Goal: Task Accomplishment & Management: Manage account settings

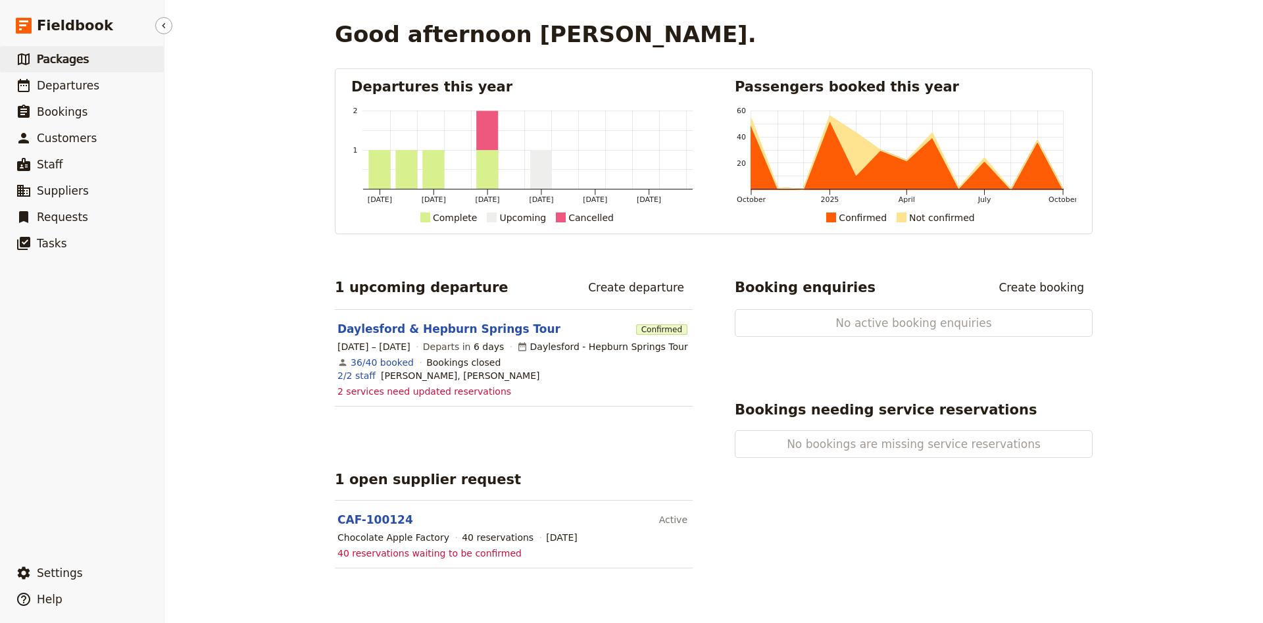
click at [70, 57] on span "Packages" at bounding box center [63, 59] width 52 height 13
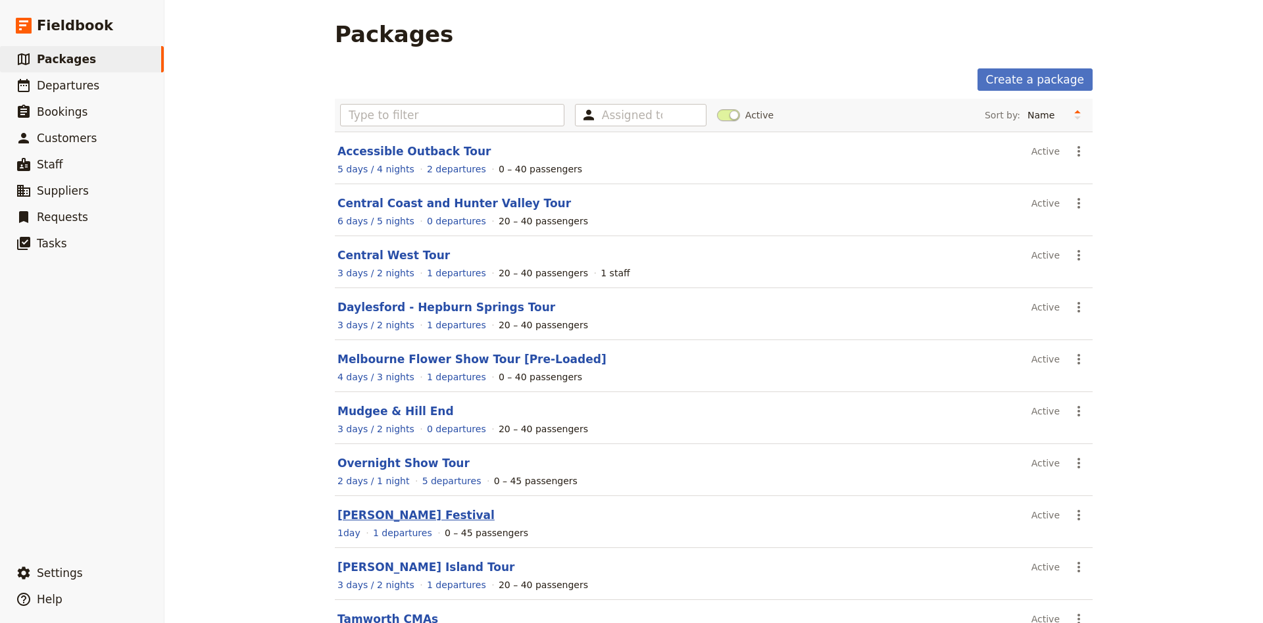
click at [391, 514] on link "[PERSON_NAME] Festival" at bounding box center [415, 514] width 157 height 13
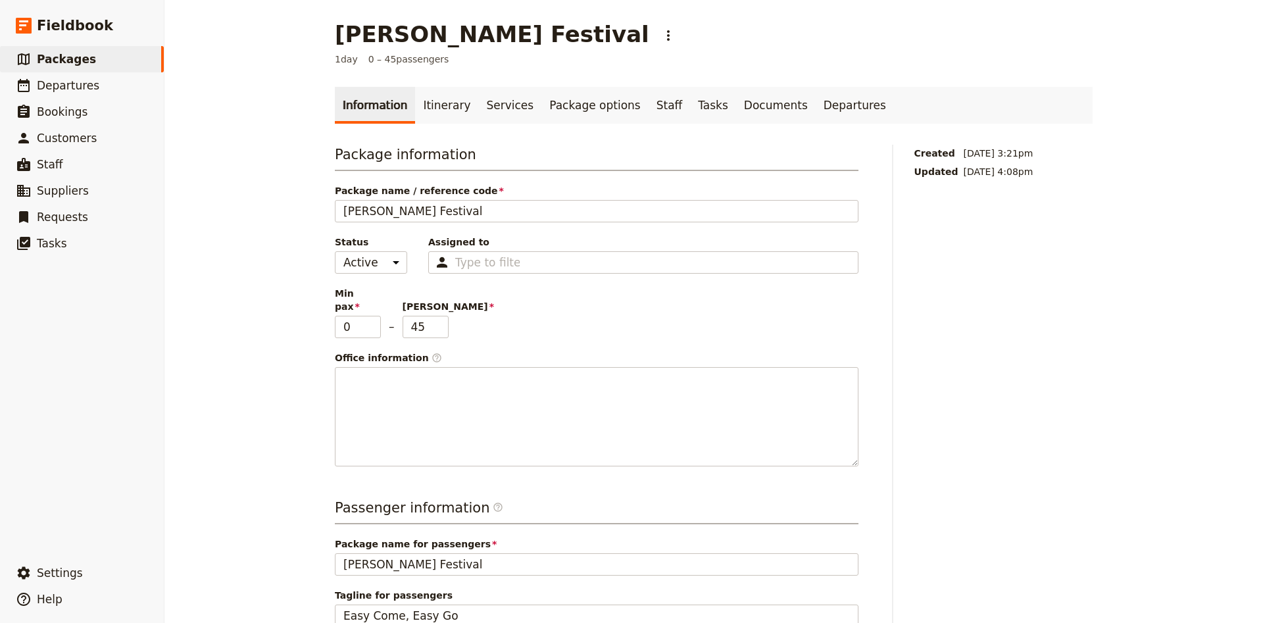
scroll to position [174, 0]
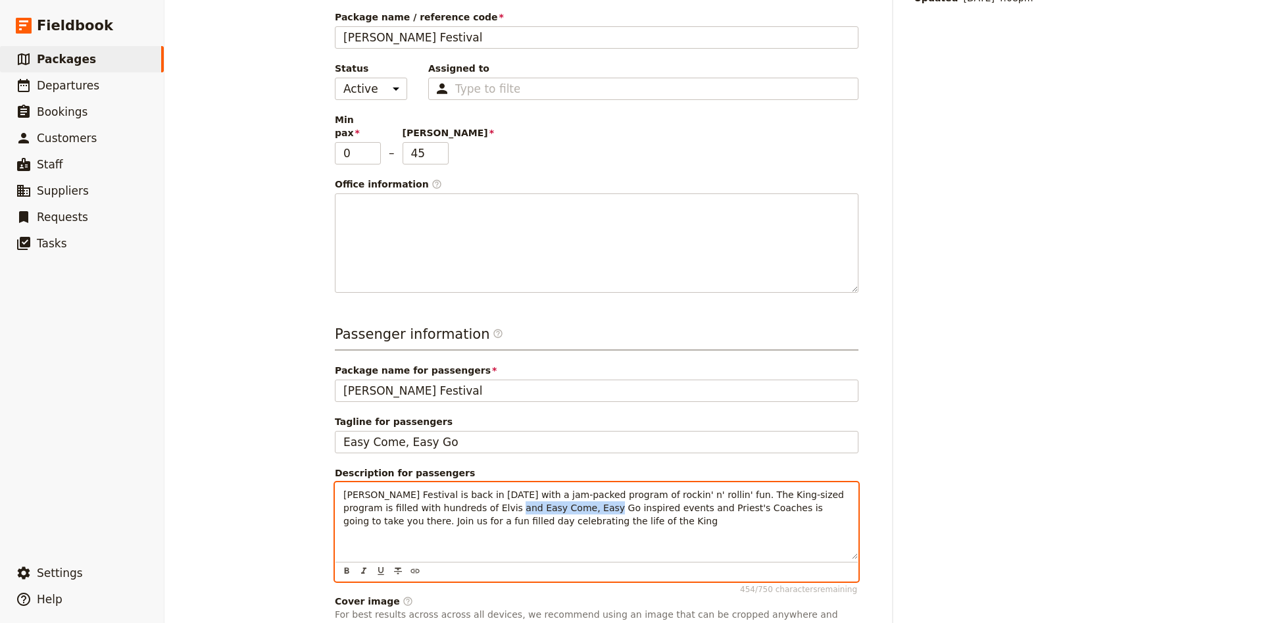
drag, startPoint x: 429, startPoint y: 498, endPoint x: 512, endPoint y: 489, distance: 83.3
click at [512, 489] on span "[PERSON_NAME] Festival is back in [DATE] with a jam-packed program of rockin' n…" at bounding box center [594, 507] width 503 height 37
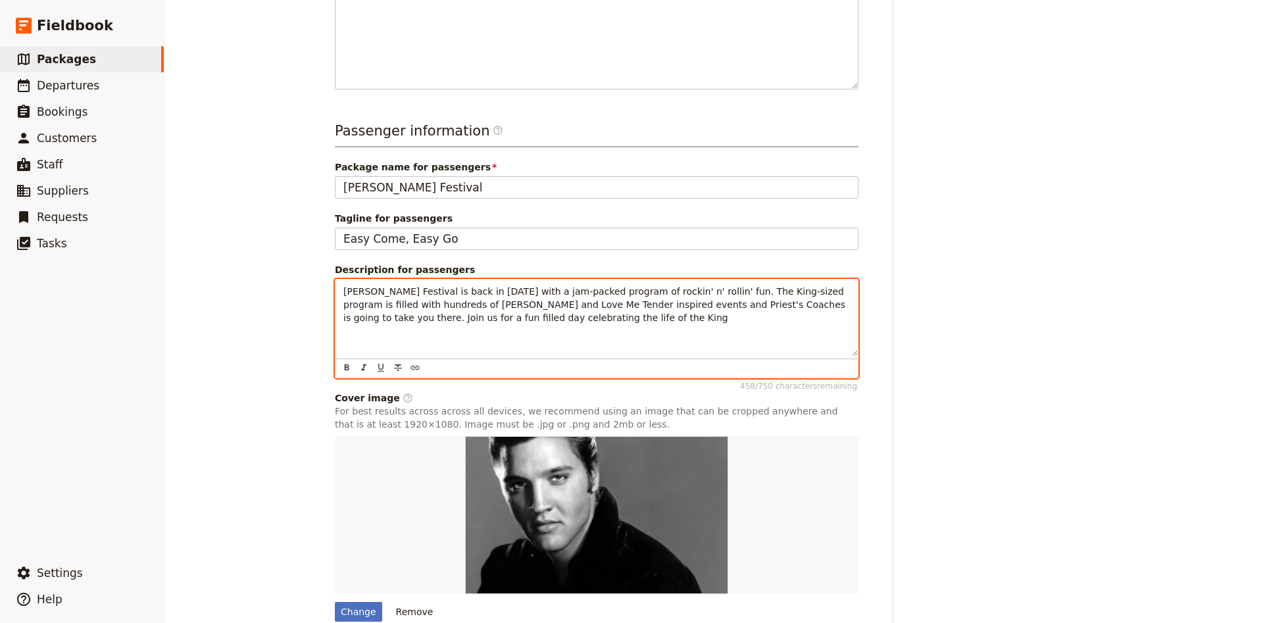
scroll to position [427, 0]
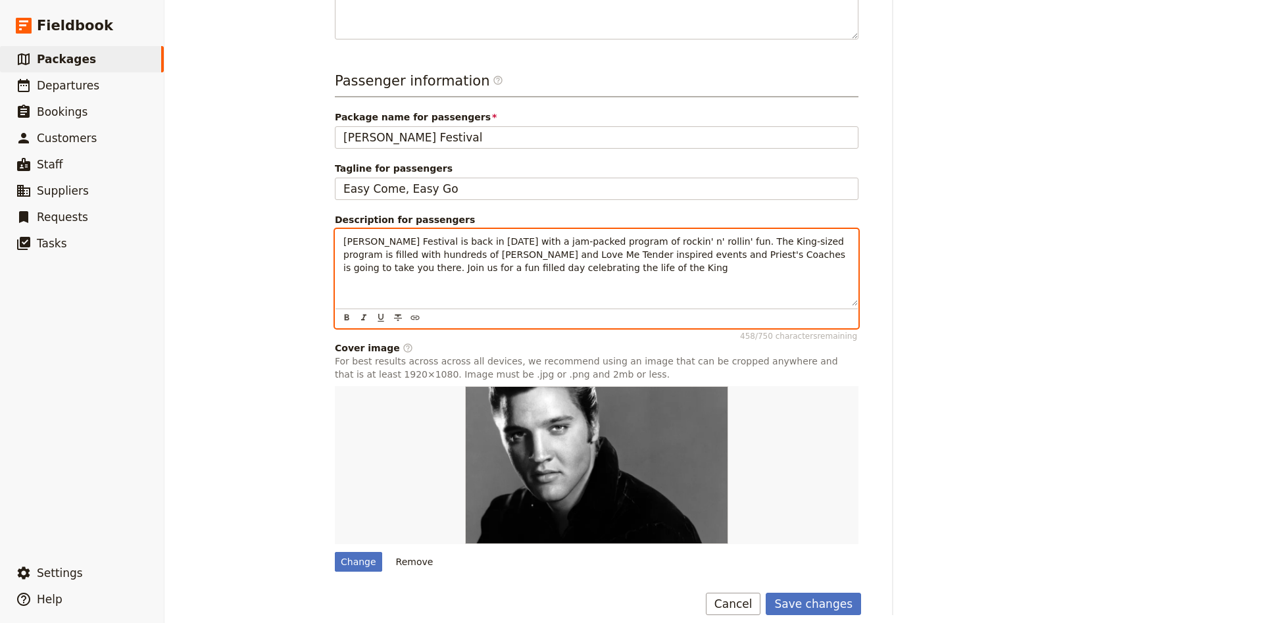
click at [477, 236] on span "[PERSON_NAME] Festival is back in [DATE] with a jam-packed program of rockin' n…" at bounding box center [595, 254] width 505 height 37
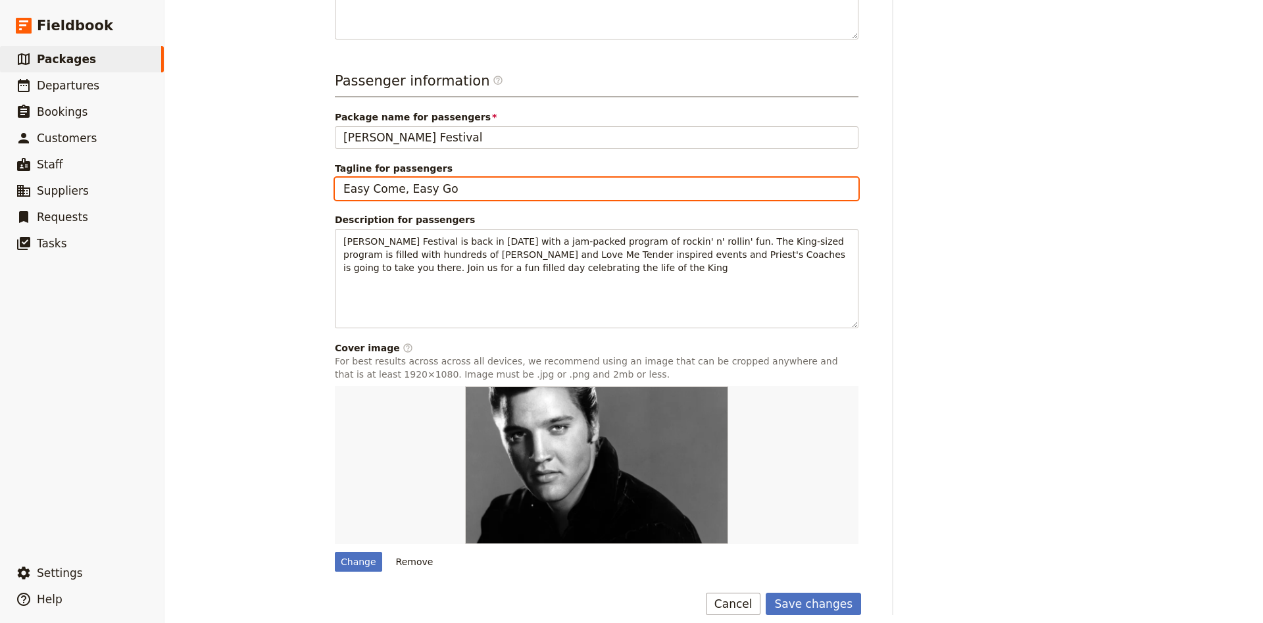
drag, startPoint x: 477, startPoint y: 174, endPoint x: 249, endPoint y: 172, distance: 228.2
click at [335, 178] on input "Easy Come, Easy Go" at bounding box center [597, 189] width 524 height 22
type input "Love Me Tender"
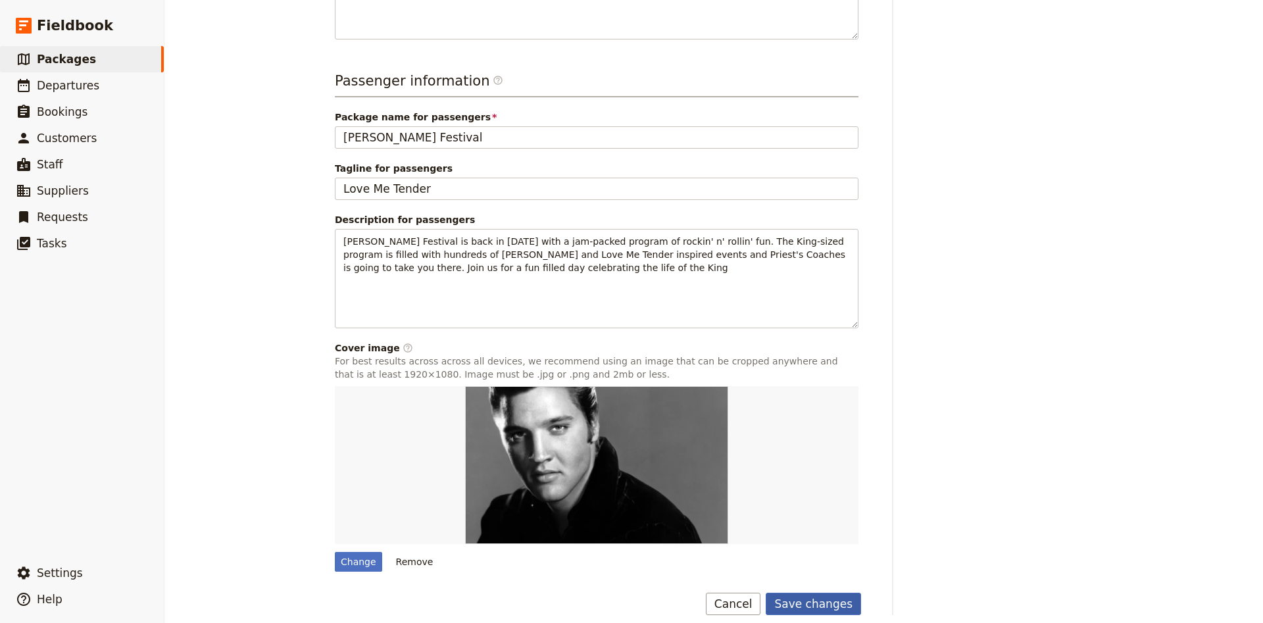
click at [828, 593] on button "Save changes" at bounding box center [813, 604] width 95 height 22
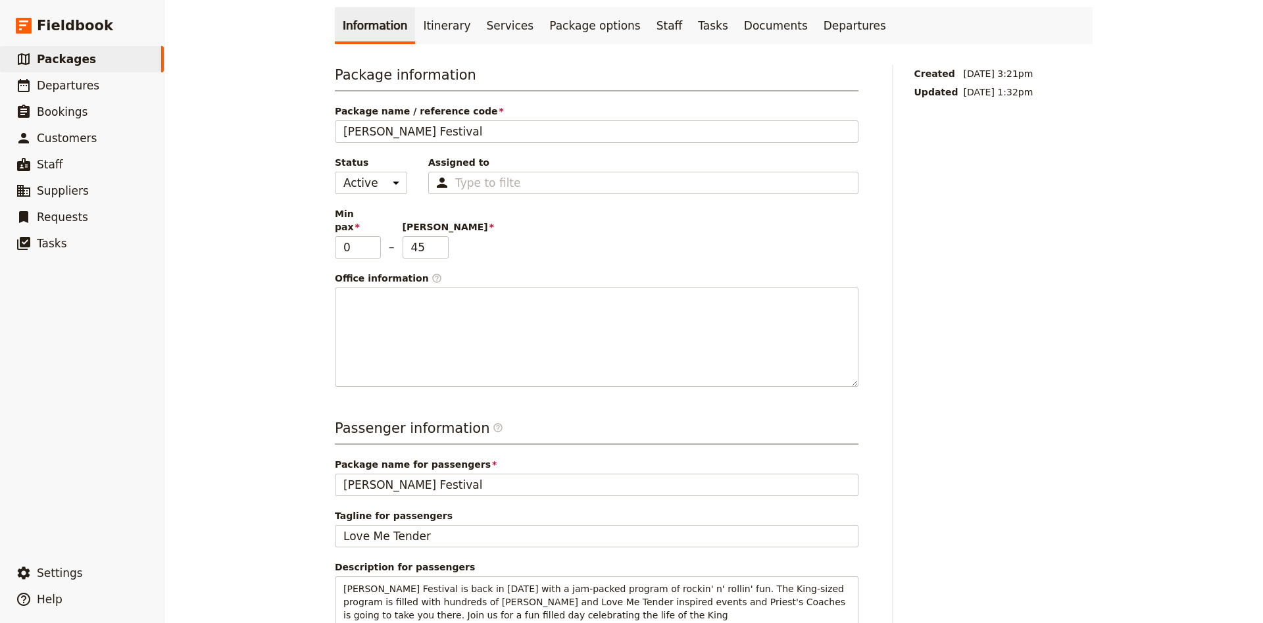
scroll to position [0, 0]
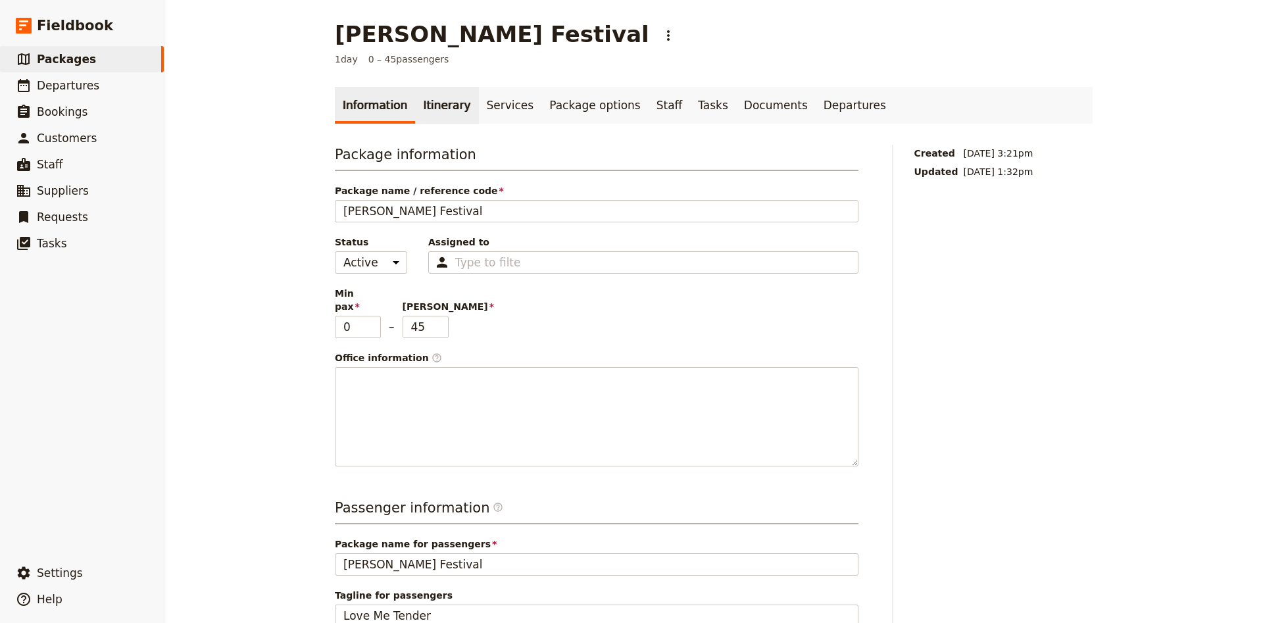
click at [434, 114] on link "Itinerary" at bounding box center [446, 105] width 63 height 37
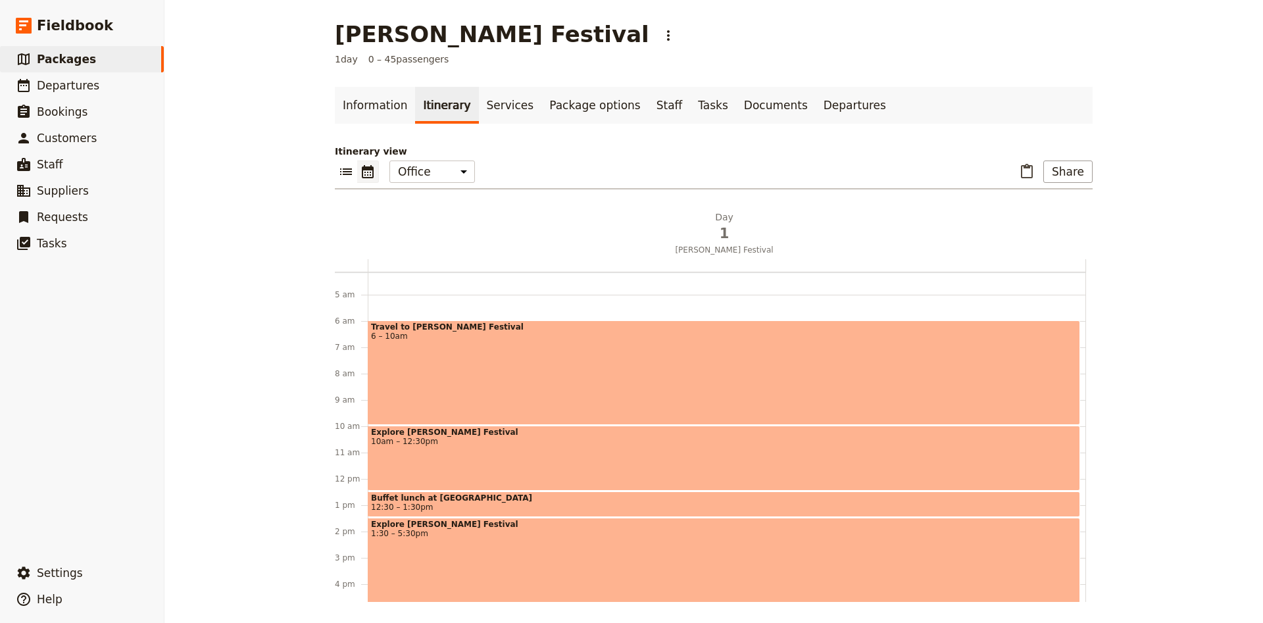
scroll to position [58, 0]
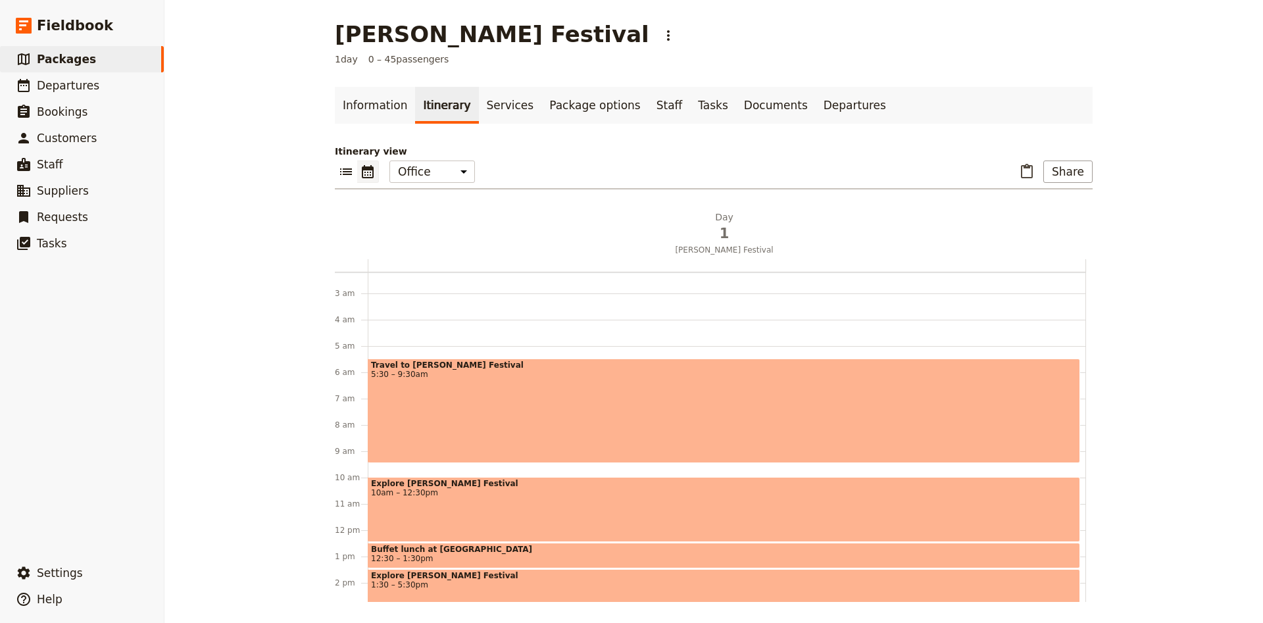
click at [448, 422] on div "Travel to [PERSON_NAME] Festival 5:30 – 9:30am" at bounding box center [724, 410] width 712 height 105
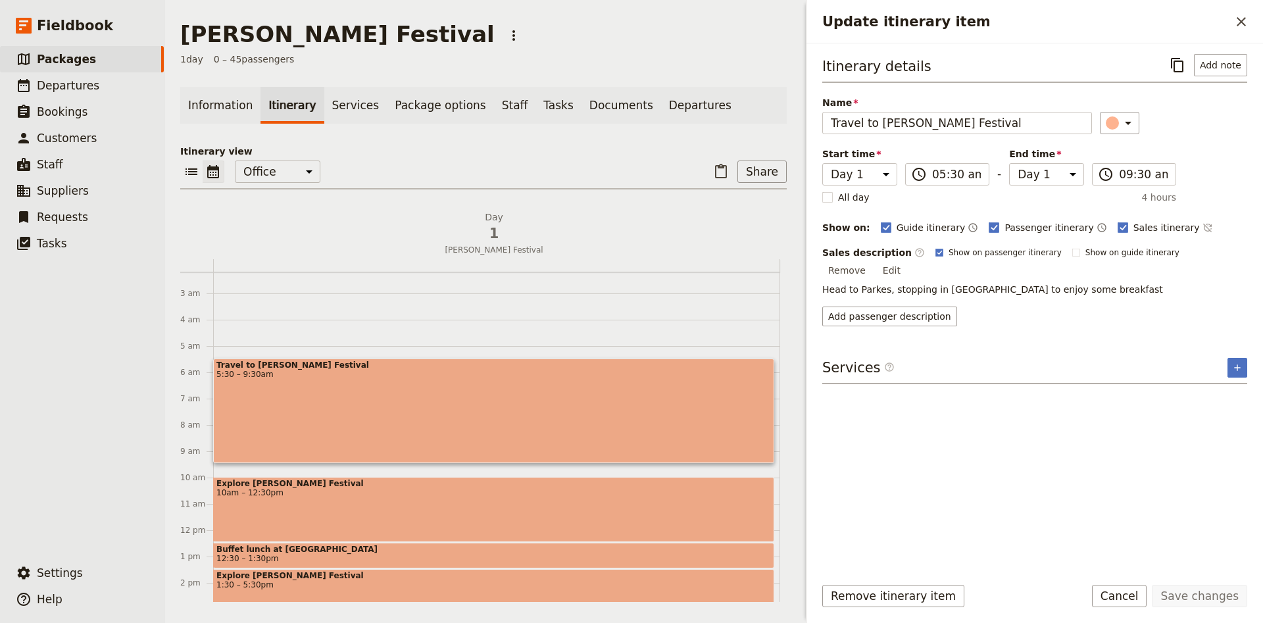
click at [448, 422] on div "Travel to [PERSON_NAME] Festival 5:30 – 9:30am" at bounding box center [493, 410] width 561 height 105
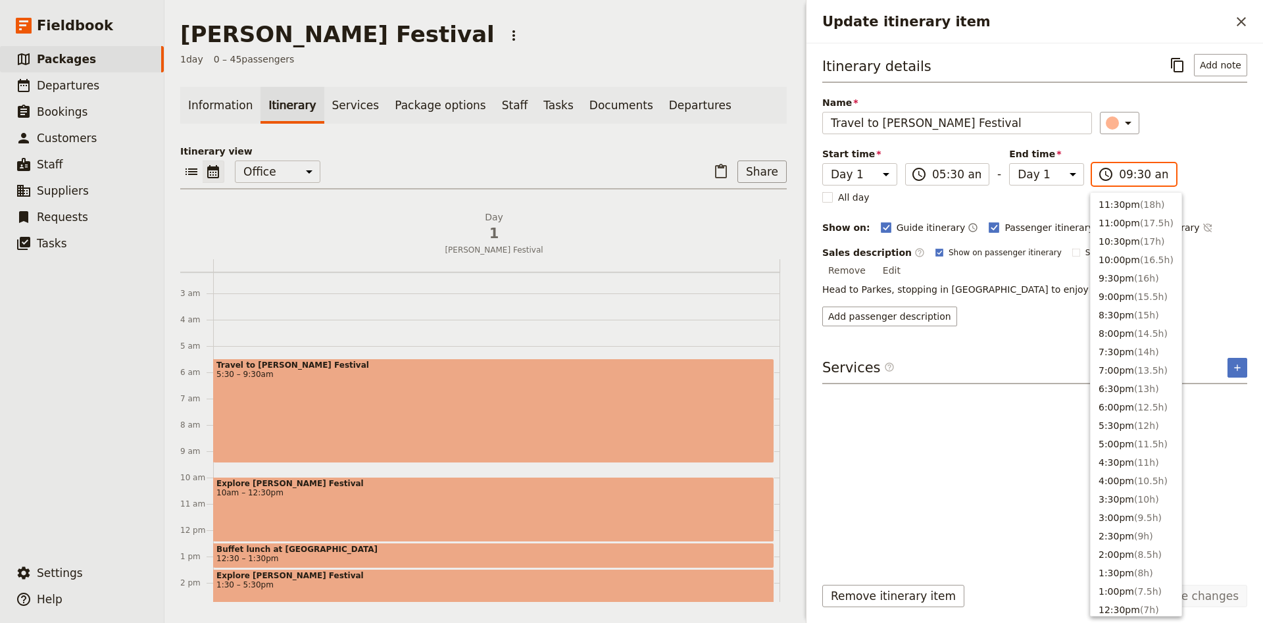
click at [1123, 178] on input "09:30 am" at bounding box center [1143, 174] width 49 height 16
click at [1143, 271] on span "( 3.5h )" at bounding box center [1148, 275] width 28 height 11
type input "09:00 am"
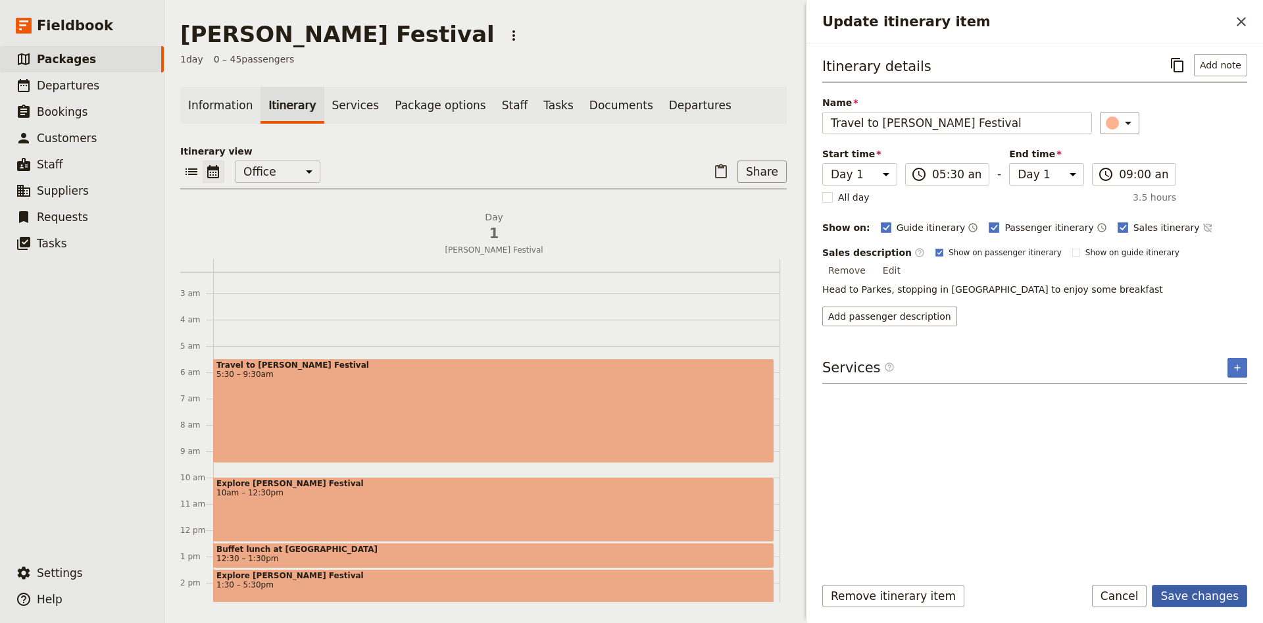
click at [1211, 586] on button "Save changes" at bounding box center [1199, 596] width 95 height 22
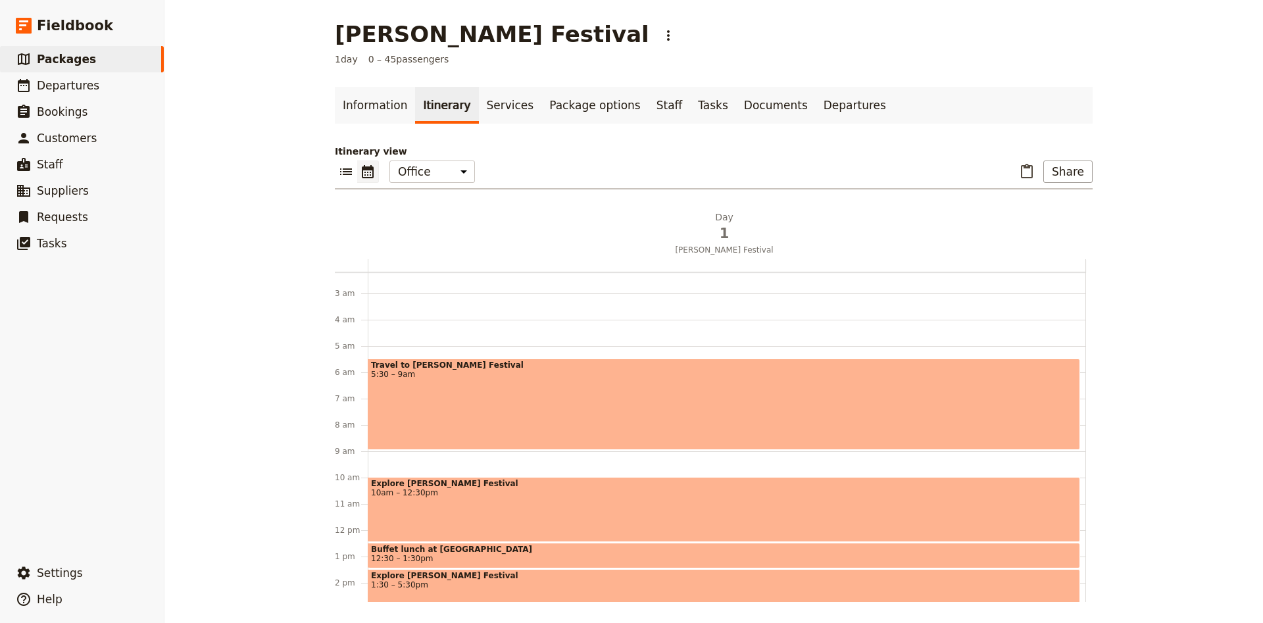
click at [504, 481] on span "Explore [PERSON_NAME] Festival" at bounding box center [724, 483] width 706 height 9
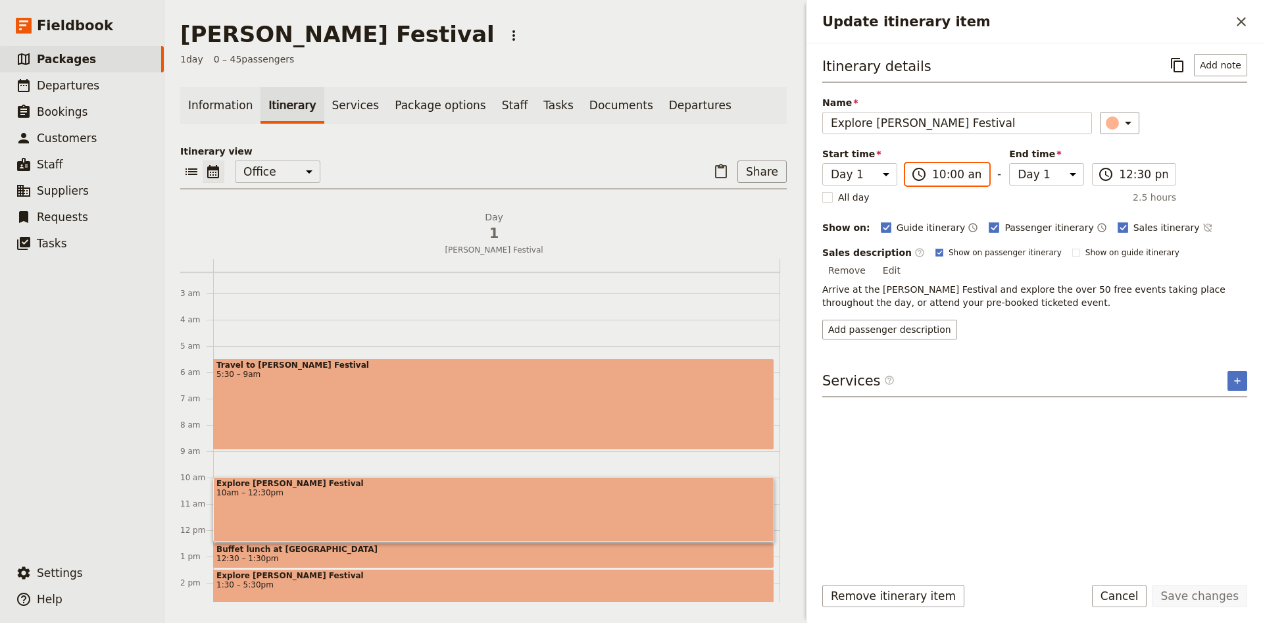
click at [953, 180] on input "10:00 am" at bounding box center [956, 174] width 49 height 16
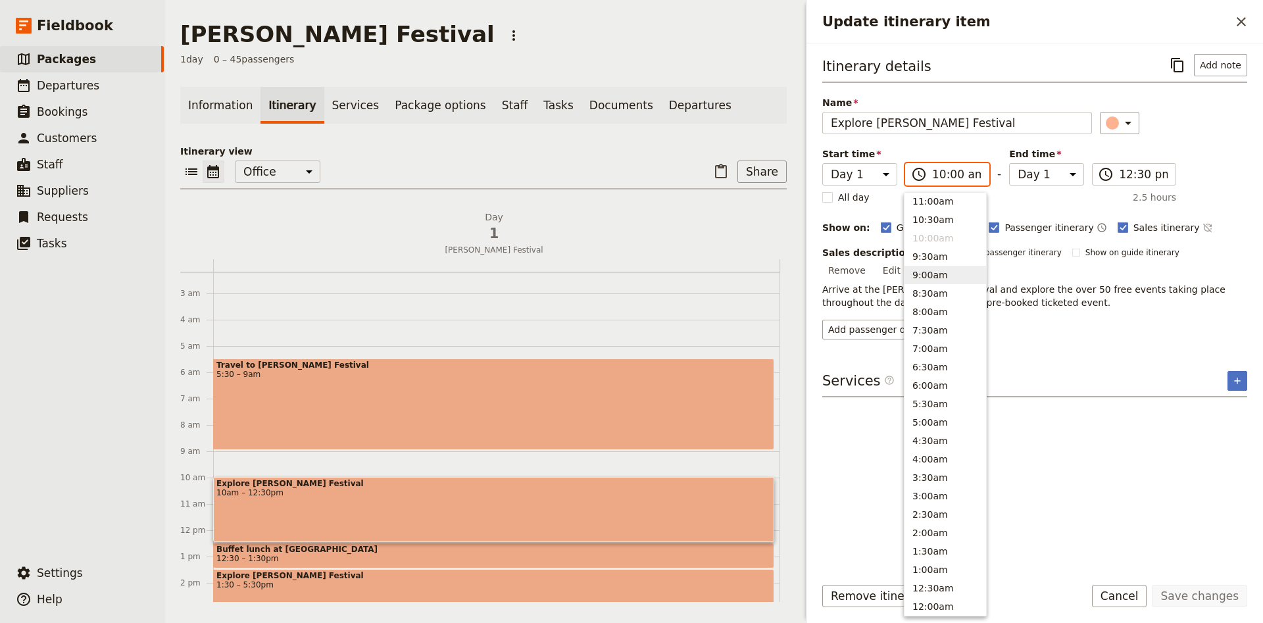
click at [935, 278] on button "9:00am" at bounding box center [945, 275] width 82 height 18
type input "09:00 am"
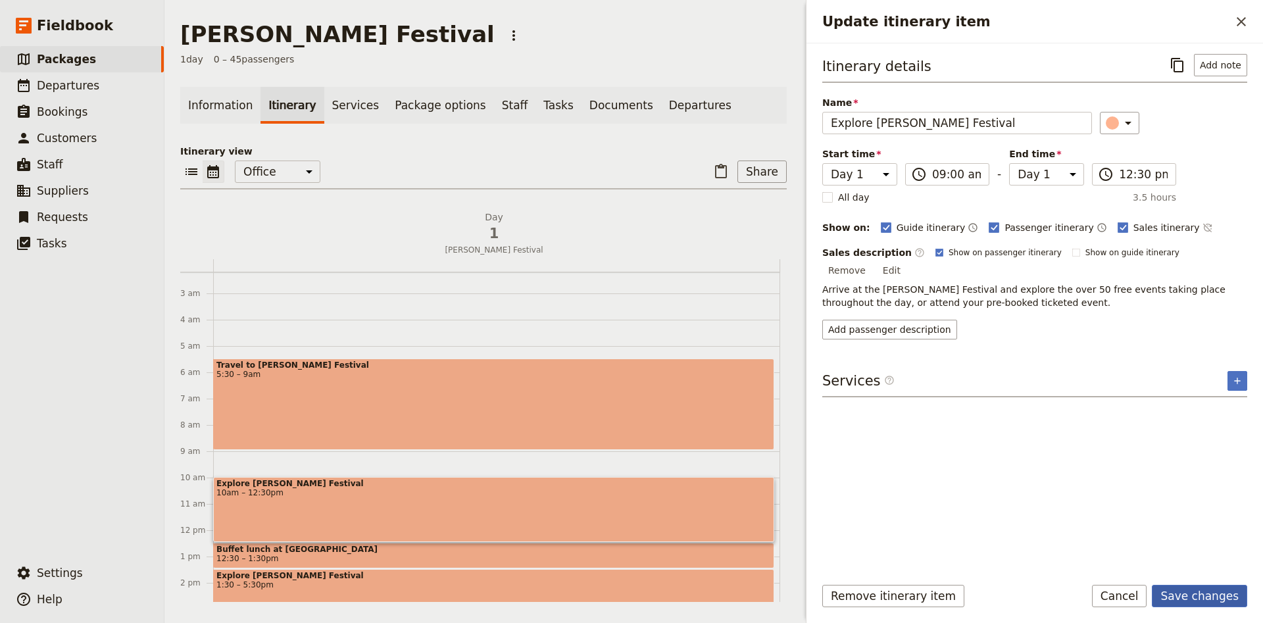
click at [1215, 597] on button "Save changes" at bounding box center [1199, 596] width 95 height 22
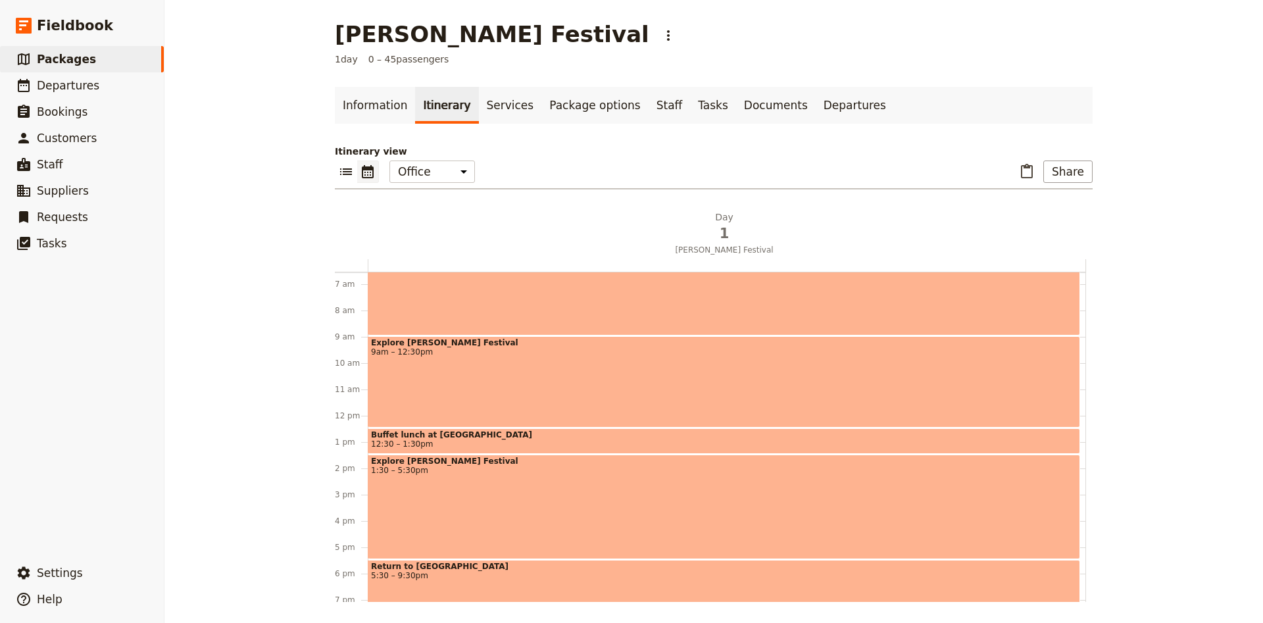
scroll to position [174, 0]
click at [489, 115] on link "Services" at bounding box center [510, 105] width 63 height 37
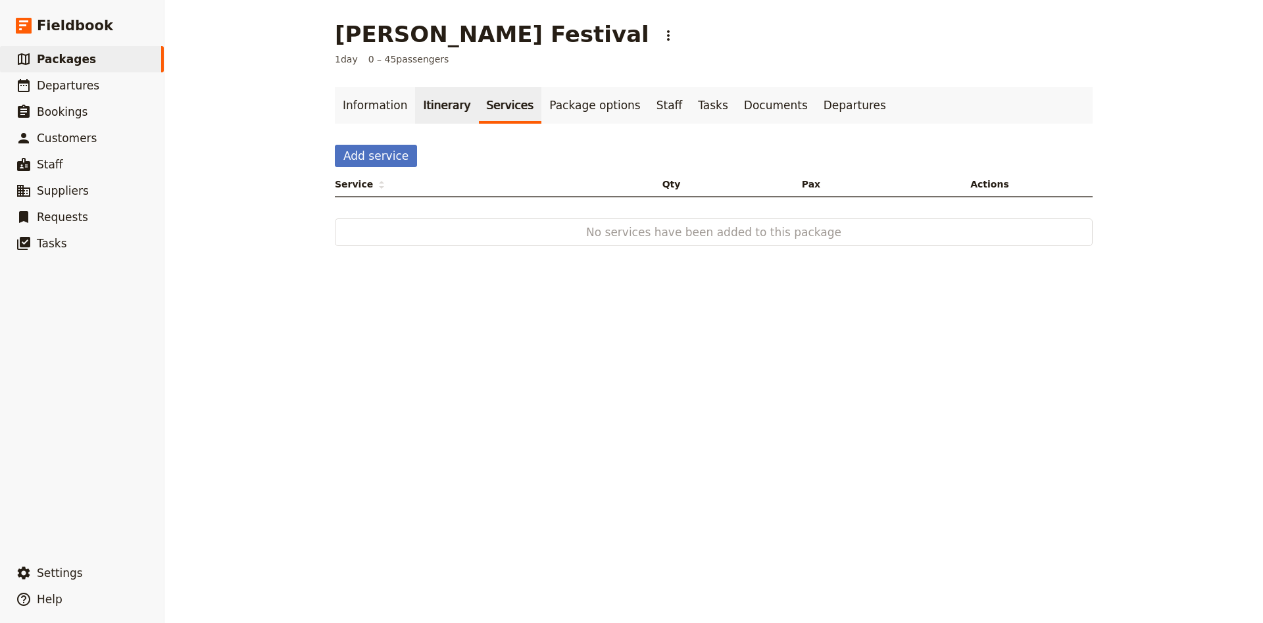
click at [447, 116] on link "Itinerary" at bounding box center [446, 105] width 63 height 37
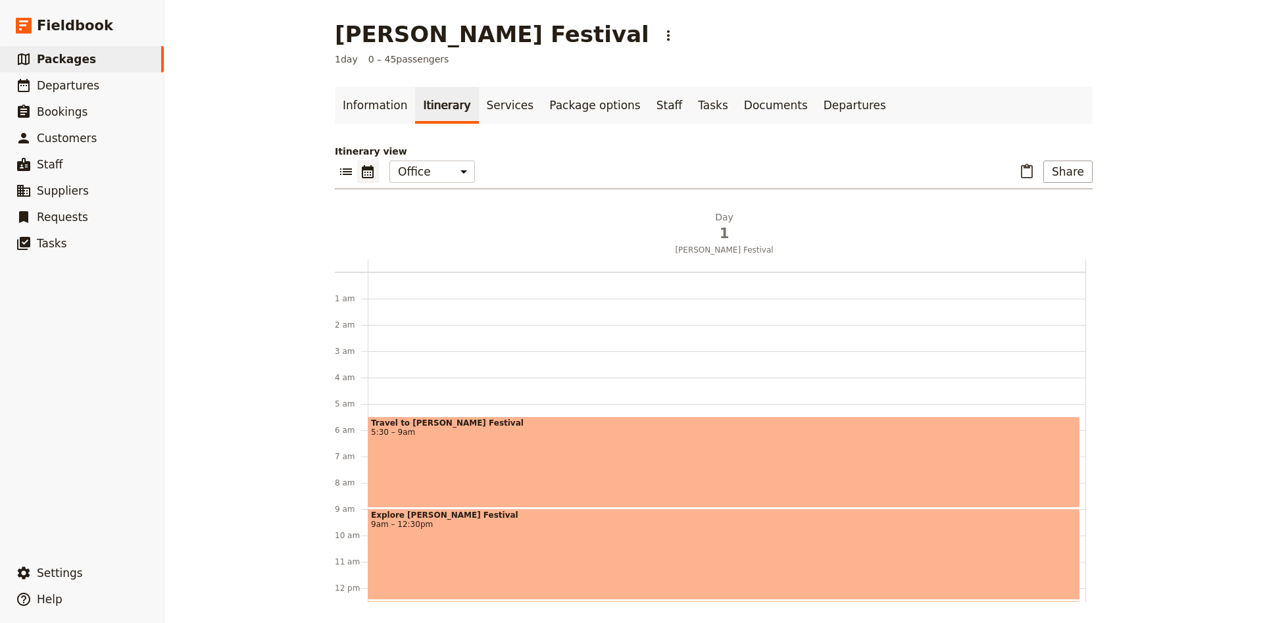
scroll to position [132, 0]
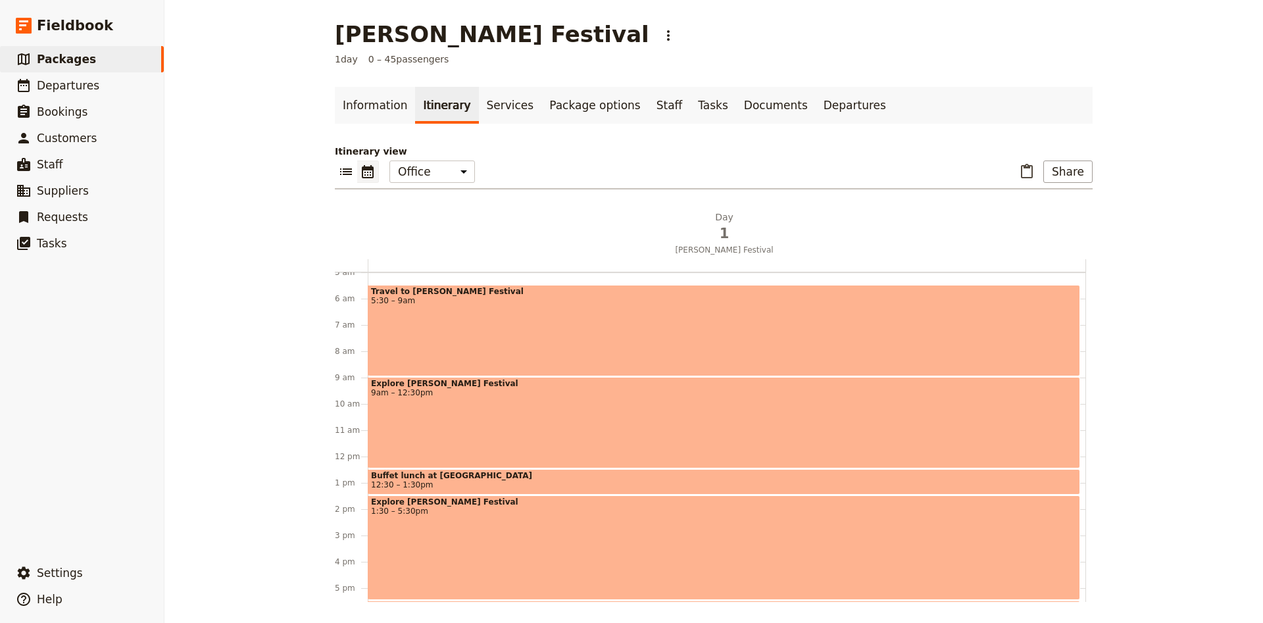
click at [557, 336] on div "Travel to [PERSON_NAME] Festival 5:30 – 9am" at bounding box center [724, 330] width 712 height 91
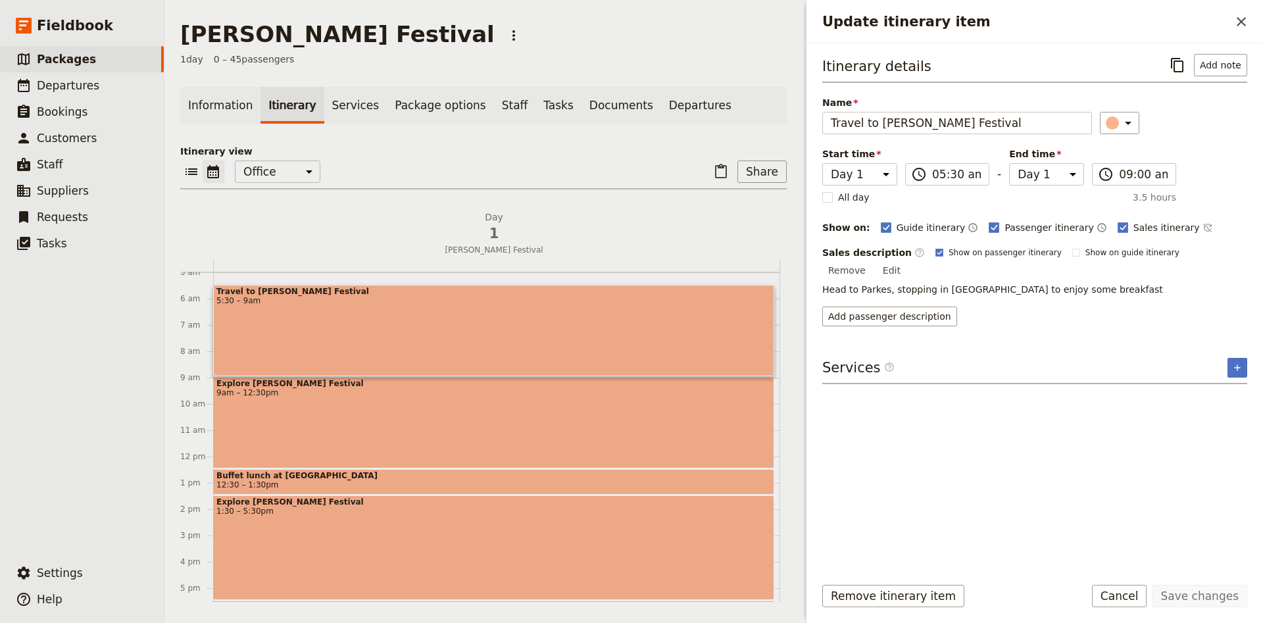
click at [557, 336] on div "Travel to [PERSON_NAME] Festival 5:30 – 9am" at bounding box center [493, 330] width 561 height 91
click at [387, 407] on div "Explore [PERSON_NAME] Festival 9am – 12:30pm" at bounding box center [493, 422] width 561 height 91
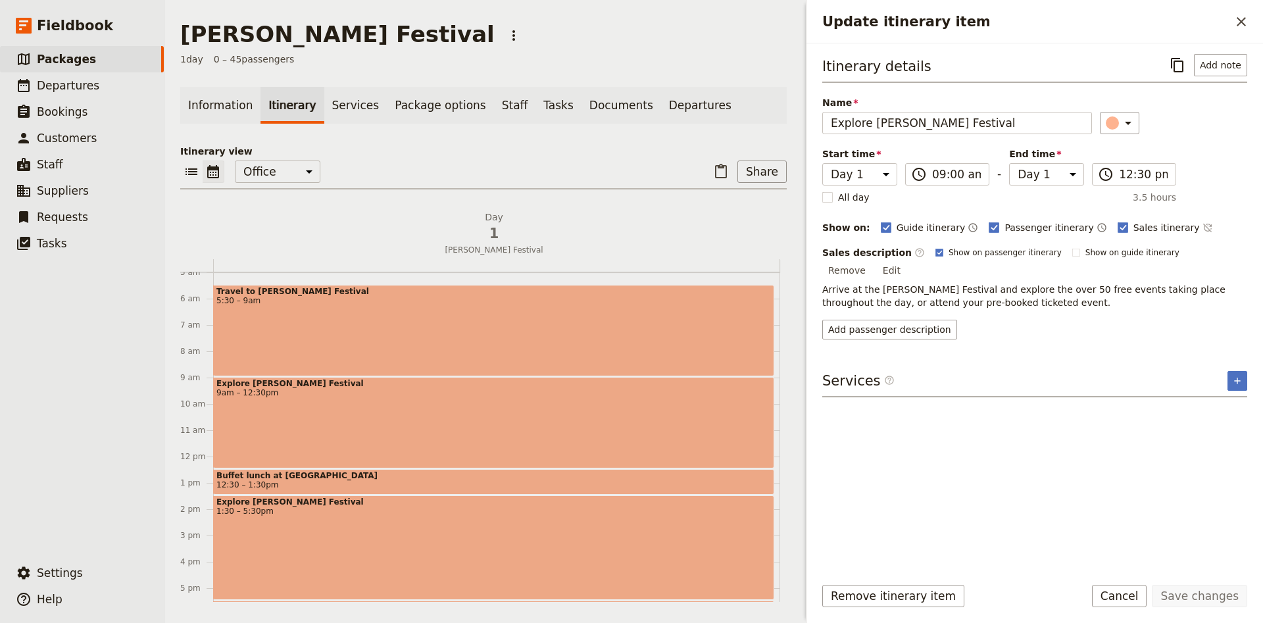
click at [372, 483] on span "12:30 – 1:30pm" at bounding box center [493, 484] width 554 height 9
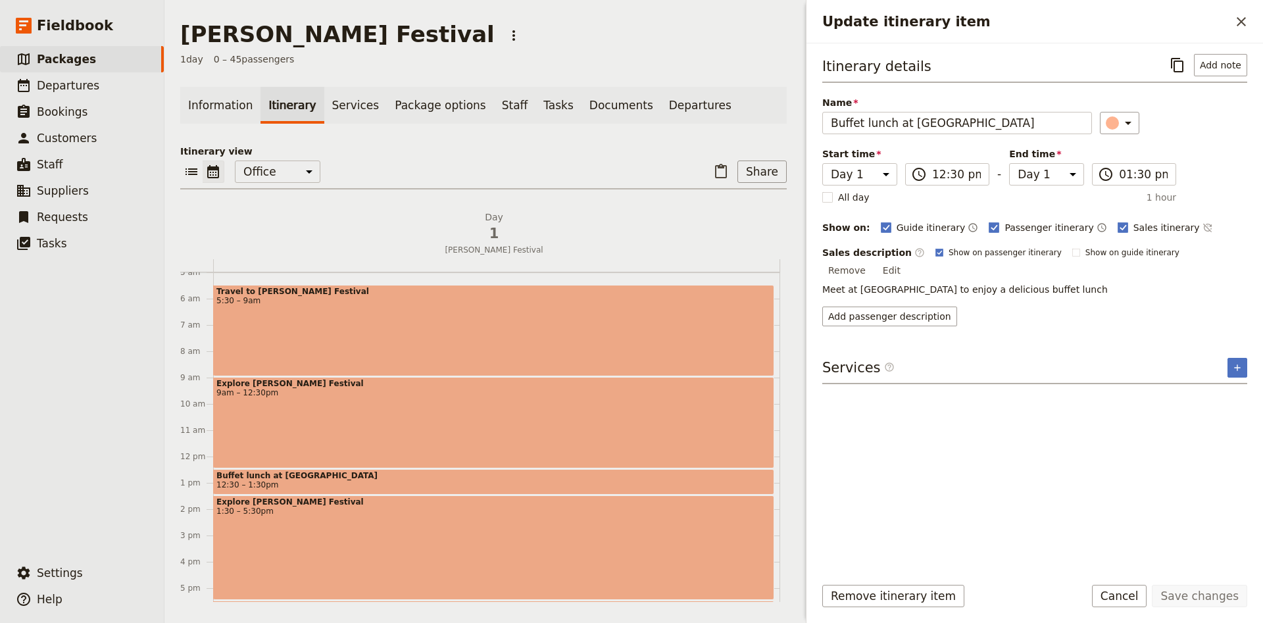
click at [379, 524] on div "Explore [PERSON_NAME] Festival 1:30 – 5:30pm" at bounding box center [493, 547] width 561 height 105
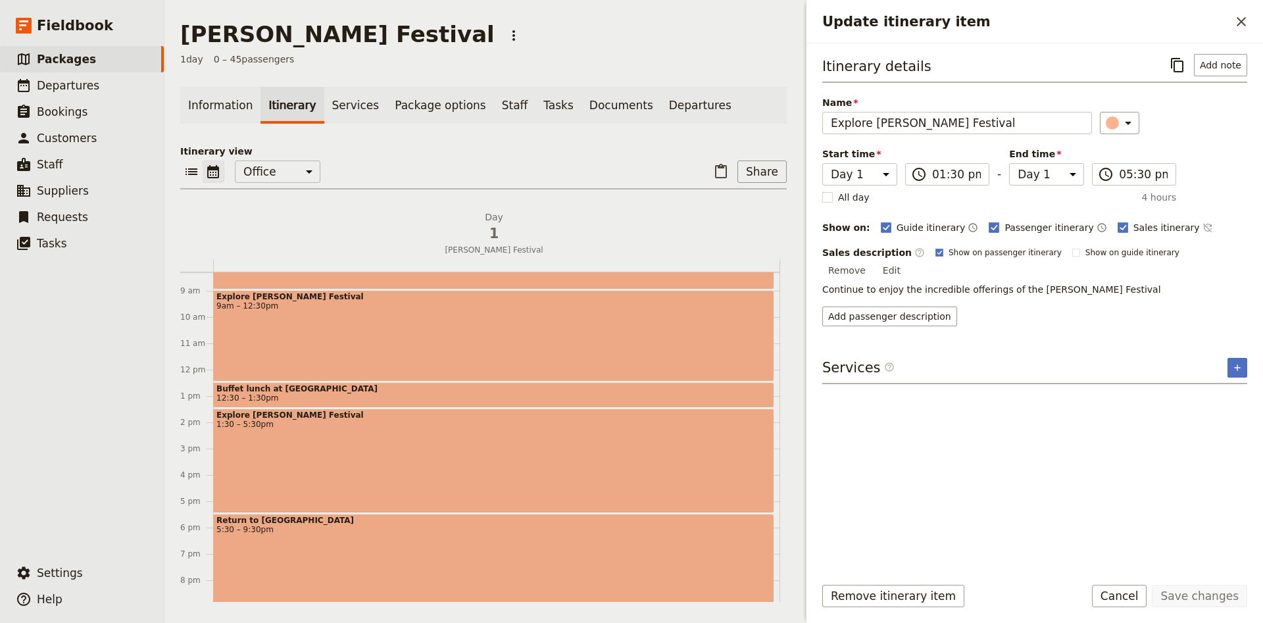
scroll to position [302, 0]
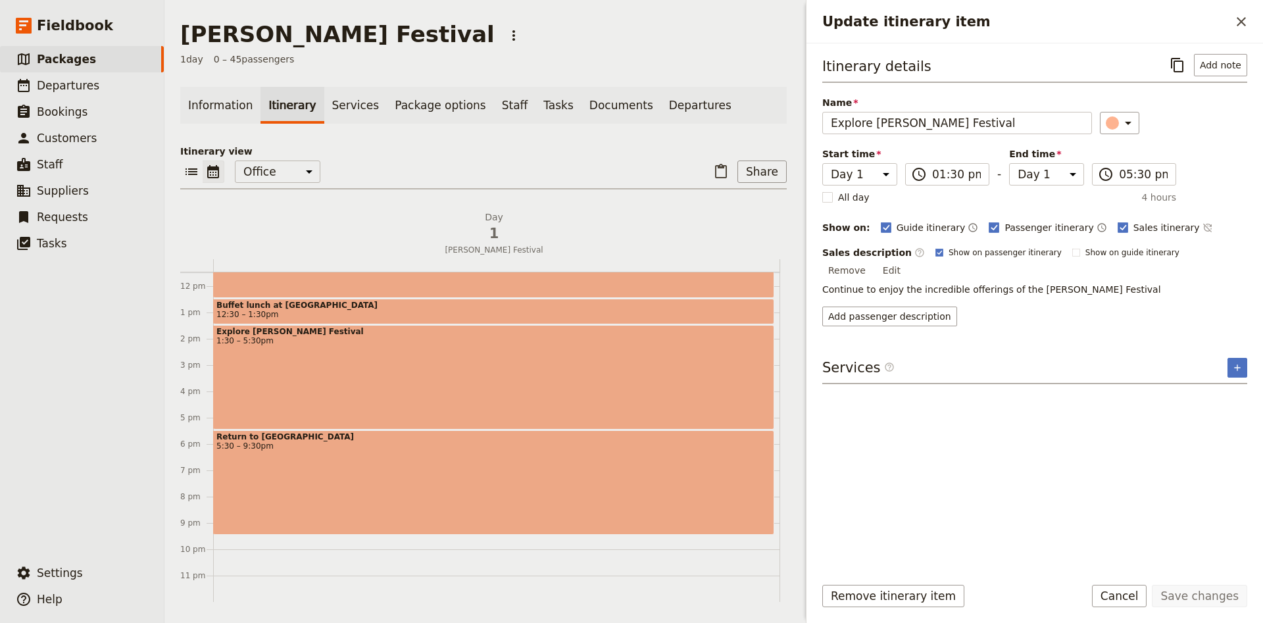
click at [416, 470] on div "Return to Wagga Wagga 5:30 – 9:30pm" at bounding box center [493, 482] width 561 height 105
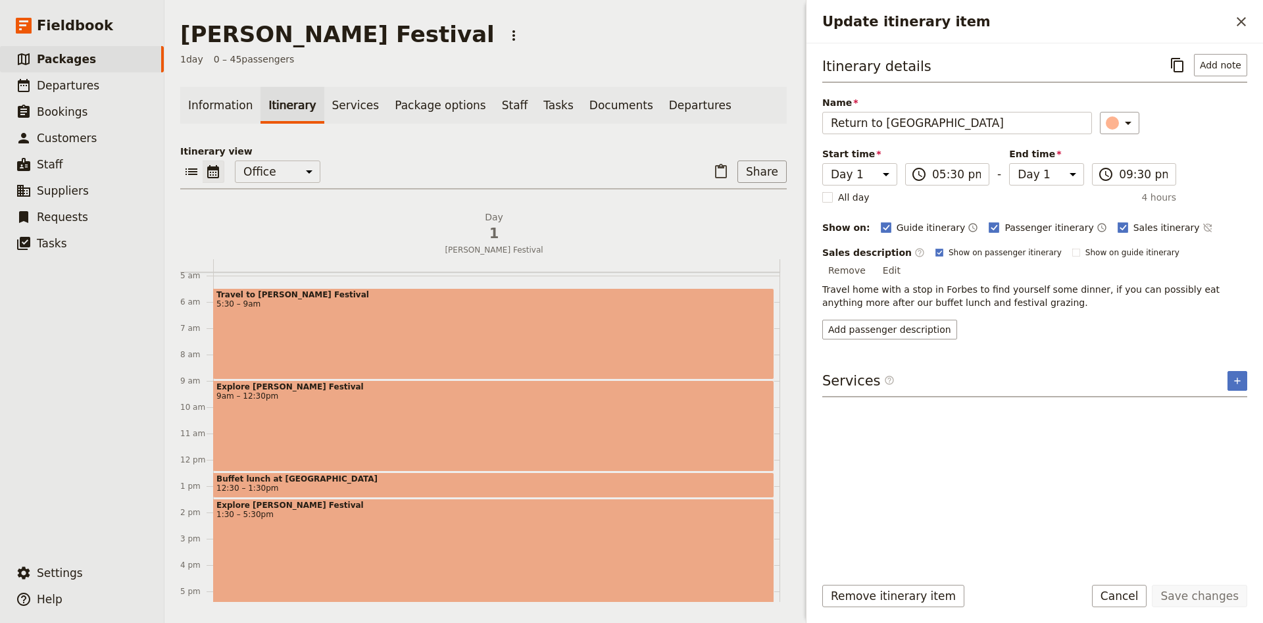
scroll to position [41, 0]
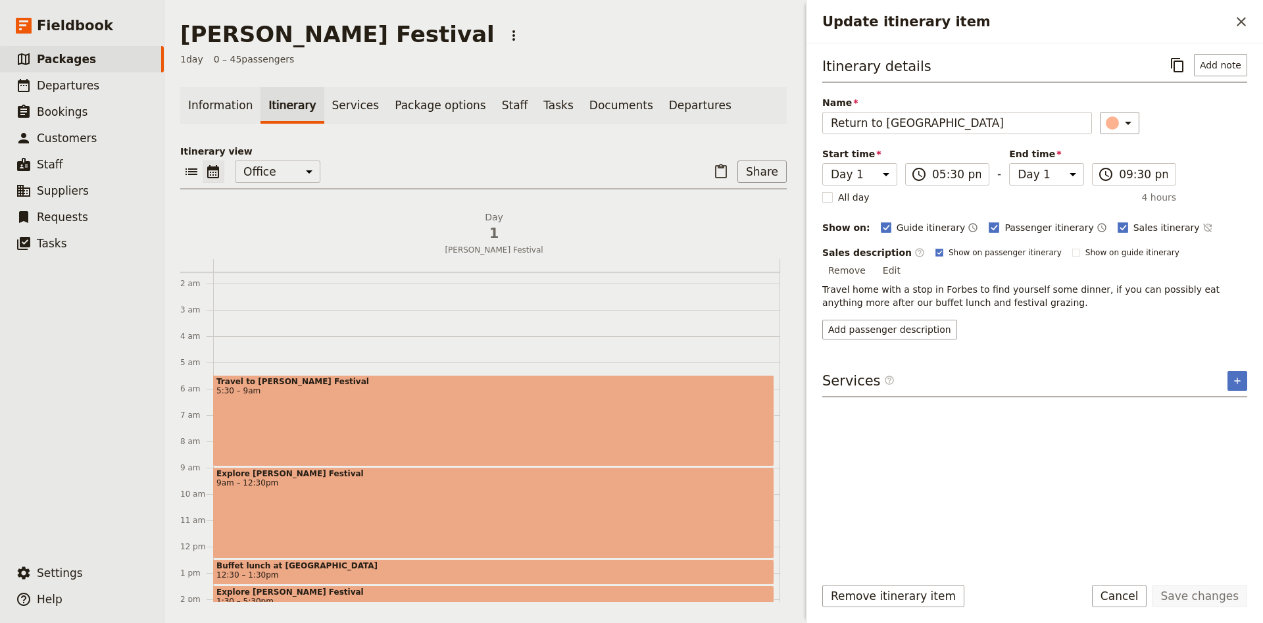
click at [460, 430] on div "Travel to [PERSON_NAME] Festival 5:30 – 9am" at bounding box center [493, 420] width 561 height 91
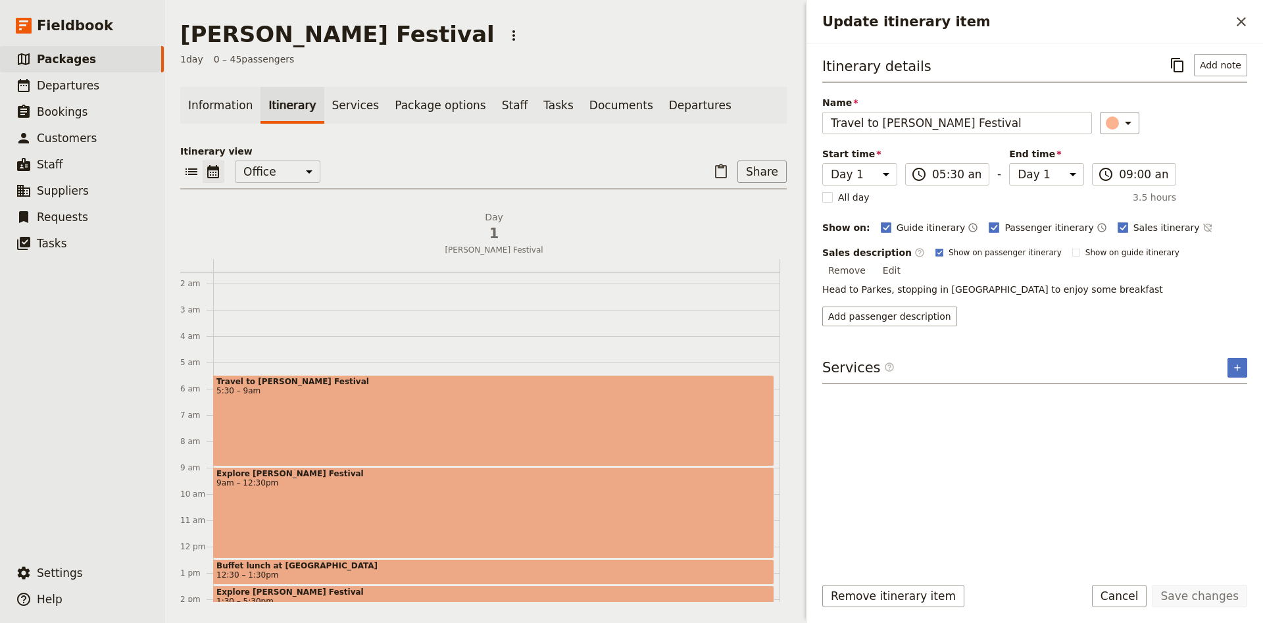
click at [455, 486] on span "9am – 12:30pm" at bounding box center [493, 482] width 554 height 9
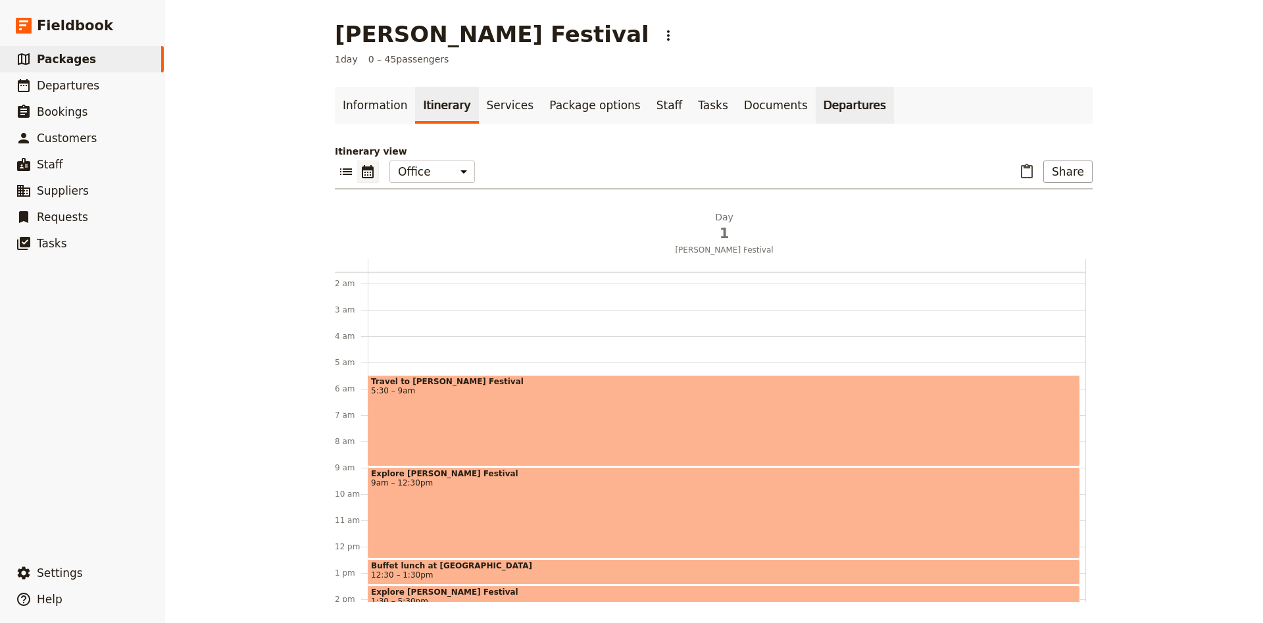
click at [816, 114] on link "Departures" at bounding box center [855, 105] width 78 height 37
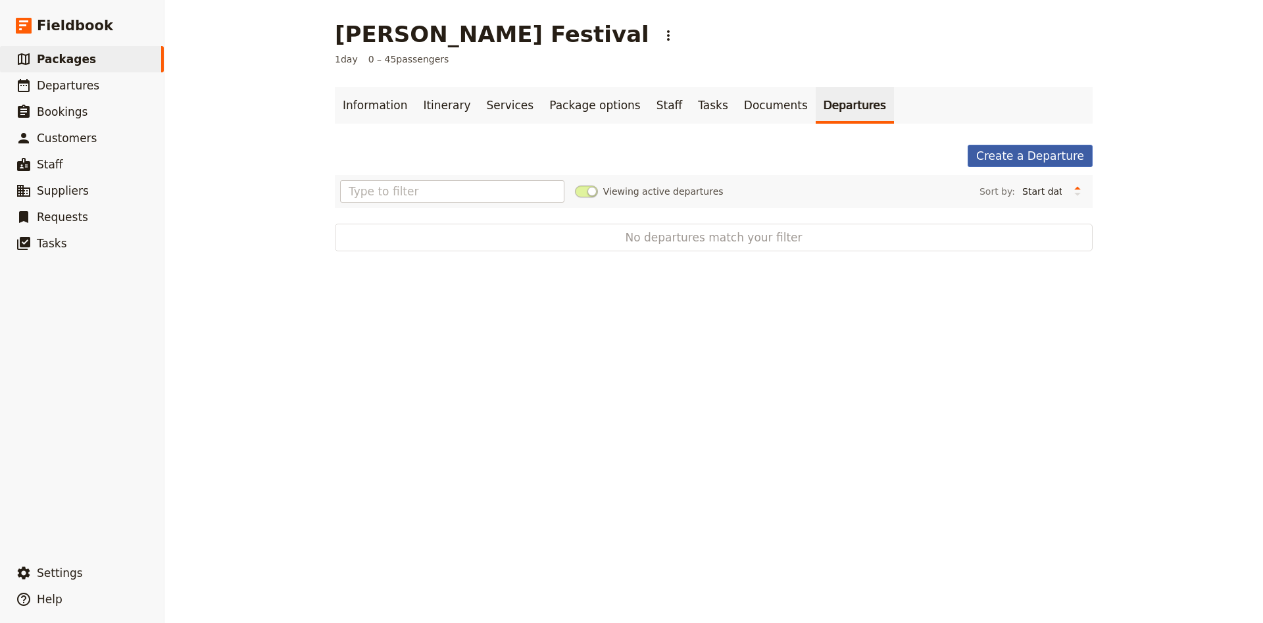
click at [1039, 164] on link "Create a Departure" at bounding box center [1029, 156] width 125 height 22
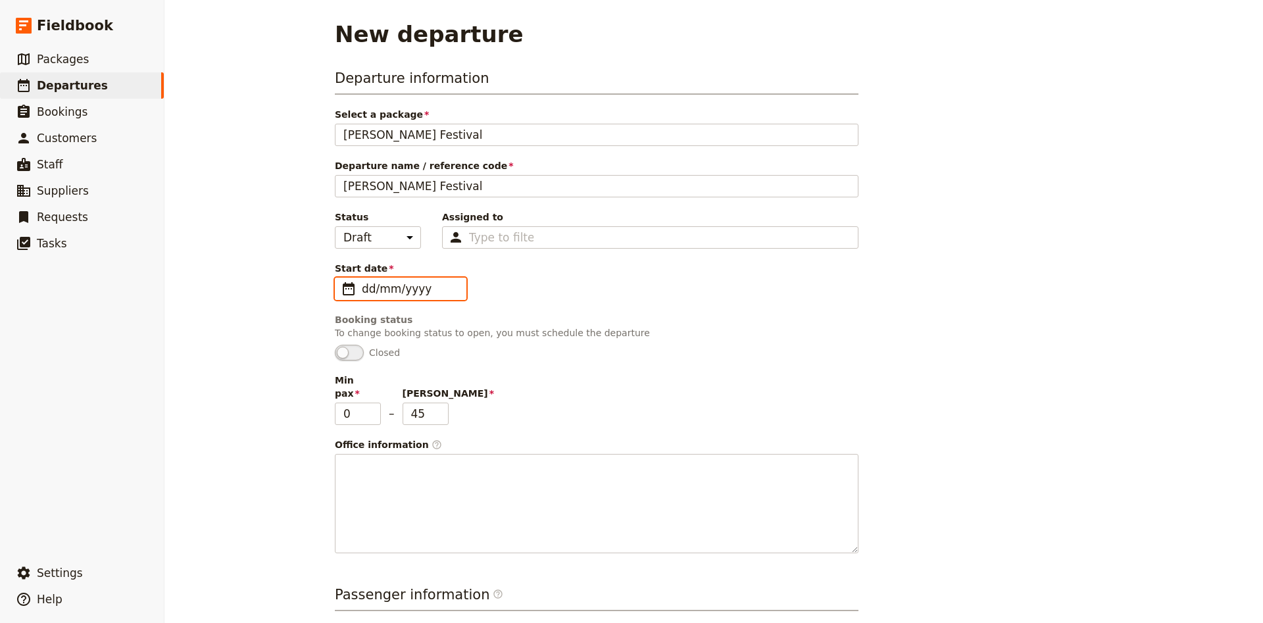
click at [414, 296] on input "dd/mm/yyyy" at bounding box center [410, 289] width 96 height 16
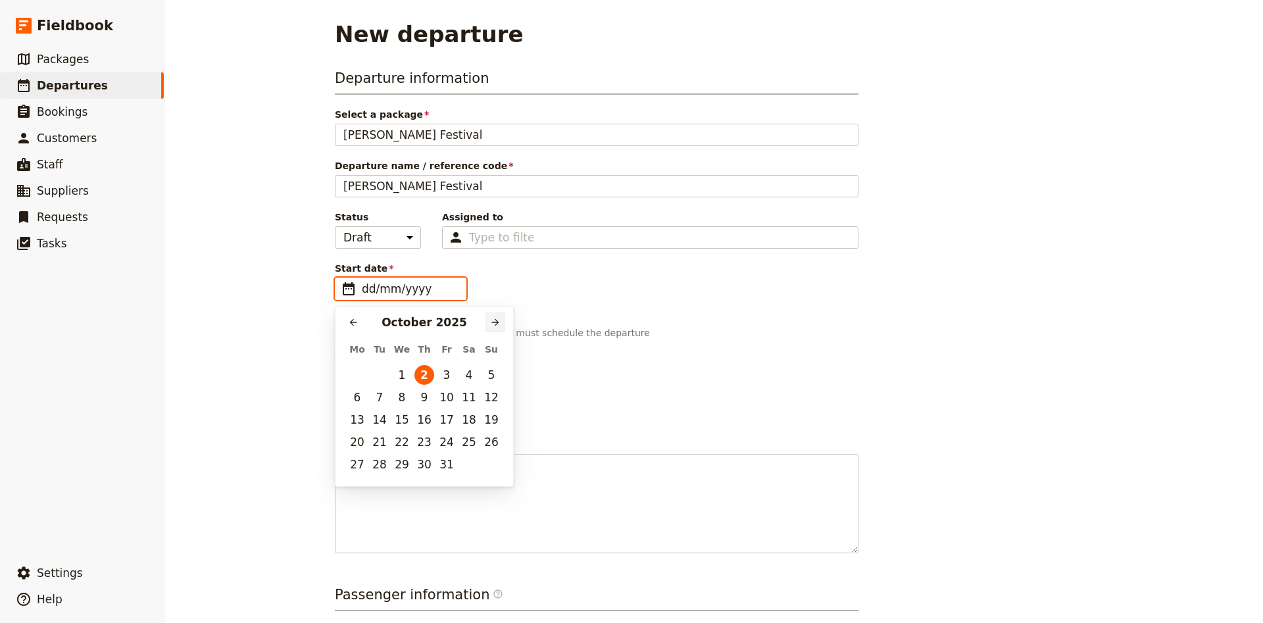
click at [489, 321] on button "​" at bounding box center [495, 322] width 20 height 20
click at [464, 397] on button "10" at bounding box center [469, 397] width 20 height 20
type input "[DATE]"
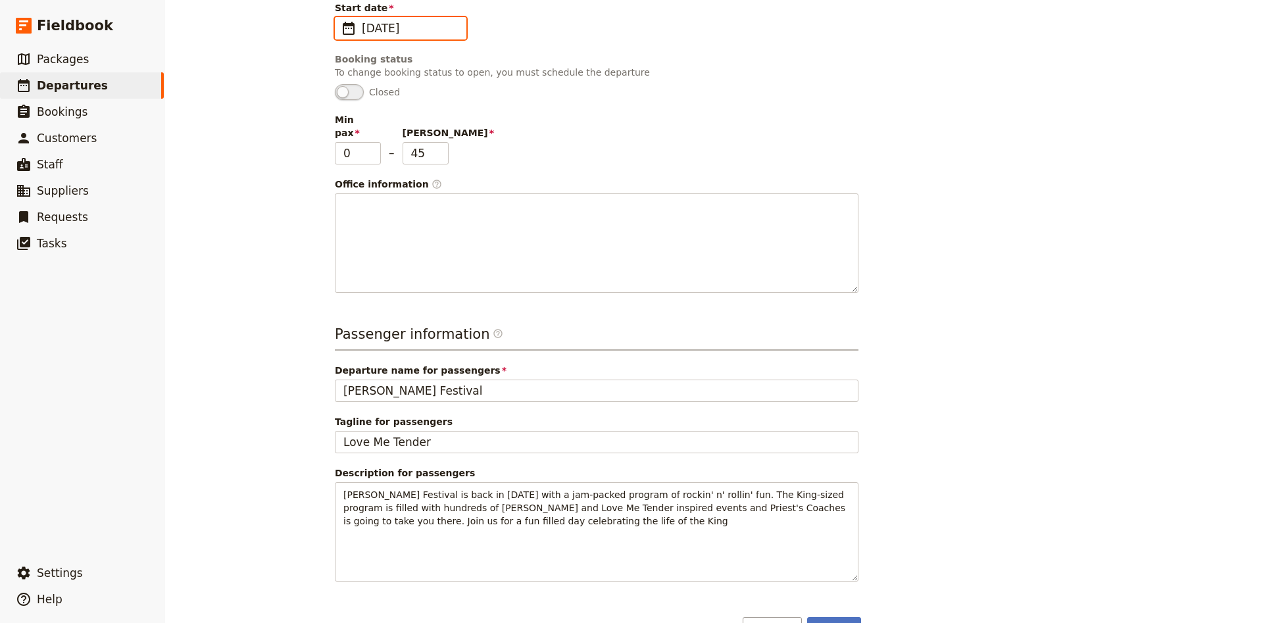
scroll to position [285, 0]
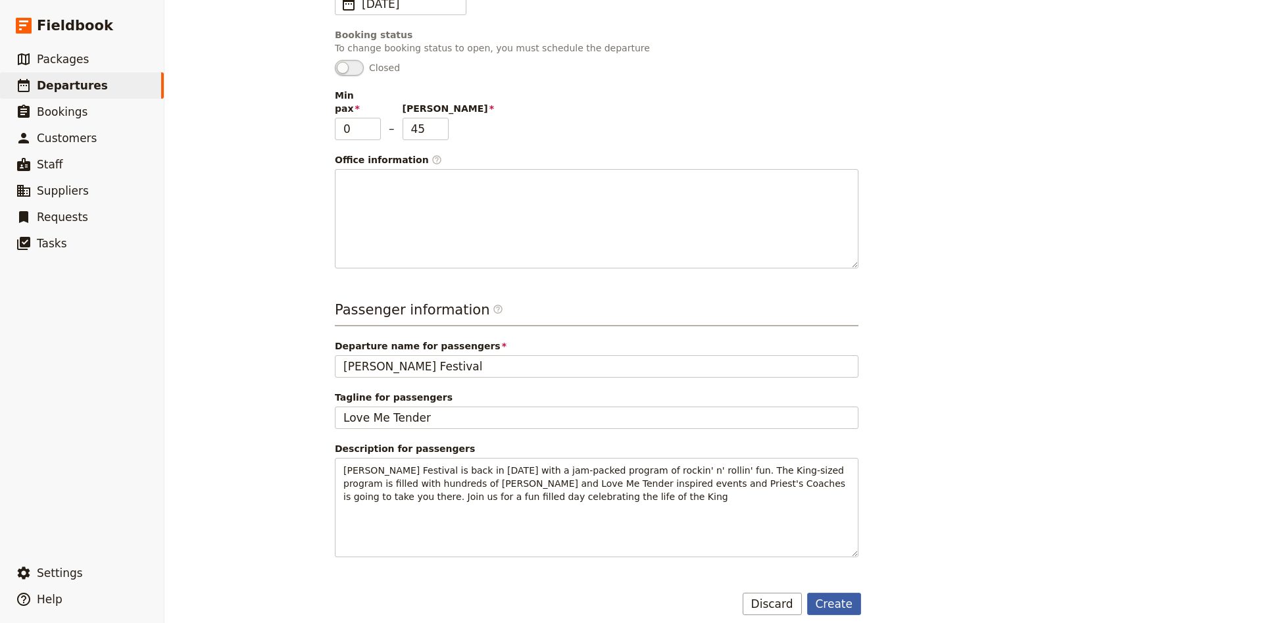
click at [820, 594] on button "Create" at bounding box center [834, 604] width 55 height 22
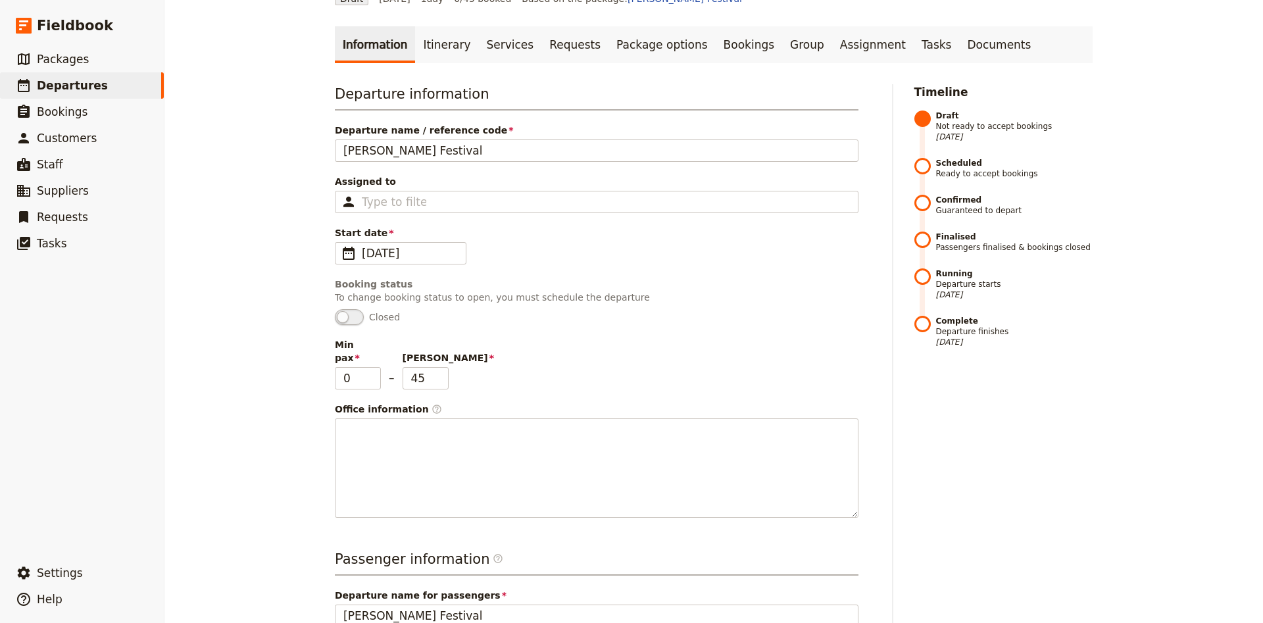
scroll to position [87, 0]
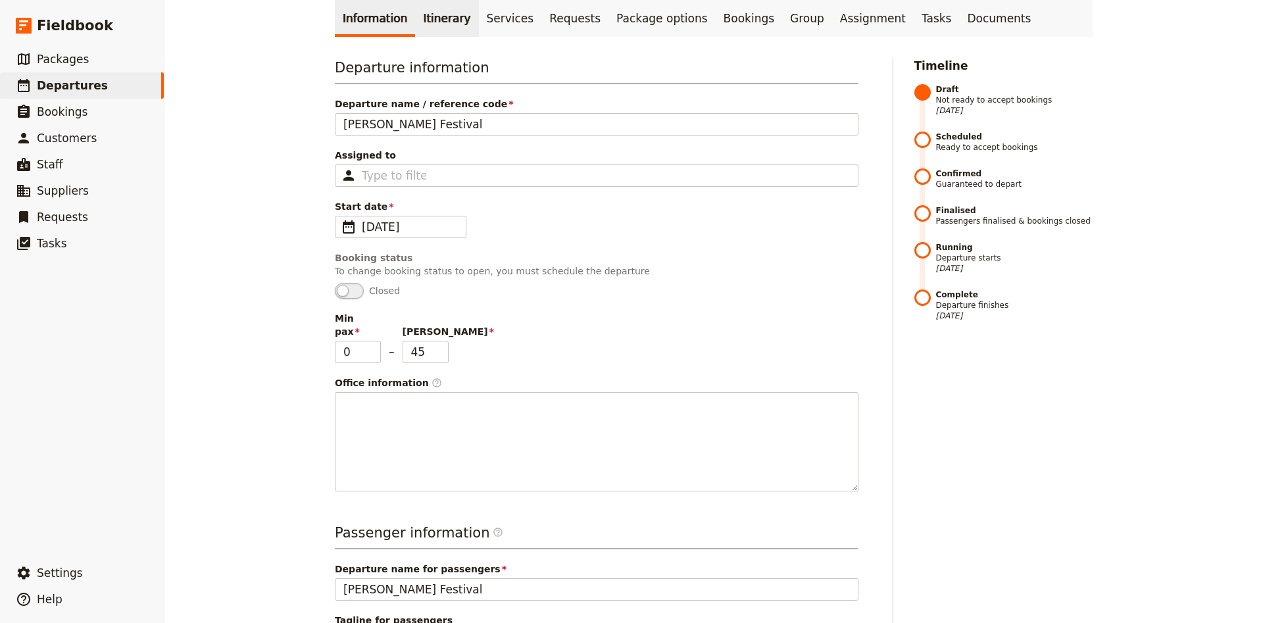
click at [450, 25] on link "Itinerary" at bounding box center [446, 18] width 63 height 37
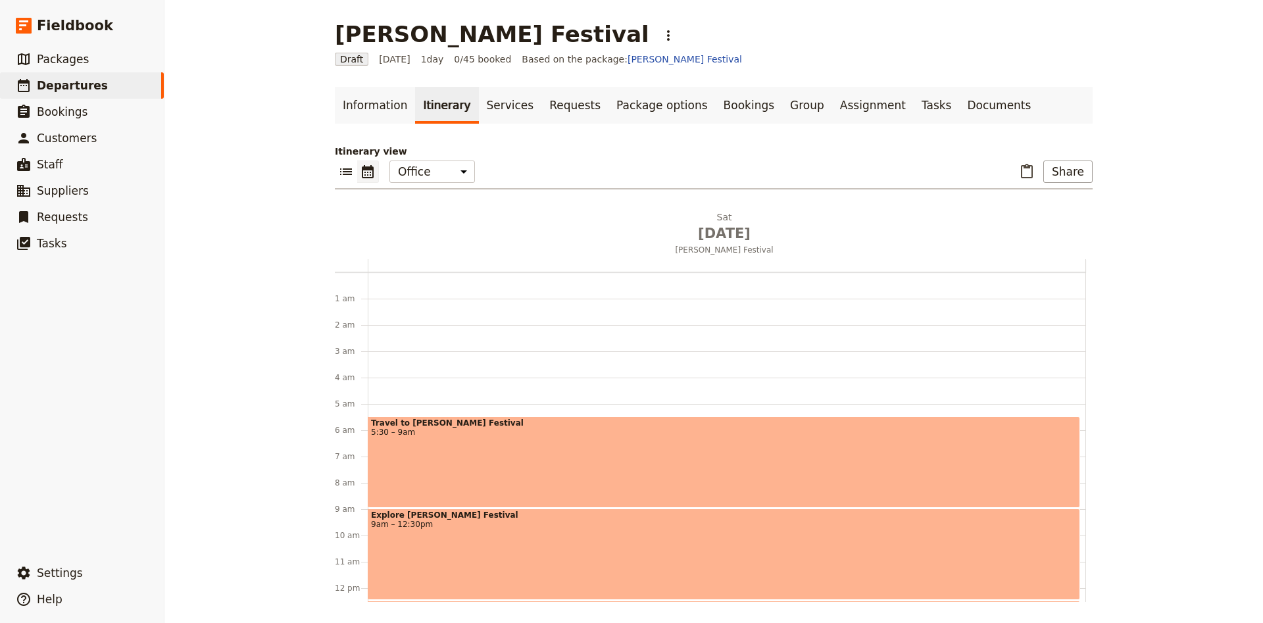
scroll to position [132, 0]
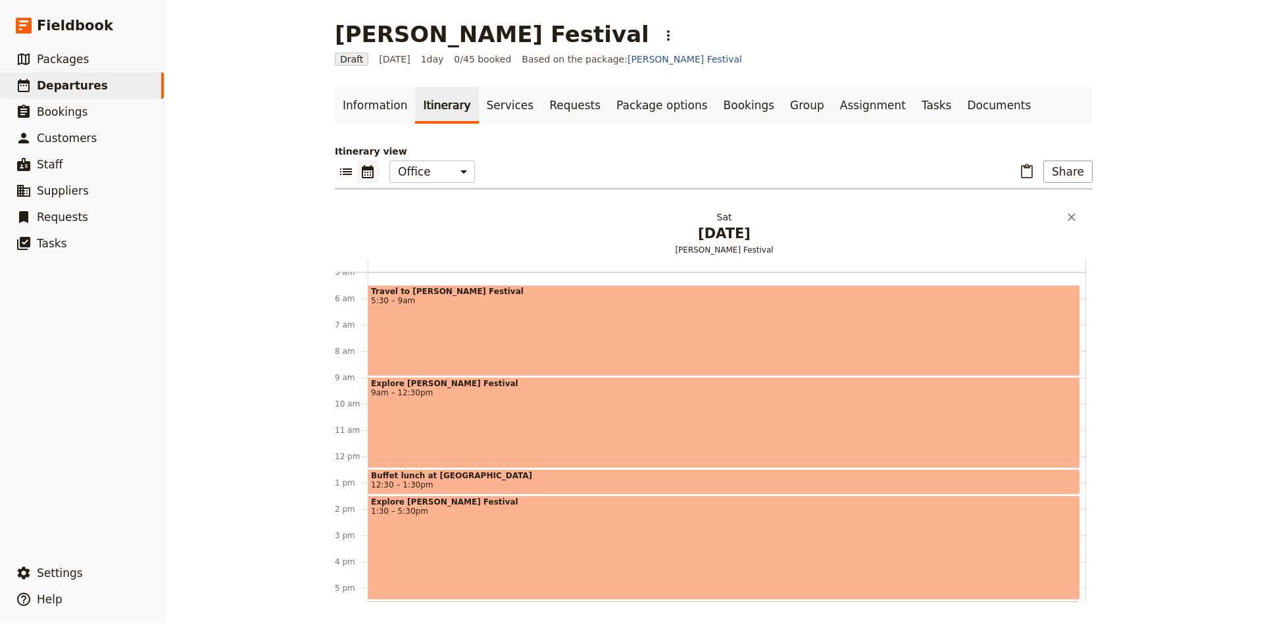
click at [770, 233] on span "[DATE]" at bounding box center [724, 234] width 702 height 20
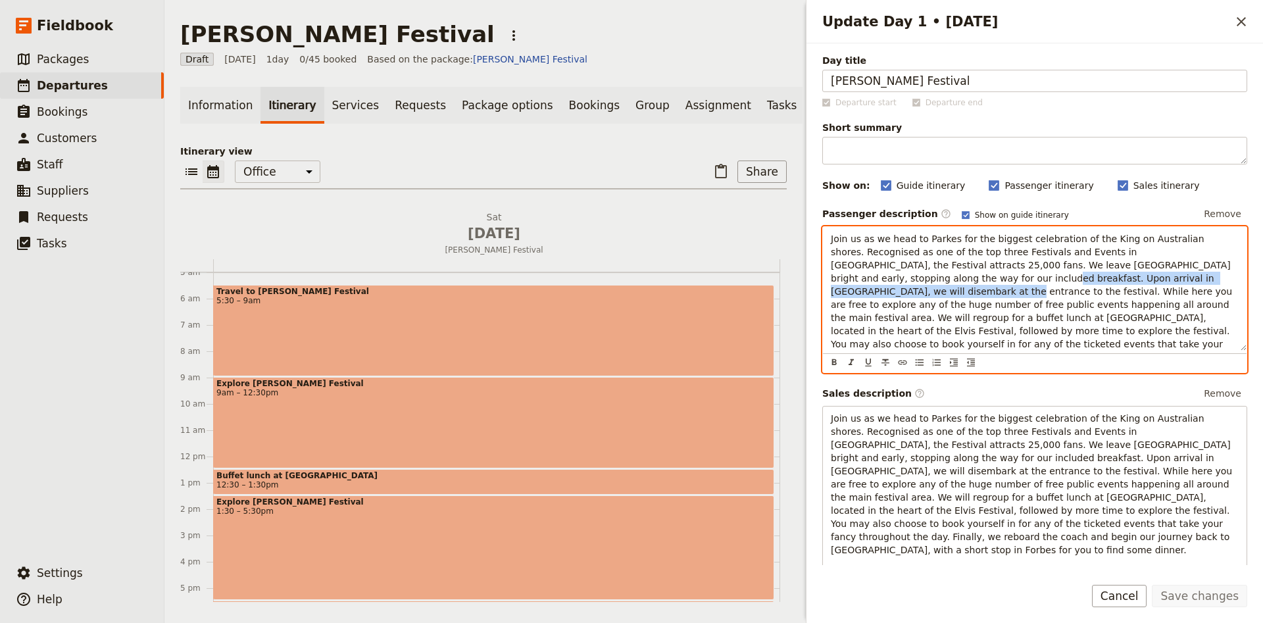
drag, startPoint x: 1092, startPoint y: 279, endPoint x: 1209, endPoint y: 264, distance: 118.0
click at [1209, 264] on span "Join us as we head to Parkes for the biggest celebration of the King on Austral…" at bounding box center [1033, 304] width 404 height 142
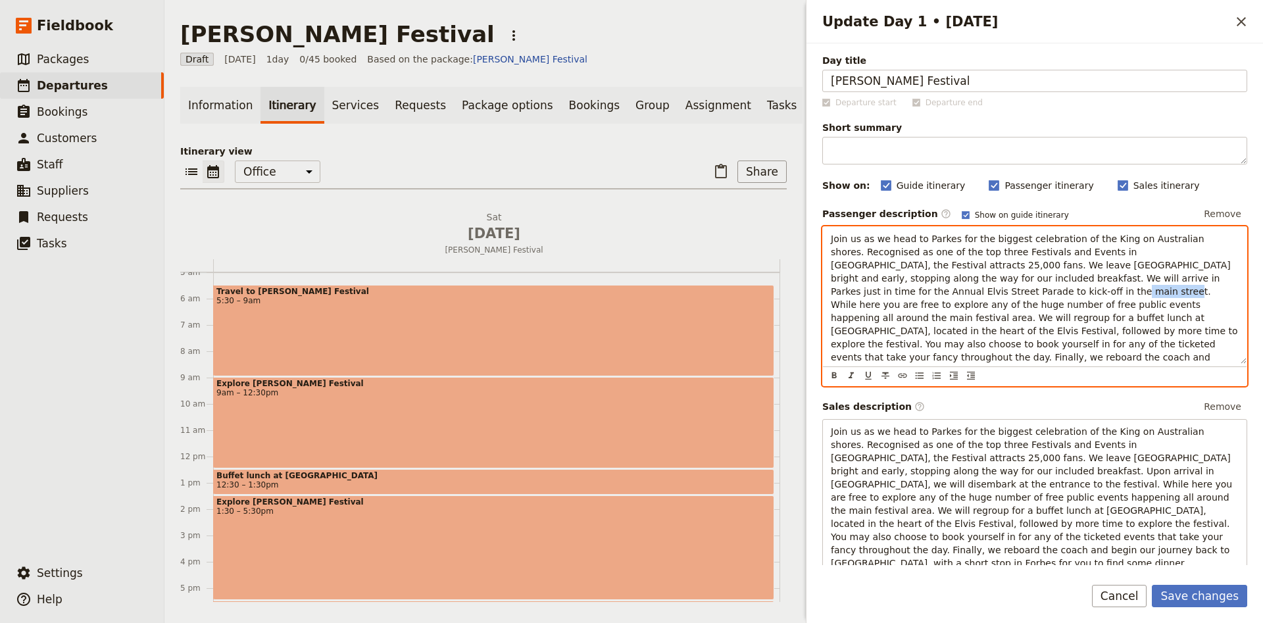
drag, startPoint x: 850, startPoint y: 289, endPoint x: 1200, endPoint y: 280, distance: 349.4
click at [1200, 280] on span "Join us as we head to Parkes for the biggest celebration of the King on Austral…" at bounding box center [1036, 310] width 410 height 155
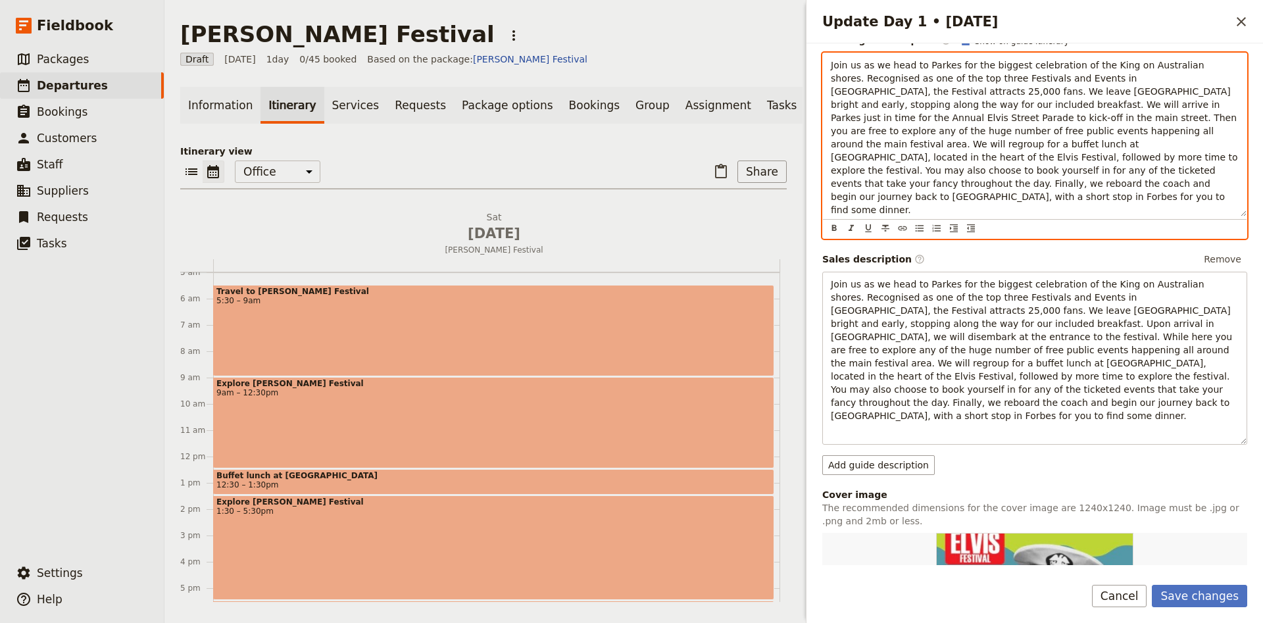
scroll to position [0, 0]
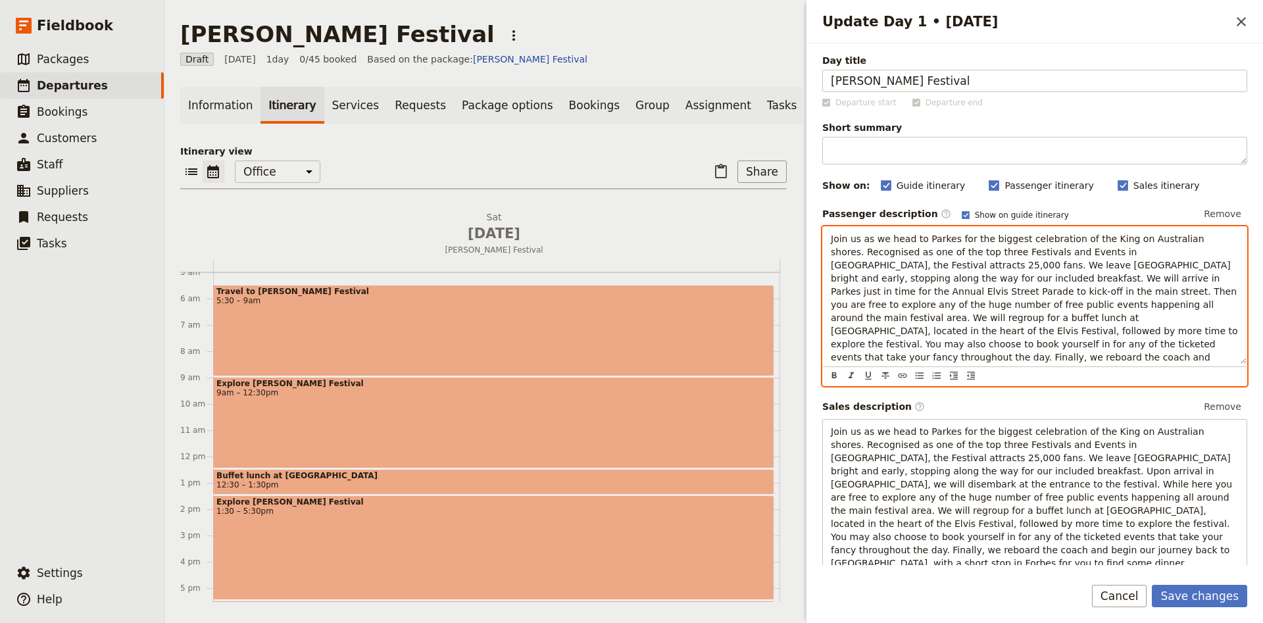
click at [960, 297] on span "Join us as we head to Parkes for the biggest celebration of the King on Austral…" at bounding box center [1036, 310] width 410 height 155
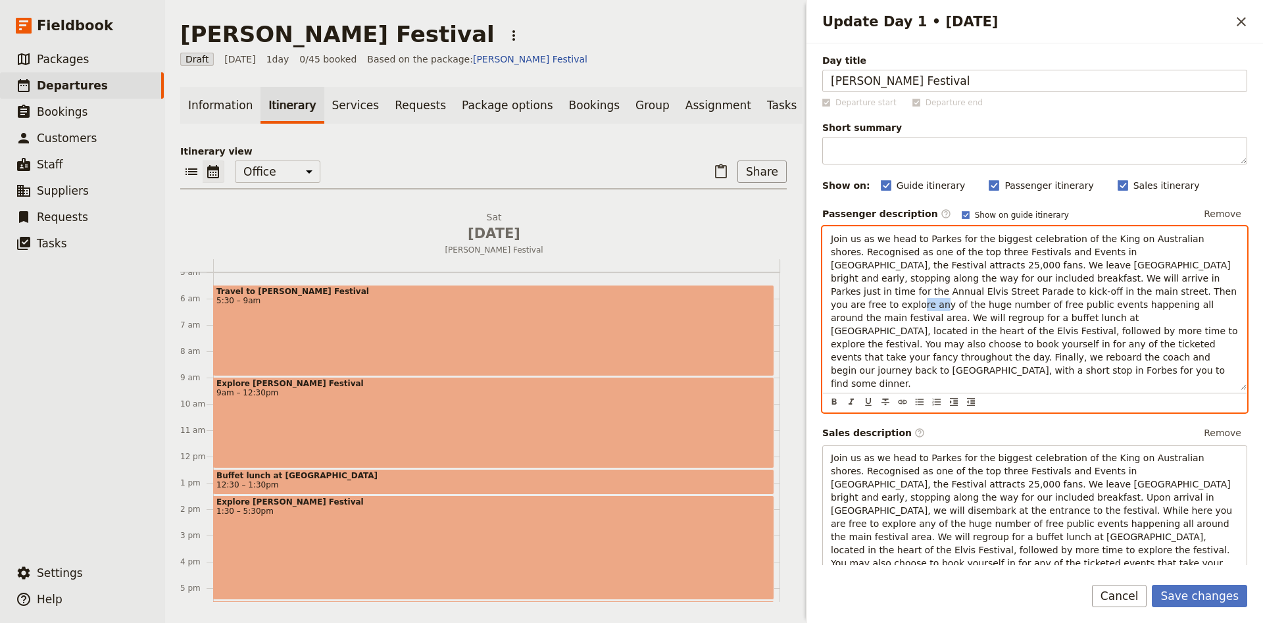
click at [960, 297] on span "Join us as we head to Parkes for the biggest celebration of the King on Austral…" at bounding box center [1036, 310] width 410 height 155
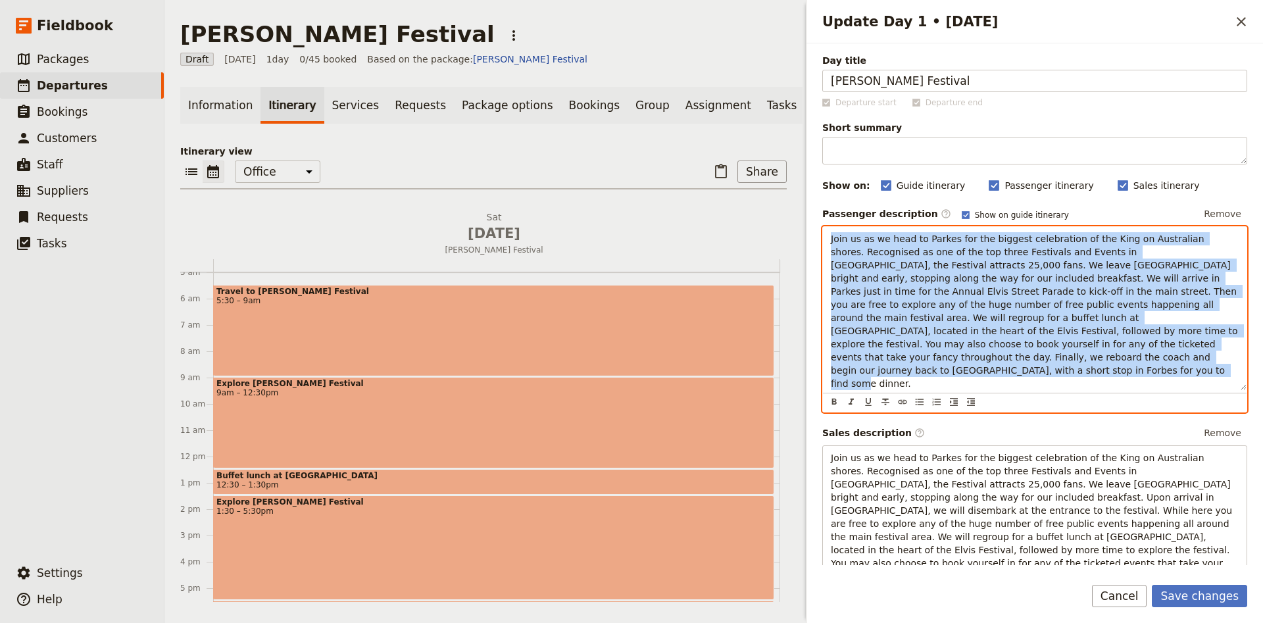
click at [960, 297] on span "Join us as we head to Parkes for the biggest celebration of the King on Austral…" at bounding box center [1036, 310] width 410 height 155
copy span "Join us as we head to Parkes for the biggest celebration of the King on Austral…"
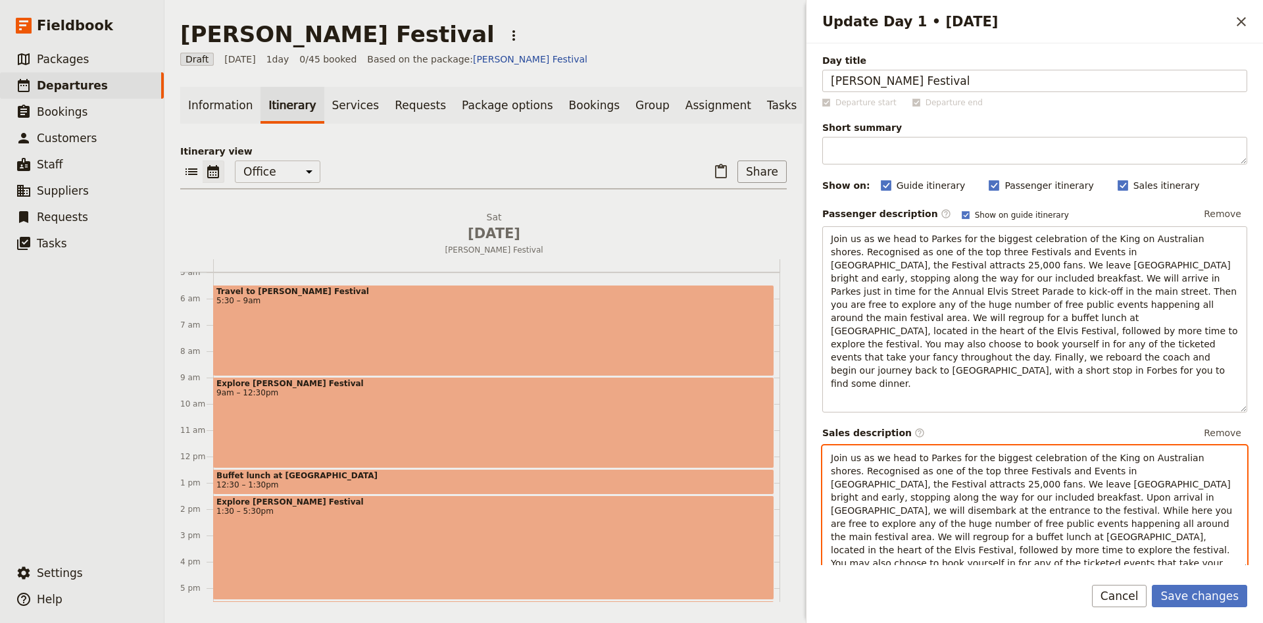
click at [935, 452] on span "Join us as we head to Parkes for the biggest celebration of the King on Austral…" at bounding box center [1033, 523] width 404 height 142
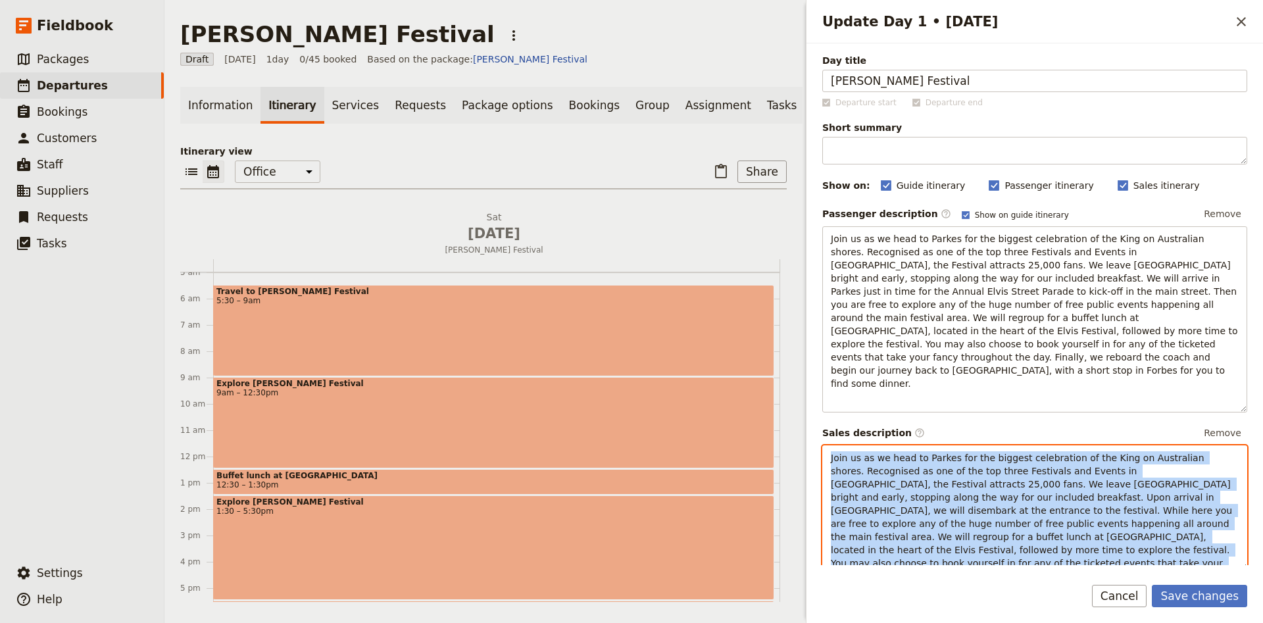
click at [935, 452] on span "Join us as we head to Parkes for the biggest celebration of the King on Austral…" at bounding box center [1033, 523] width 404 height 142
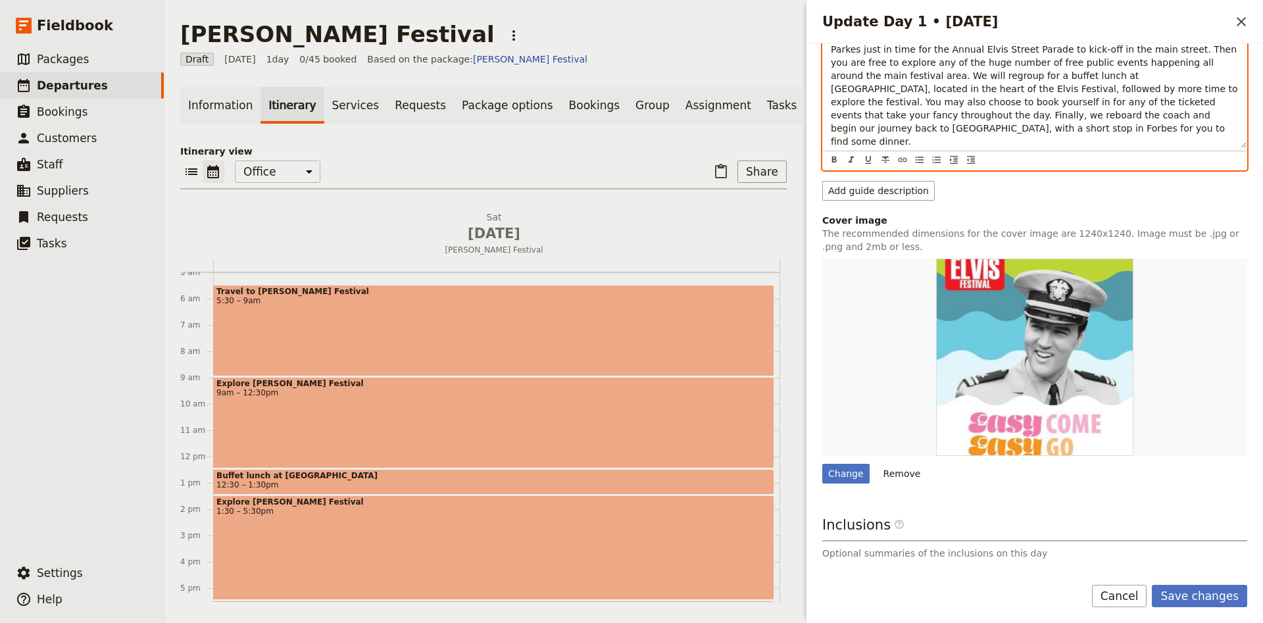
scroll to position [507, 0]
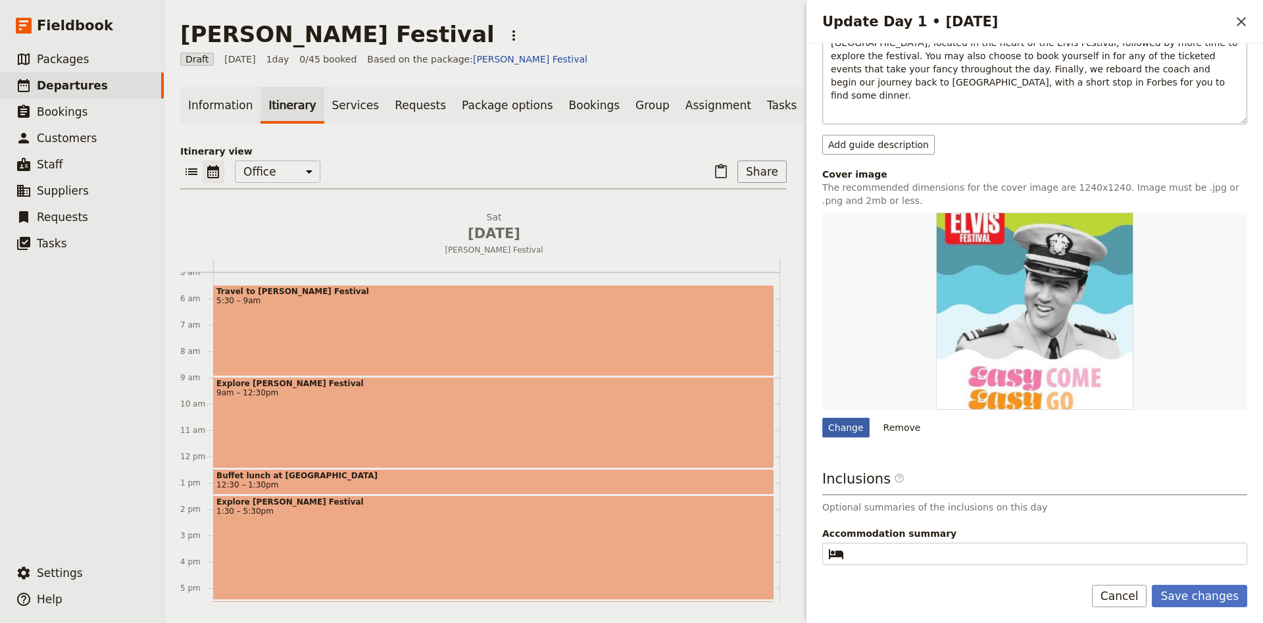
click at [852, 418] on div "Change" at bounding box center [845, 428] width 47 height 20
click at [822, 417] on input "Change" at bounding box center [821, 417] width 1 height 1
type input "C:\fakepath\Love-Me-Tender-700x700.webp"
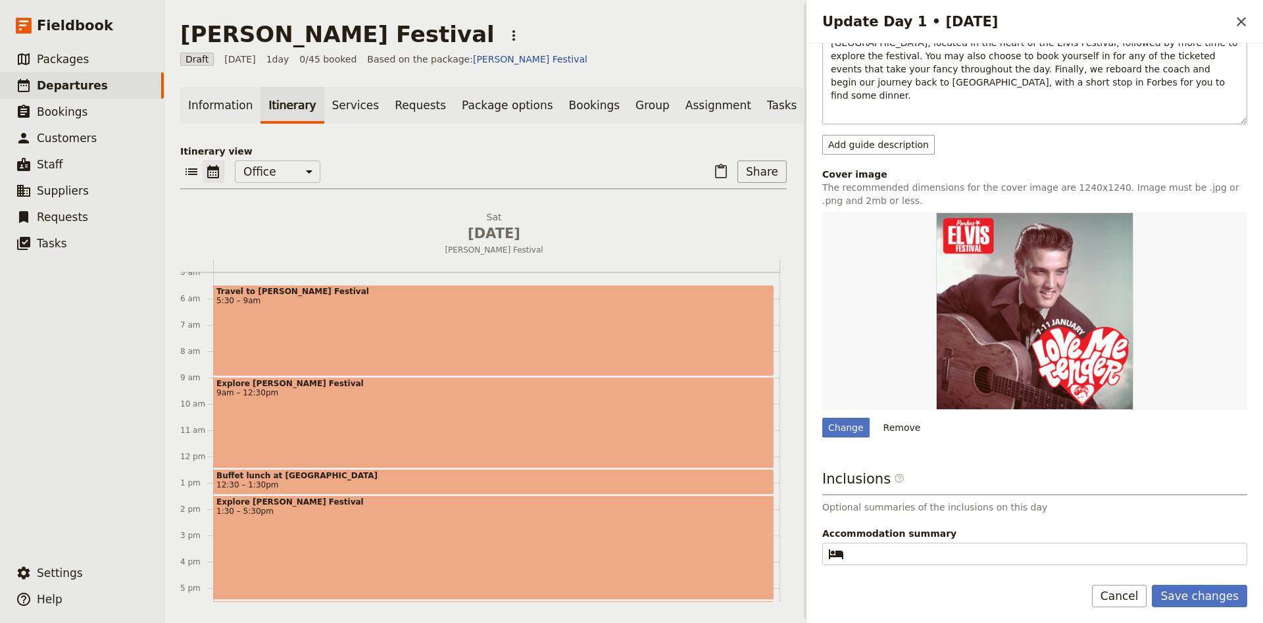
click at [906, 578] on div "Food & Beverage summary ​" at bounding box center [1034, 597] width 425 height 38
click at [906, 597] on input "Food & Beverage summary ​" at bounding box center [1043, 605] width 389 height 16
type input "Breakfast enroute | Lunch at [GEOGRAPHIC_DATA]"
click at [1234, 605] on button "Save changes" at bounding box center [1199, 596] width 95 height 22
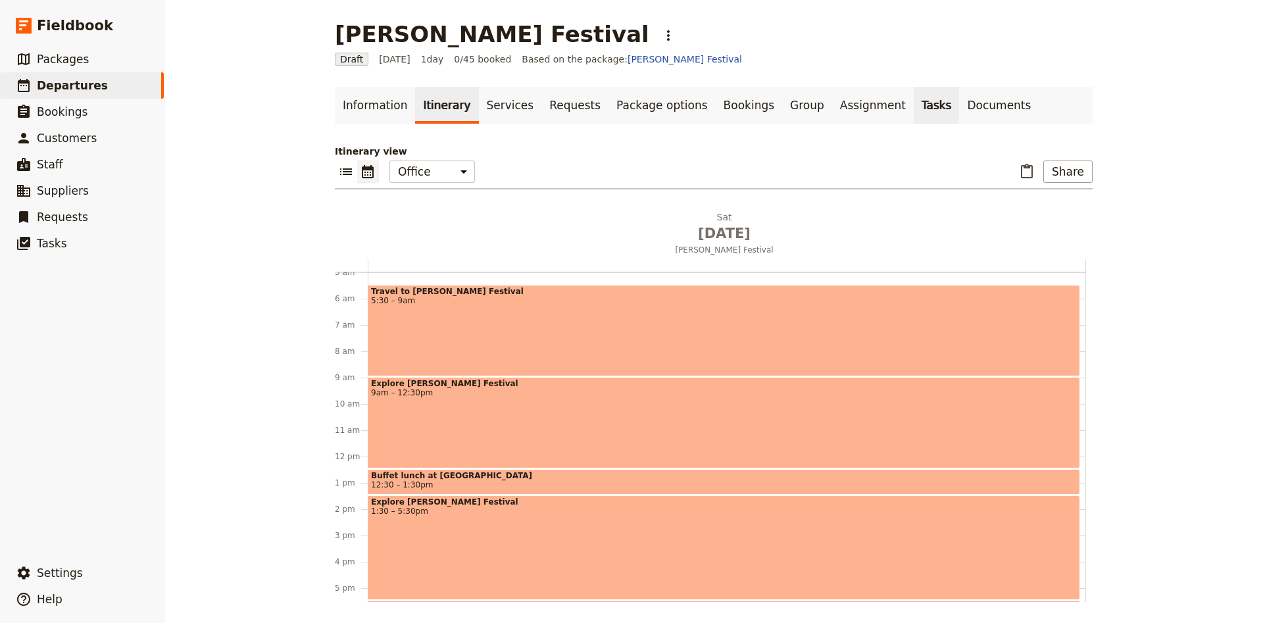
click at [914, 108] on link "Tasks" at bounding box center [937, 105] width 46 height 37
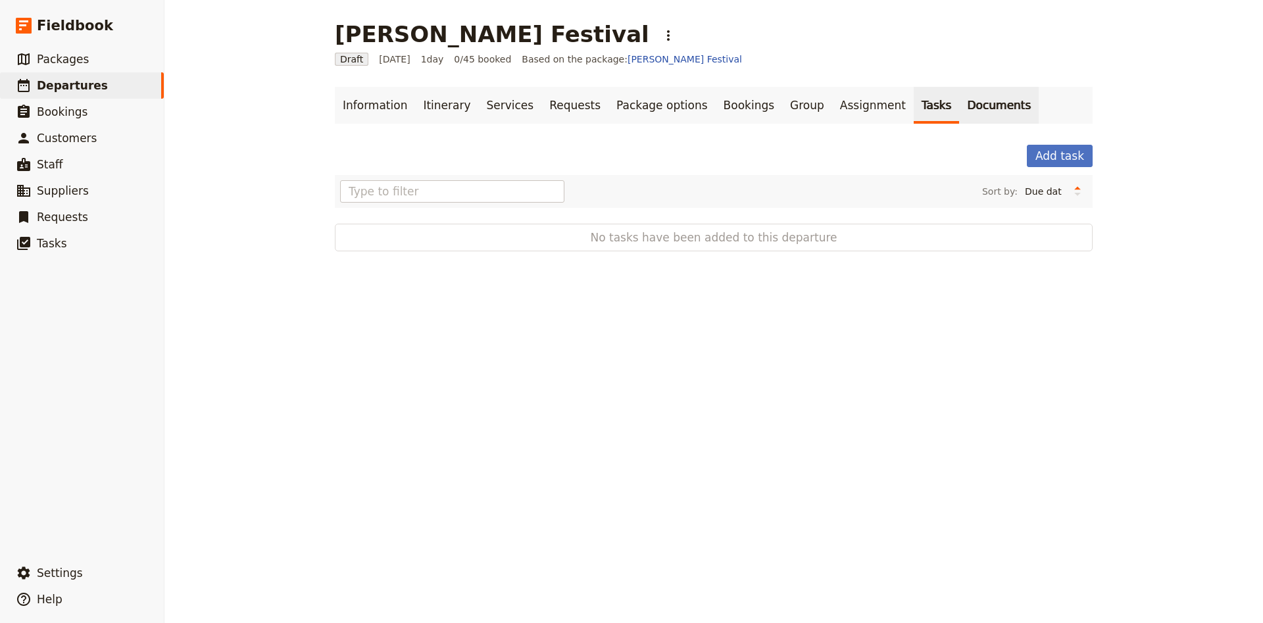
click at [959, 107] on link "Documents" at bounding box center [999, 105] width 80 height 37
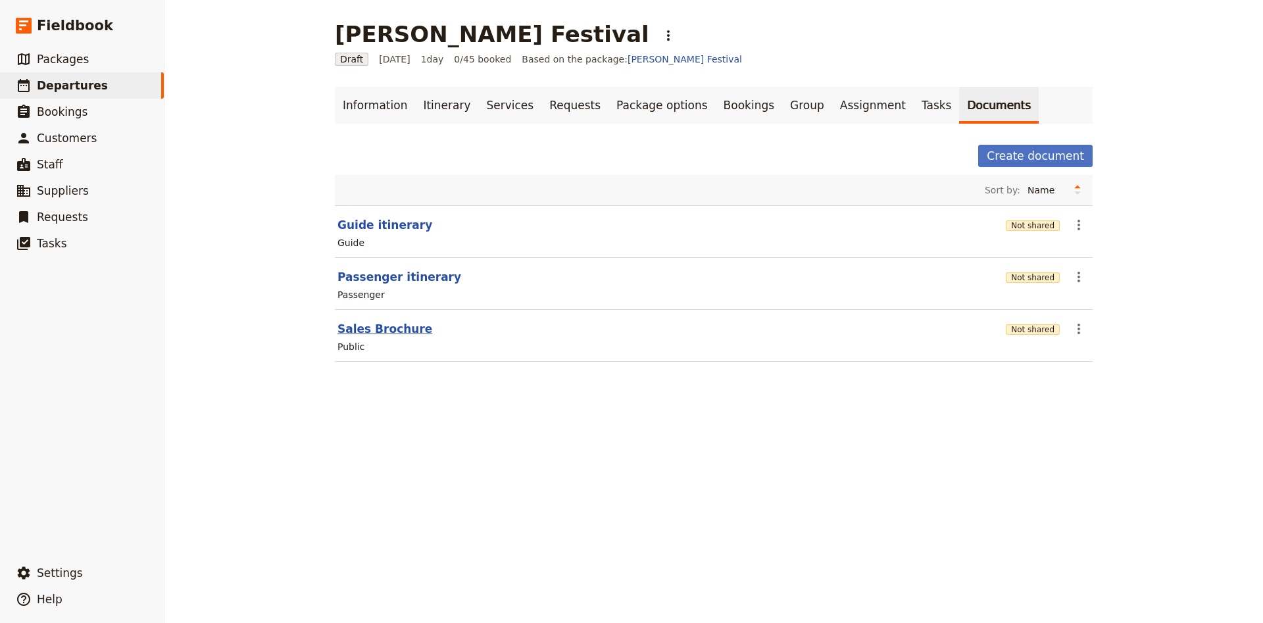
click at [385, 330] on button "Sales Brochure" at bounding box center [384, 329] width 95 height 16
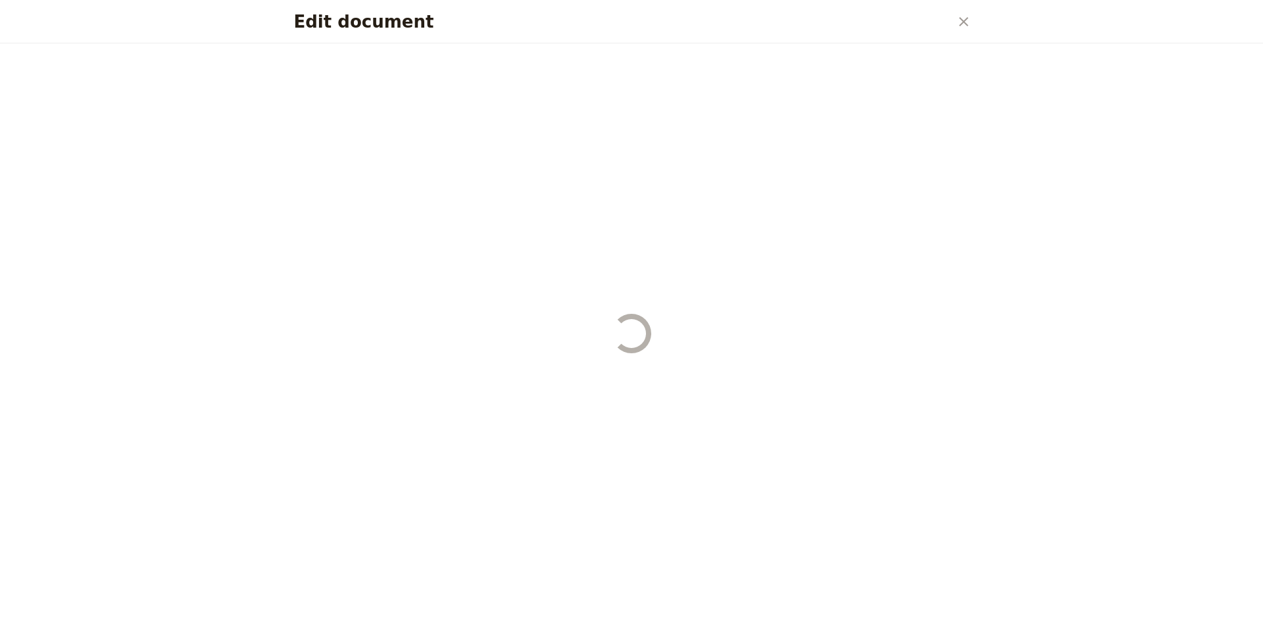
select select "DEFAULT"
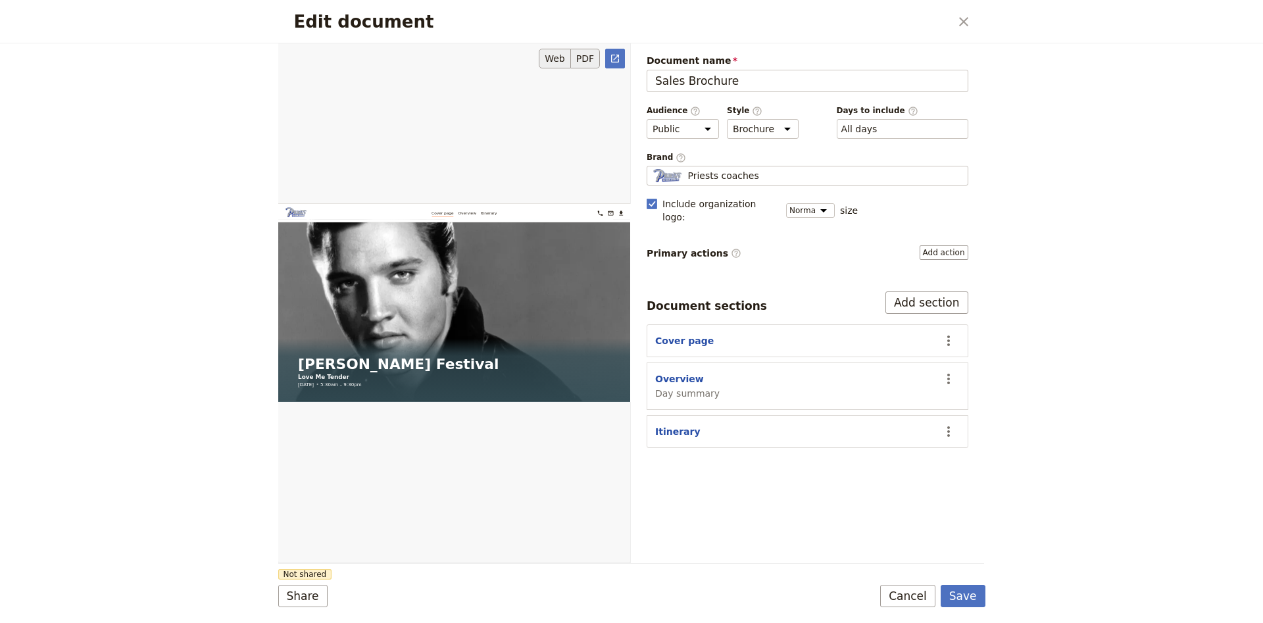
click at [591, 64] on button "PDF" at bounding box center [585, 59] width 29 height 20
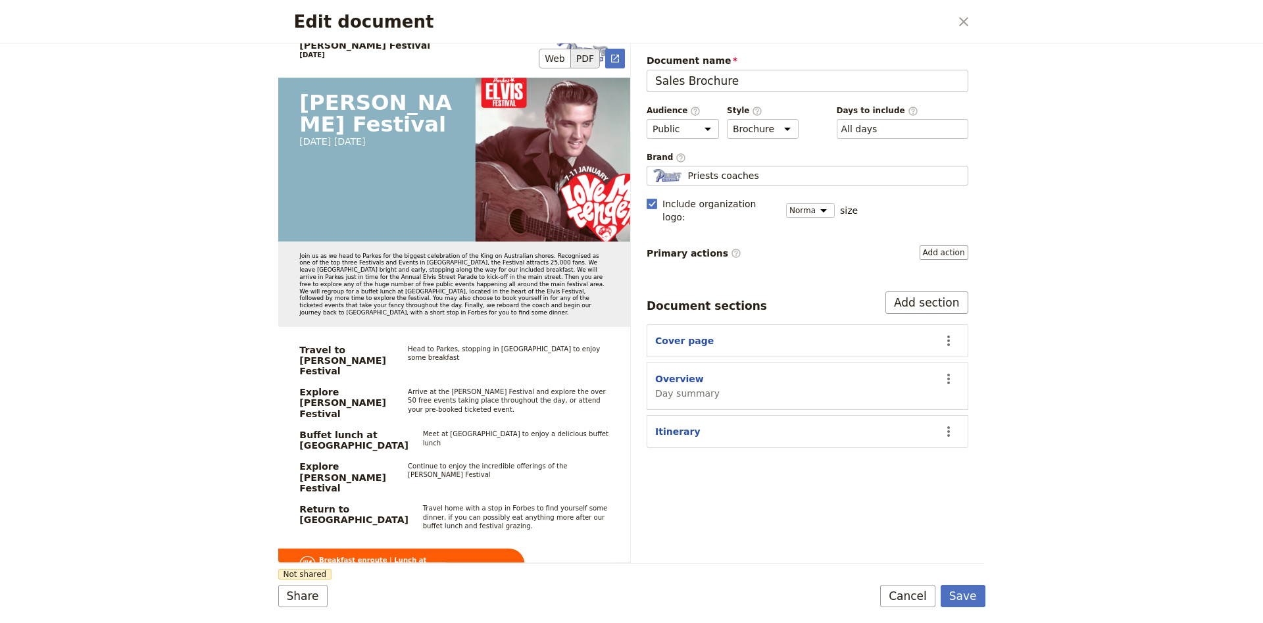
scroll to position [1504, 0]
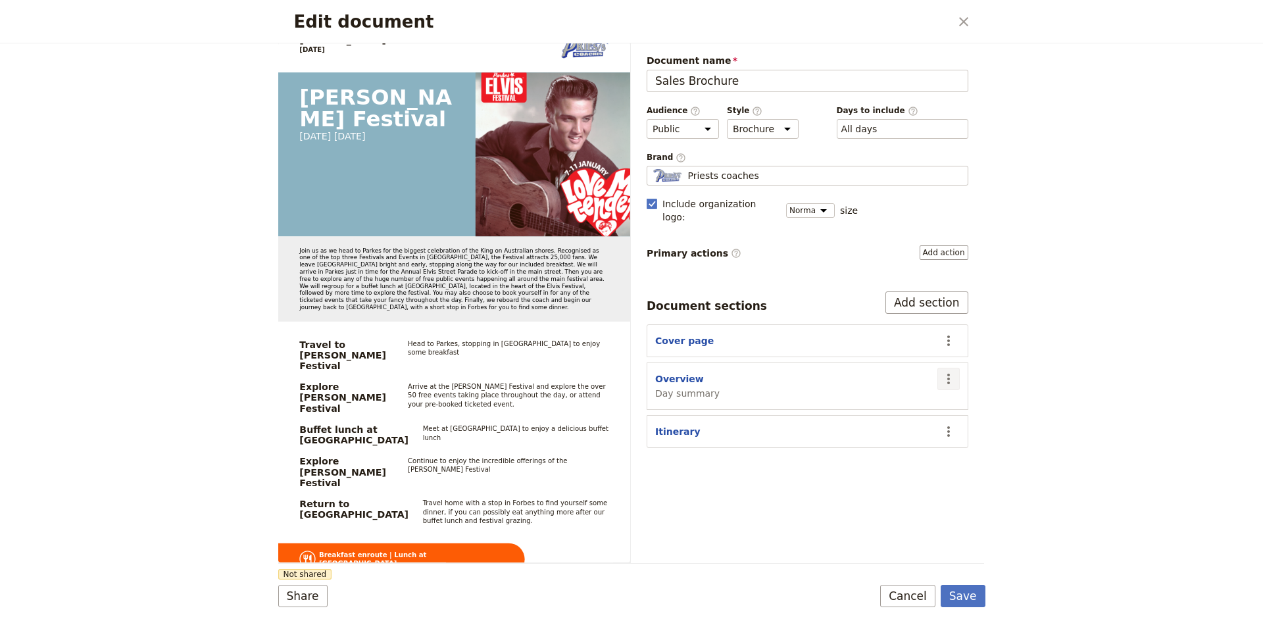
click at [954, 371] on icon "Actions" at bounding box center [949, 379] width 16 height 16
click at [886, 479] on span "Hide section" at bounding box center [872, 475] width 57 height 13
click at [955, 333] on icon "Actions" at bounding box center [949, 341] width 16 height 16
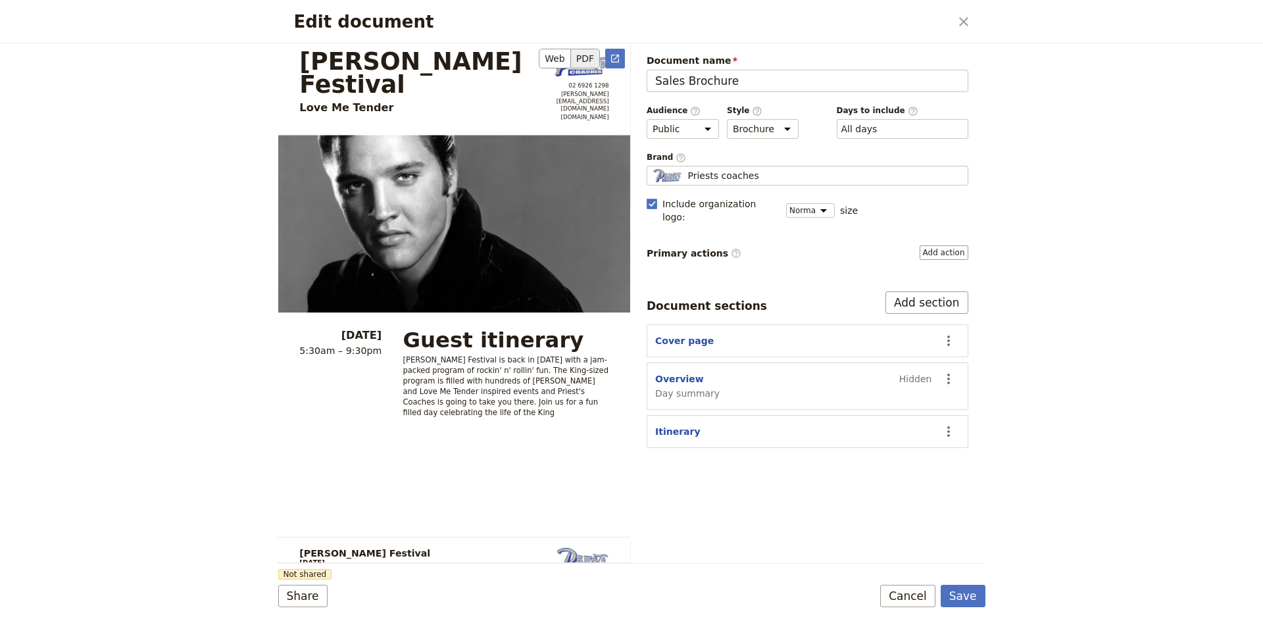
scroll to position [0, 0]
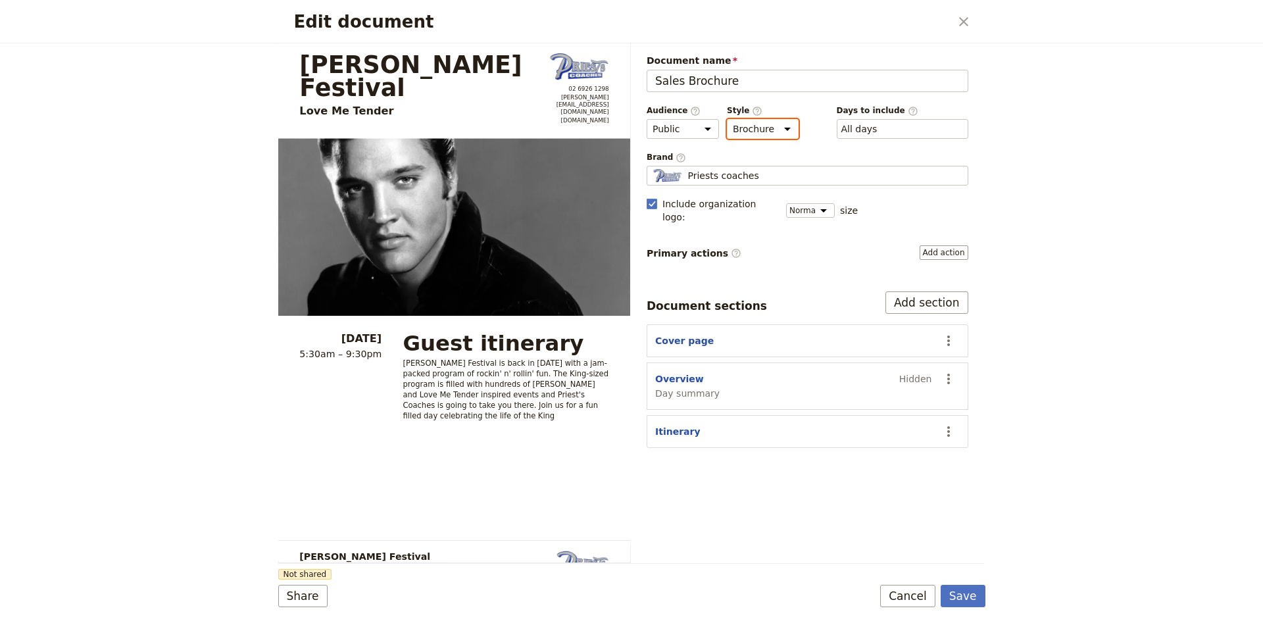
click at [727, 119] on select "Brochure Run sheet" at bounding box center [763, 129] width 72 height 20
click at [751, 134] on select "Brochure Run sheet" at bounding box center [763, 129] width 72 height 20
click at [647, 119] on select "Public Passenger Guide" at bounding box center [683, 129] width 72 height 20
click at [678, 134] on select "Public Passenger Guide" at bounding box center [683, 129] width 72 height 20
click at [727, 119] on select "Brochure Run sheet" at bounding box center [763, 129] width 72 height 20
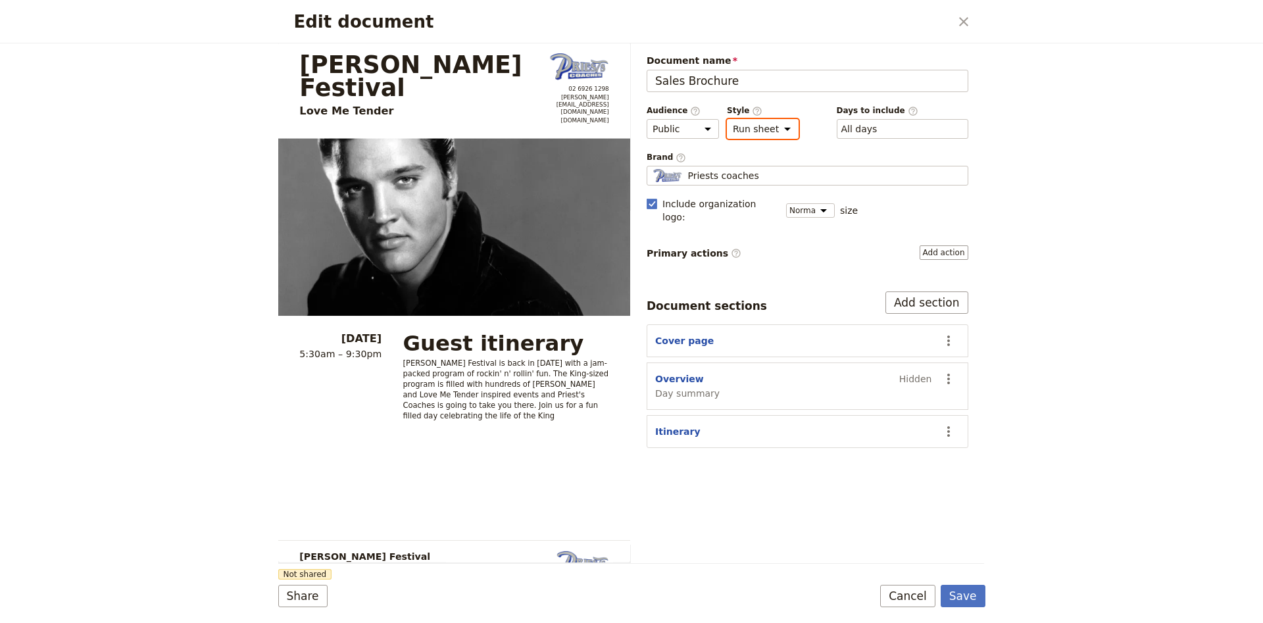
click option "Run sheet" at bounding box center [0, 0] width 0 height 0
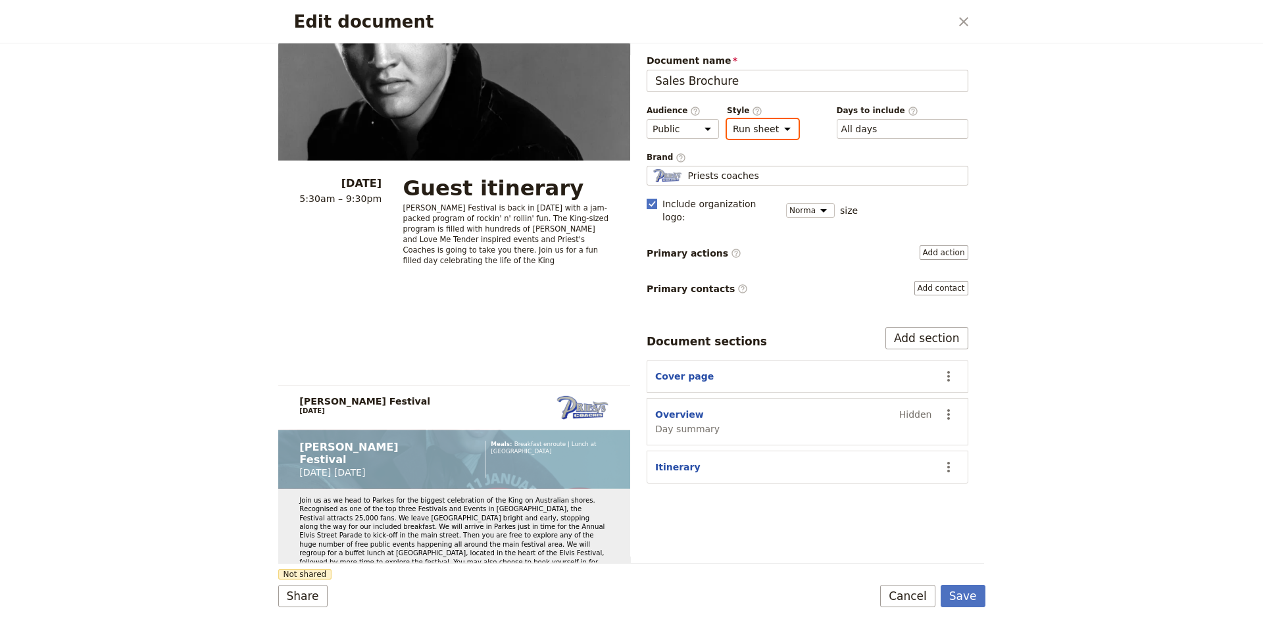
scroll to position [183, 0]
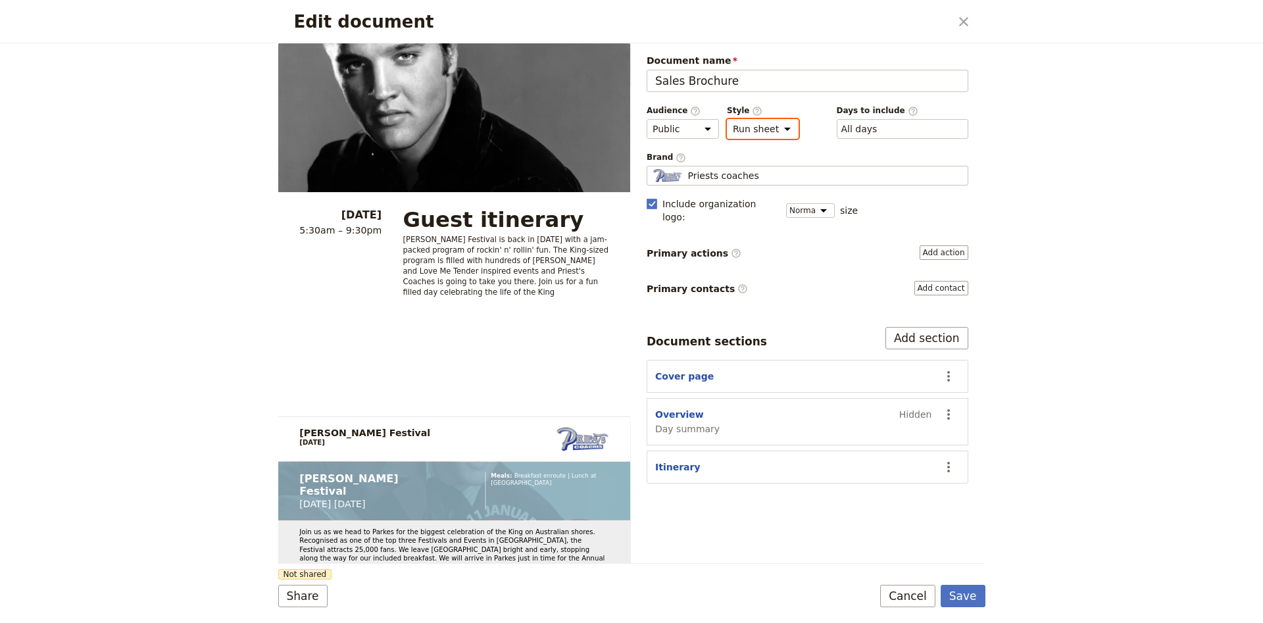
click at [727, 119] on select "Brochure Run sheet" at bounding box center [763, 129] width 72 height 20
select select "BROCHURE"
click option "Brochure" at bounding box center [0, 0] width 0 height 0
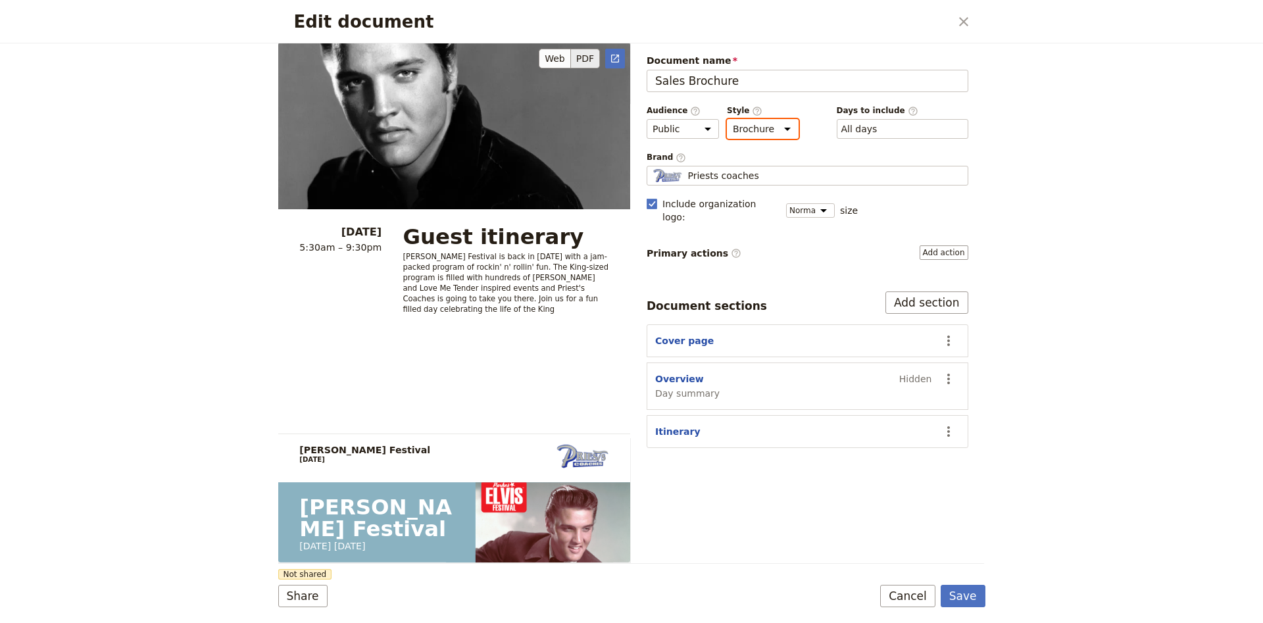
scroll to position [0, 0]
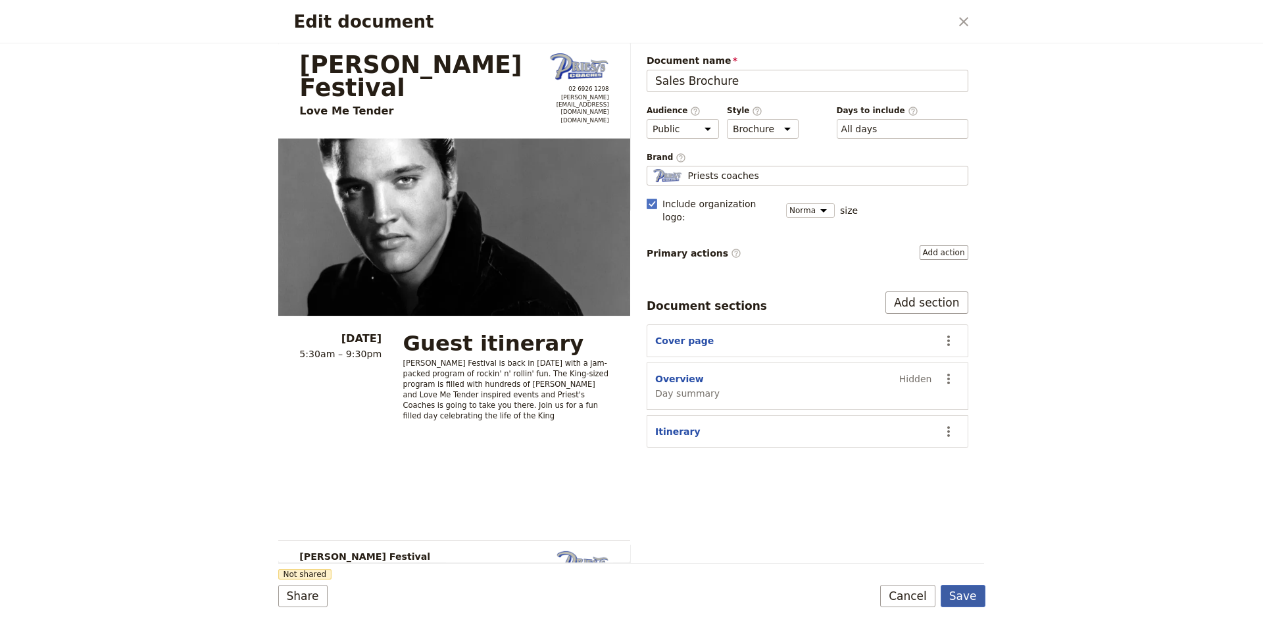
click at [983, 595] on button "Save" at bounding box center [963, 596] width 45 height 22
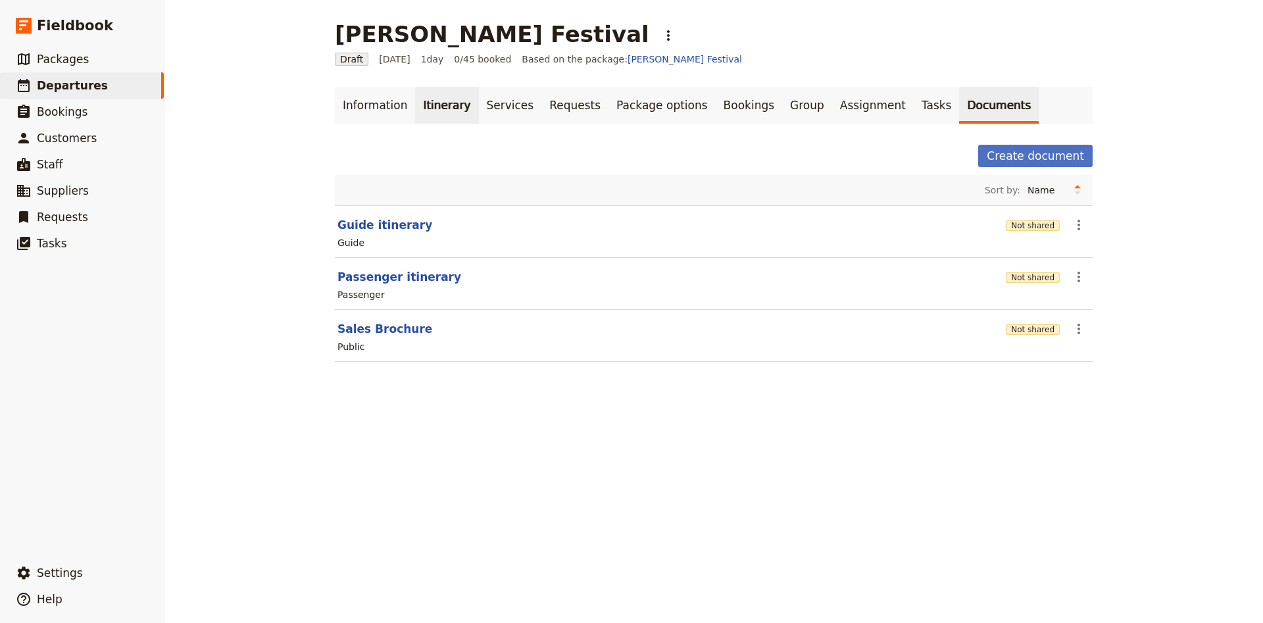
click at [456, 103] on link "Itinerary" at bounding box center [446, 105] width 63 height 37
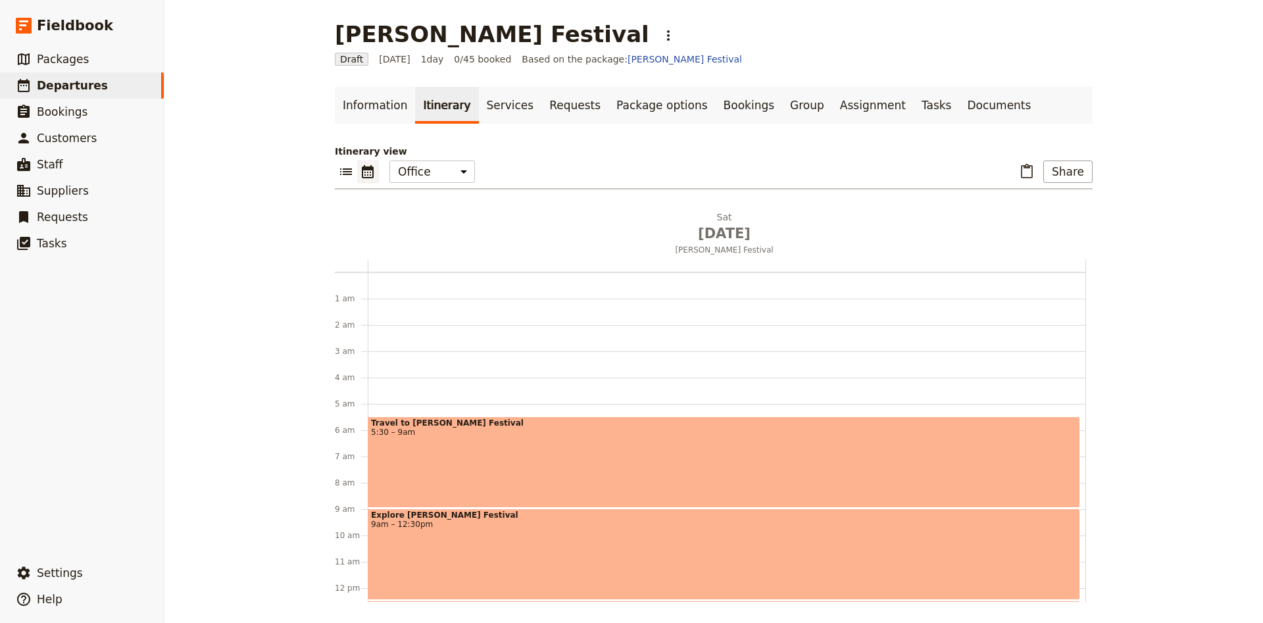
scroll to position [132, 0]
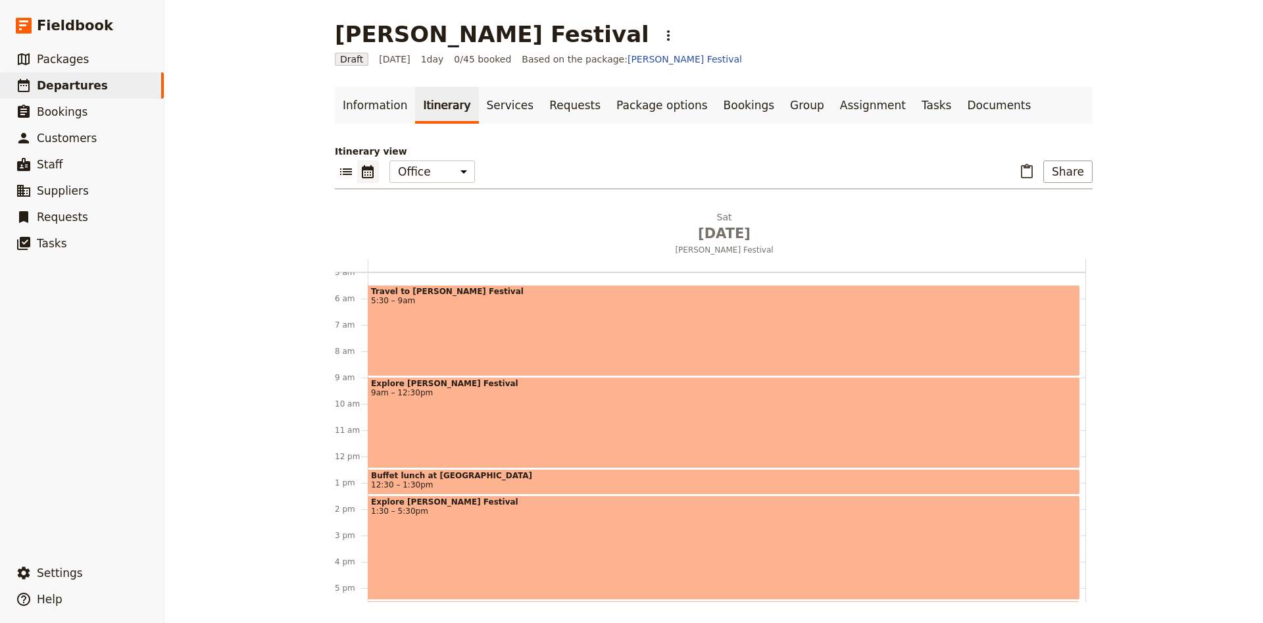
click at [663, 364] on div "Travel to [PERSON_NAME] Festival 5:30 – 9am" at bounding box center [724, 330] width 712 height 91
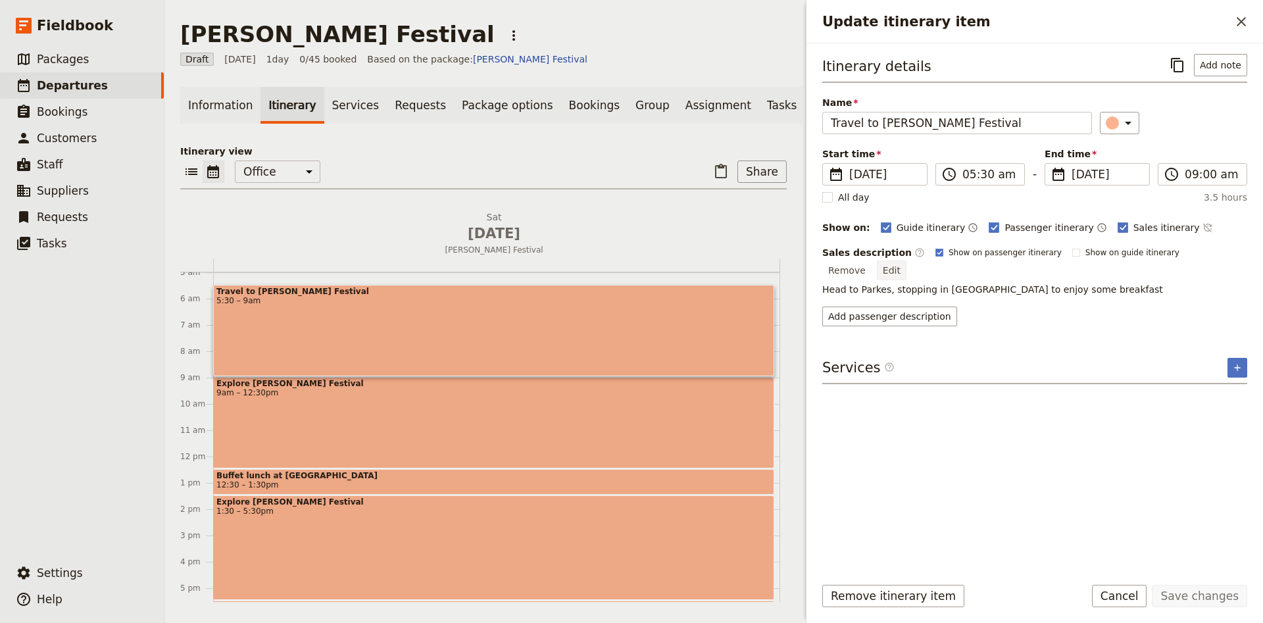
click at [906, 260] on button "Edit" at bounding box center [892, 270] width 30 height 20
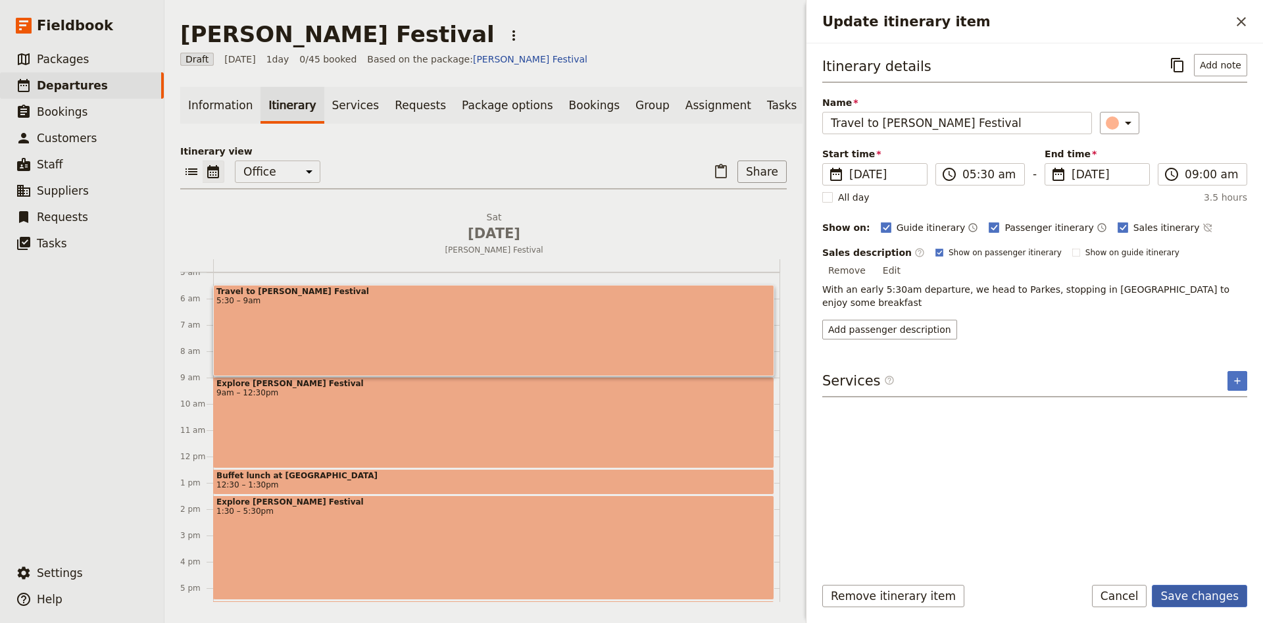
click at [1206, 592] on button "Save changes" at bounding box center [1199, 596] width 95 height 22
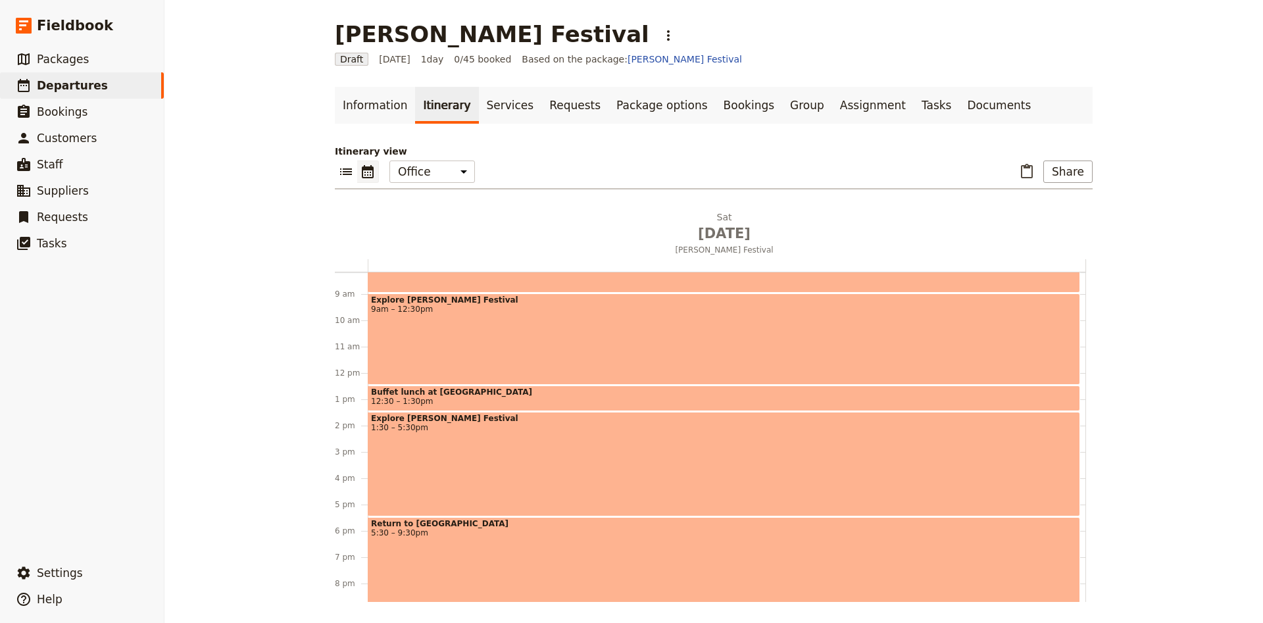
scroll to position [128, 0]
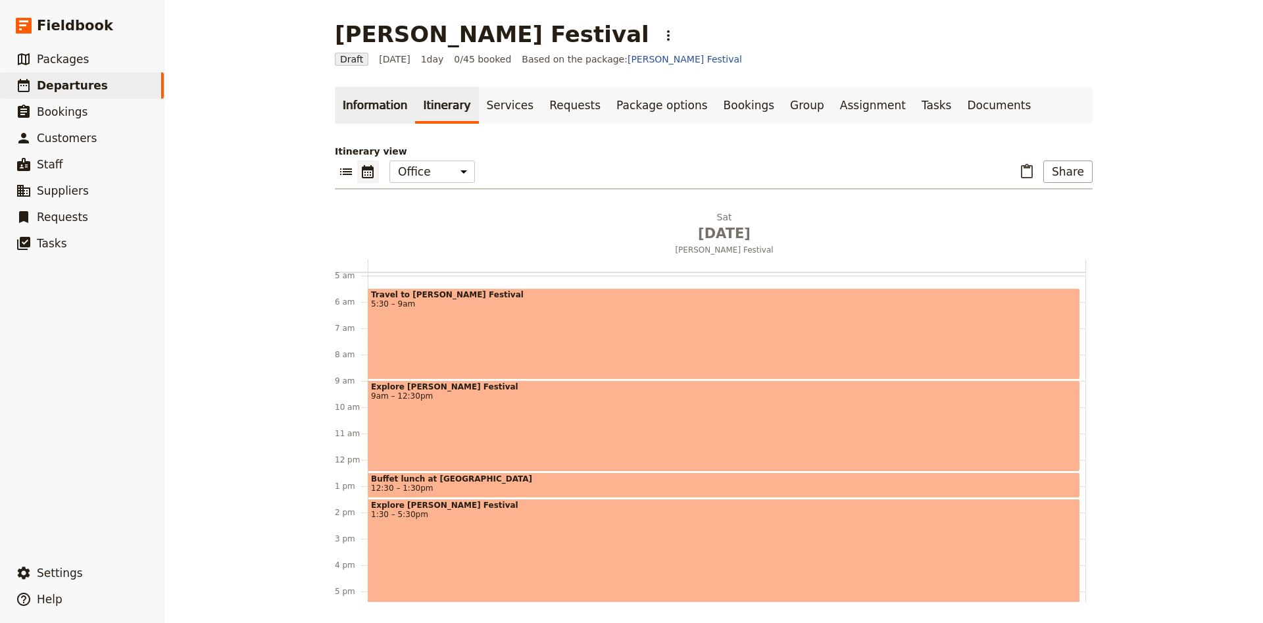
click at [378, 110] on link "Information" at bounding box center [375, 105] width 80 height 37
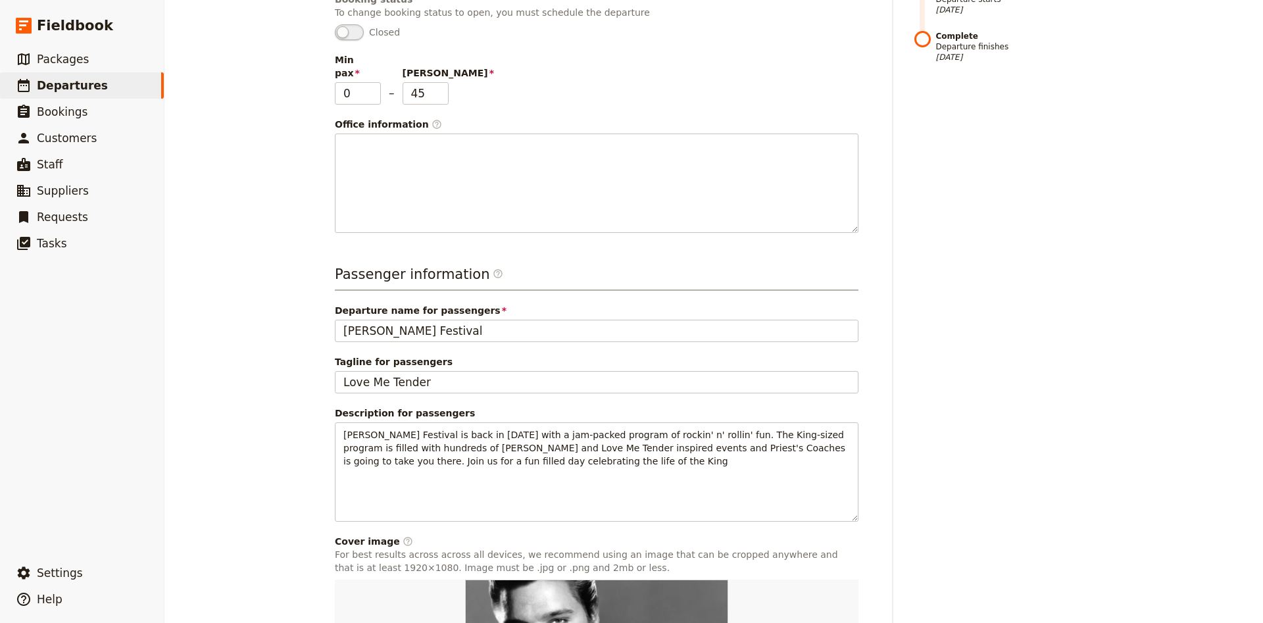
scroll to position [347, 0]
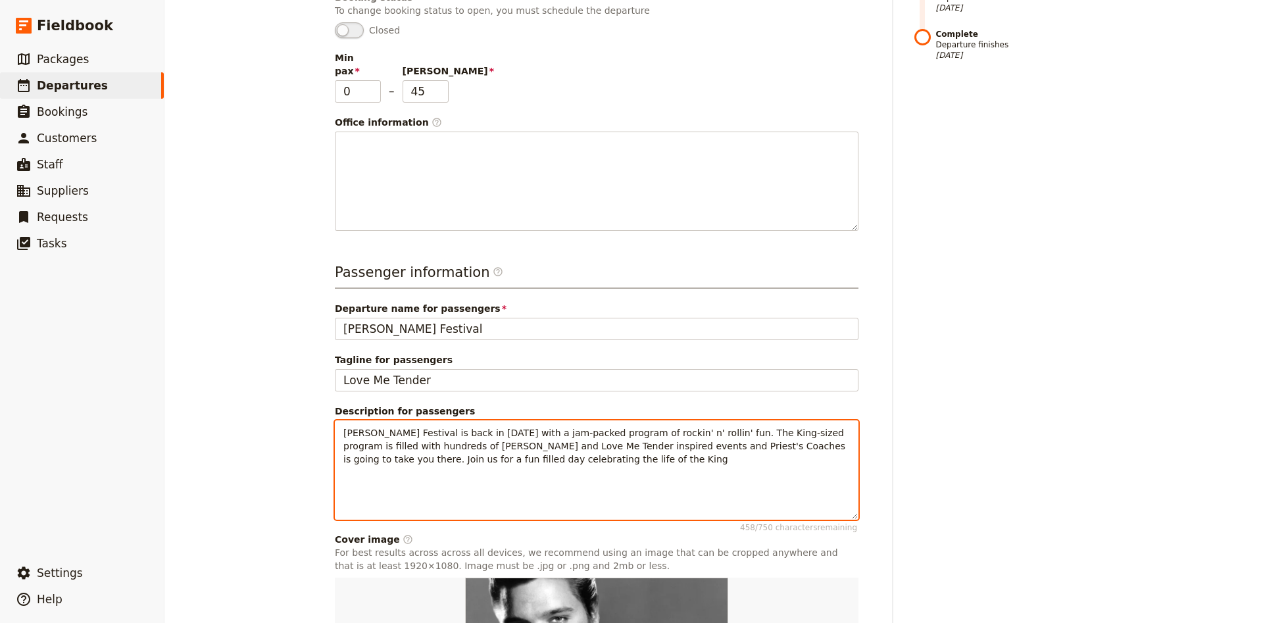
click at [492, 450] on p "[PERSON_NAME] Festival is back in [DATE] with a jam-packed program of rockin' n…" at bounding box center [596, 445] width 506 height 39
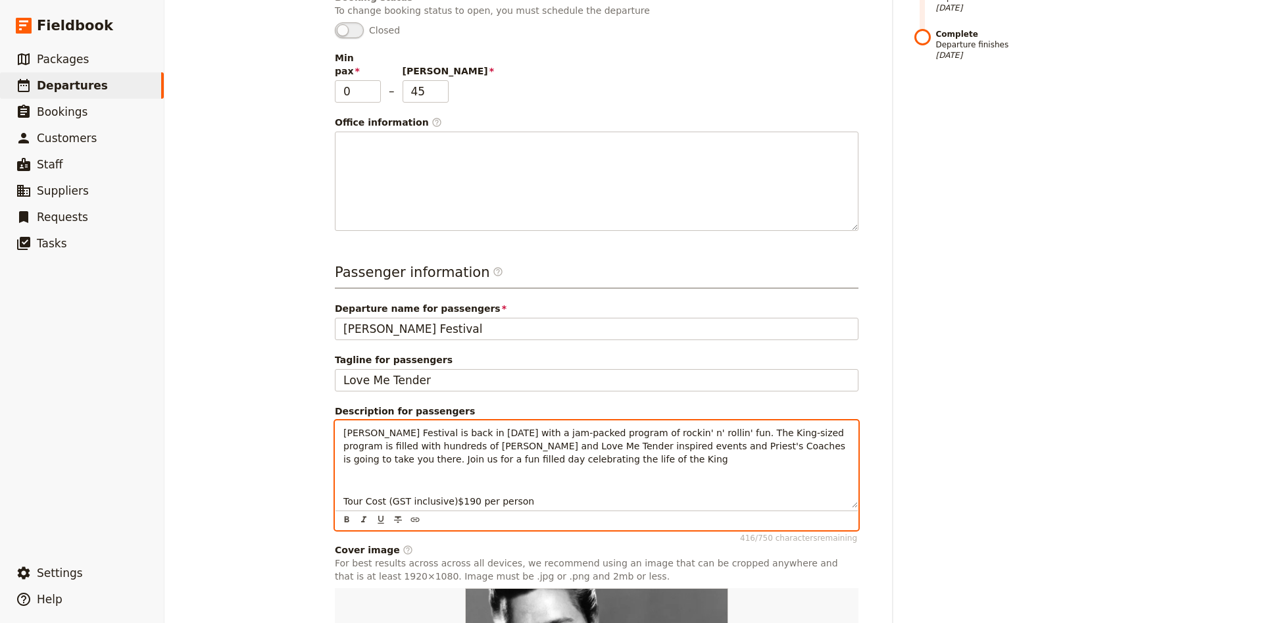
click at [441, 496] on span "Tour Cost (GST inclusive)$190 per person" at bounding box center [438, 501] width 191 height 11
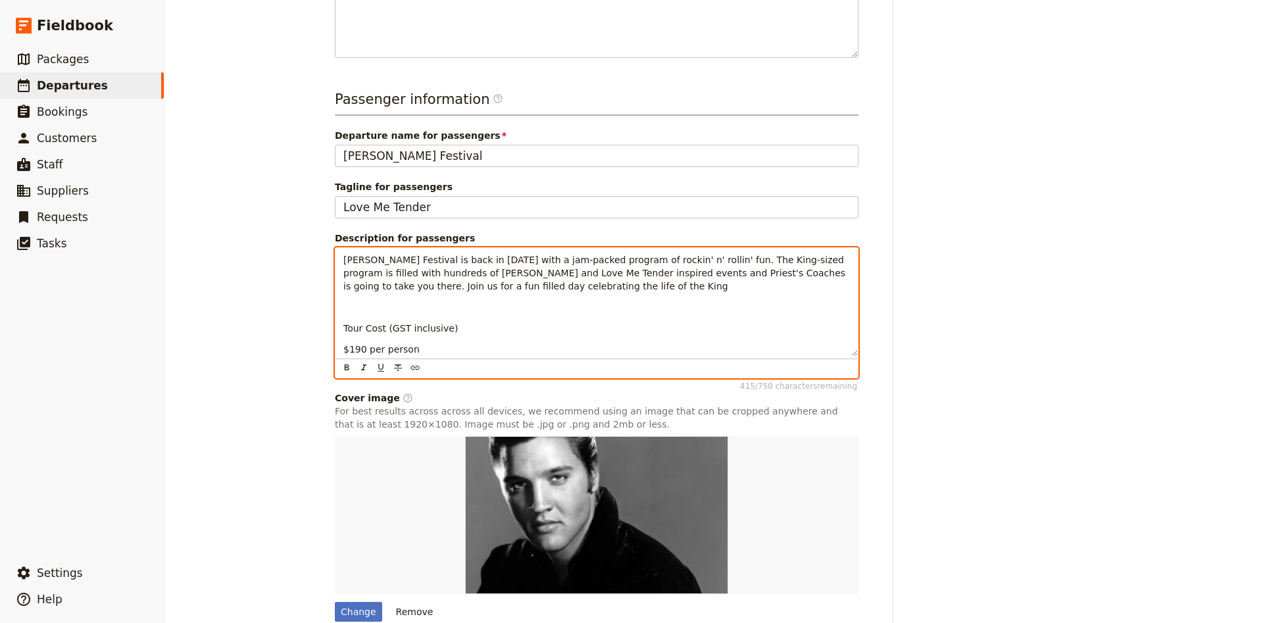
scroll to position [521, 0]
click at [362, 343] on span "$190 per person" at bounding box center [381, 348] width 76 height 11
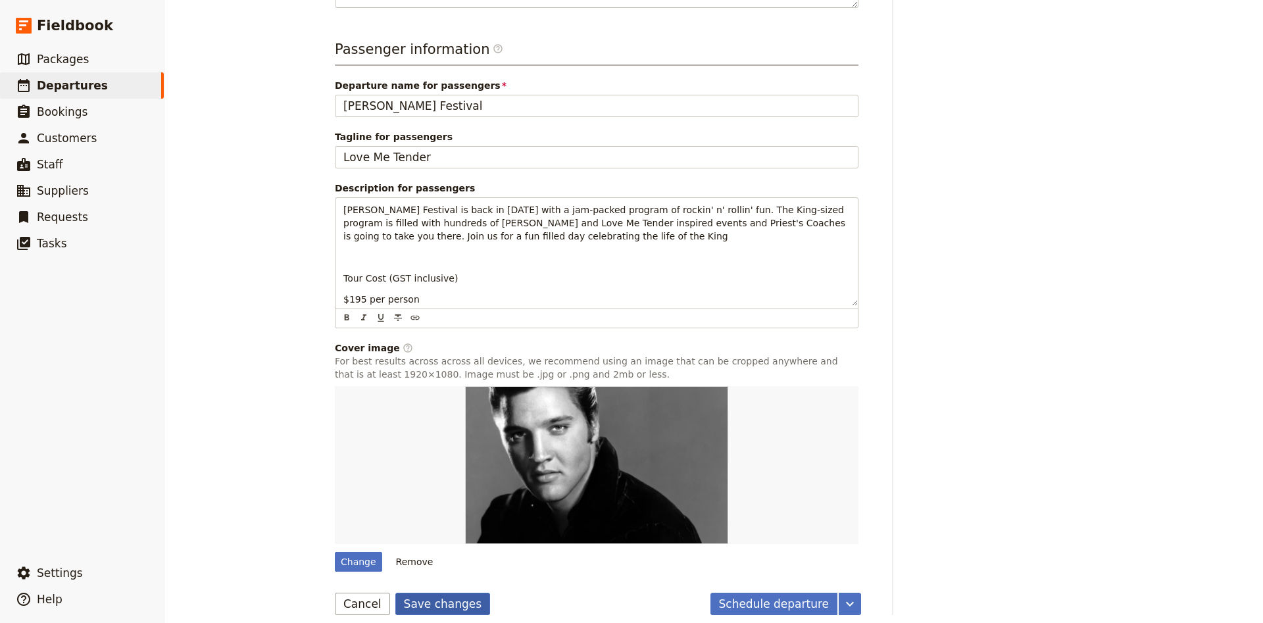
click at [436, 593] on button "Save changes" at bounding box center [442, 604] width 95 height 22
click at [752, 594] on button "Schedule departure" at bounding box center [774, 604] width 128 height 22
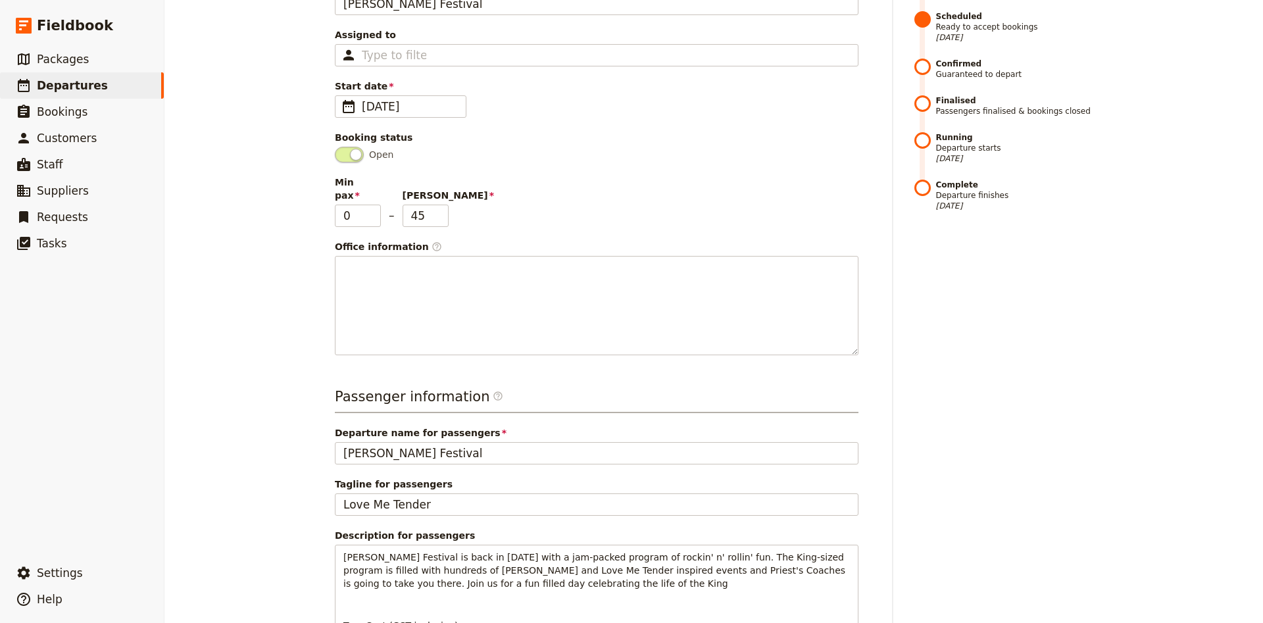
scroll to position [0, 0]
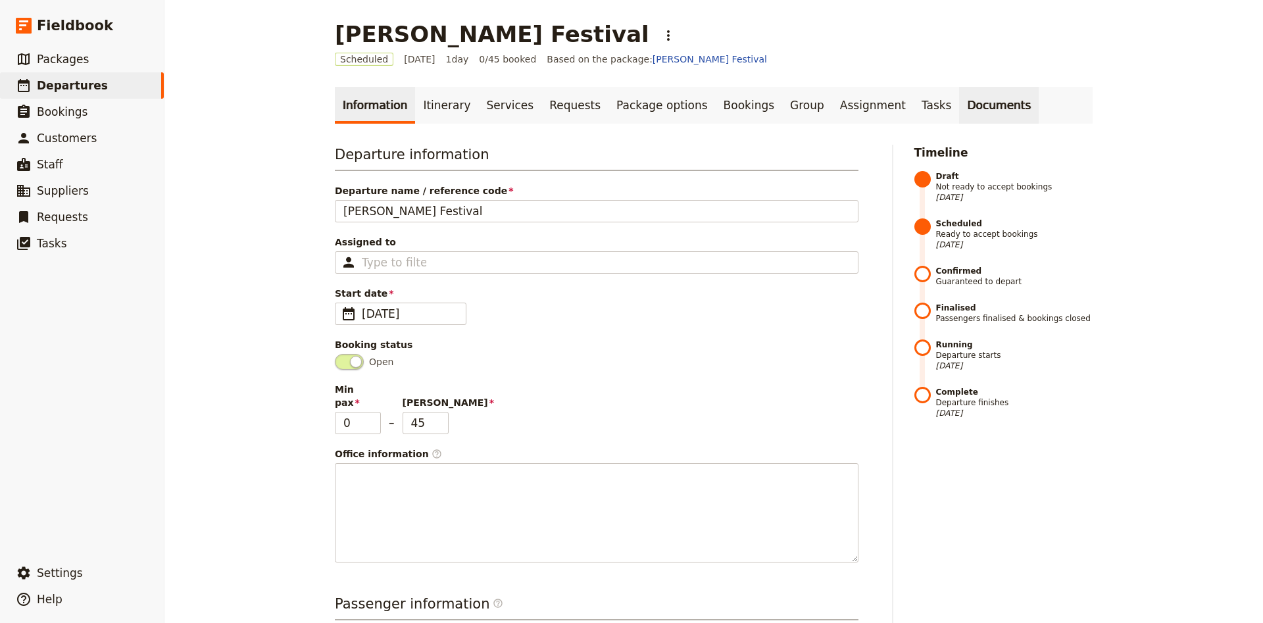
click at [959, 99] on link "Documents" at bounding box center [999, 105] width 80 height 37
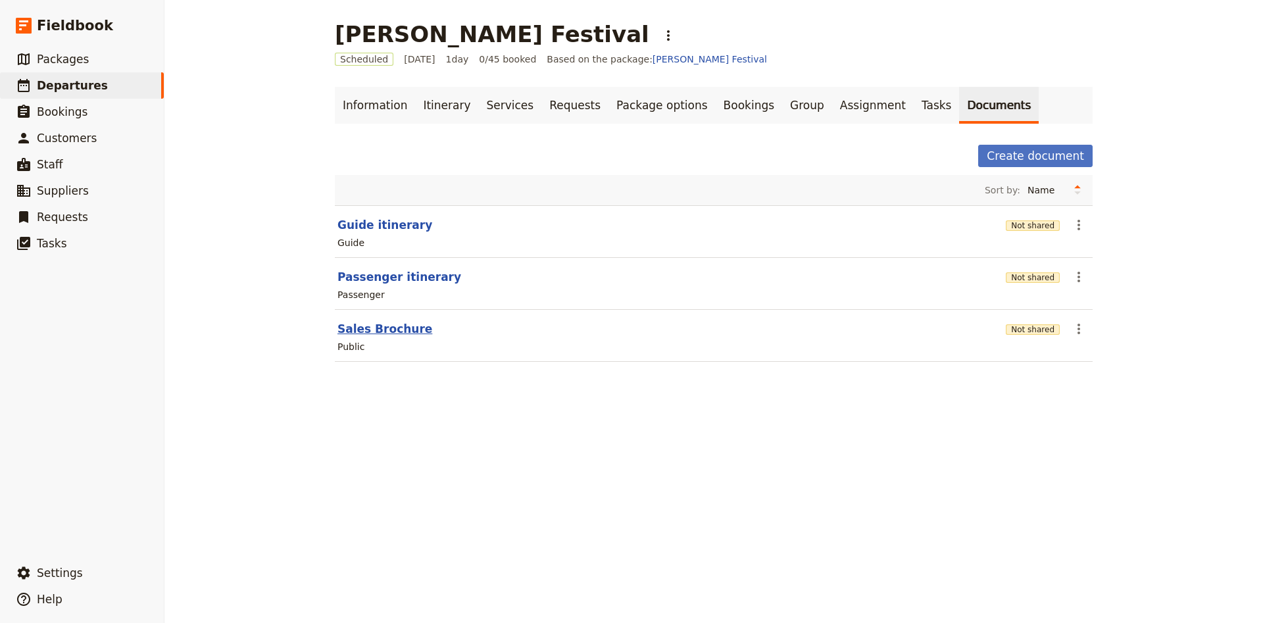
click at [393, 325] on button "Sales Brochure" at bounding box center [384, 329] width 95 height 16
select select "DEFAULT"
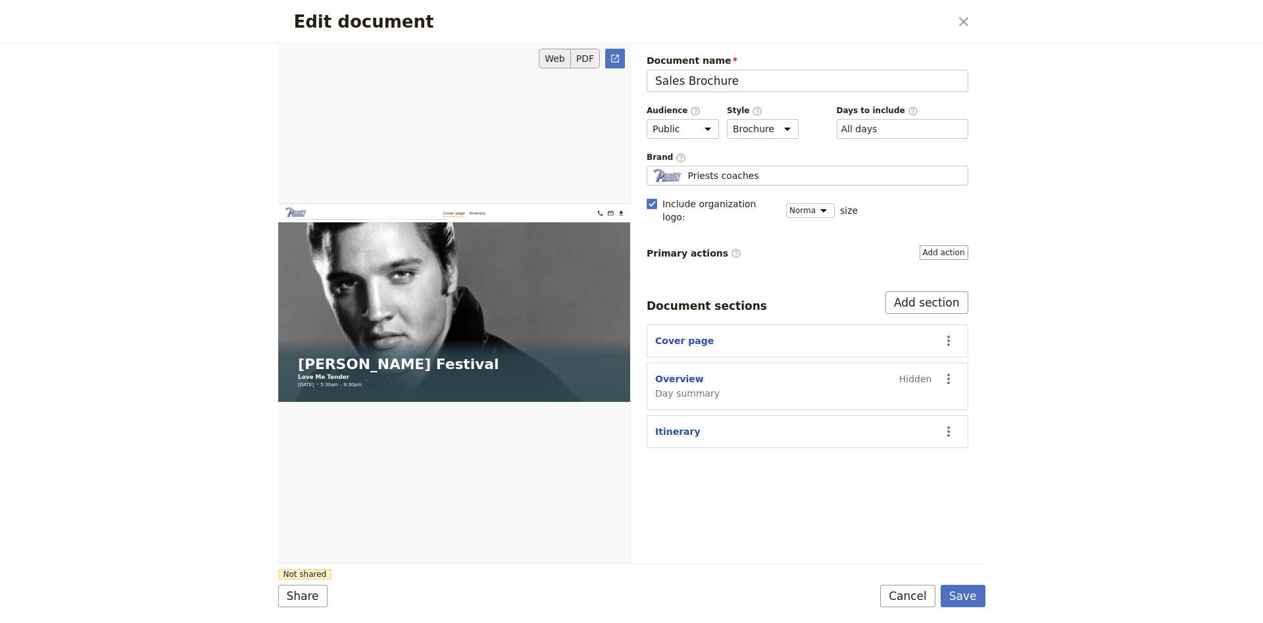
click at [583, 59] on button "PDF" at bounding box center [585, 59] width 29 height 20
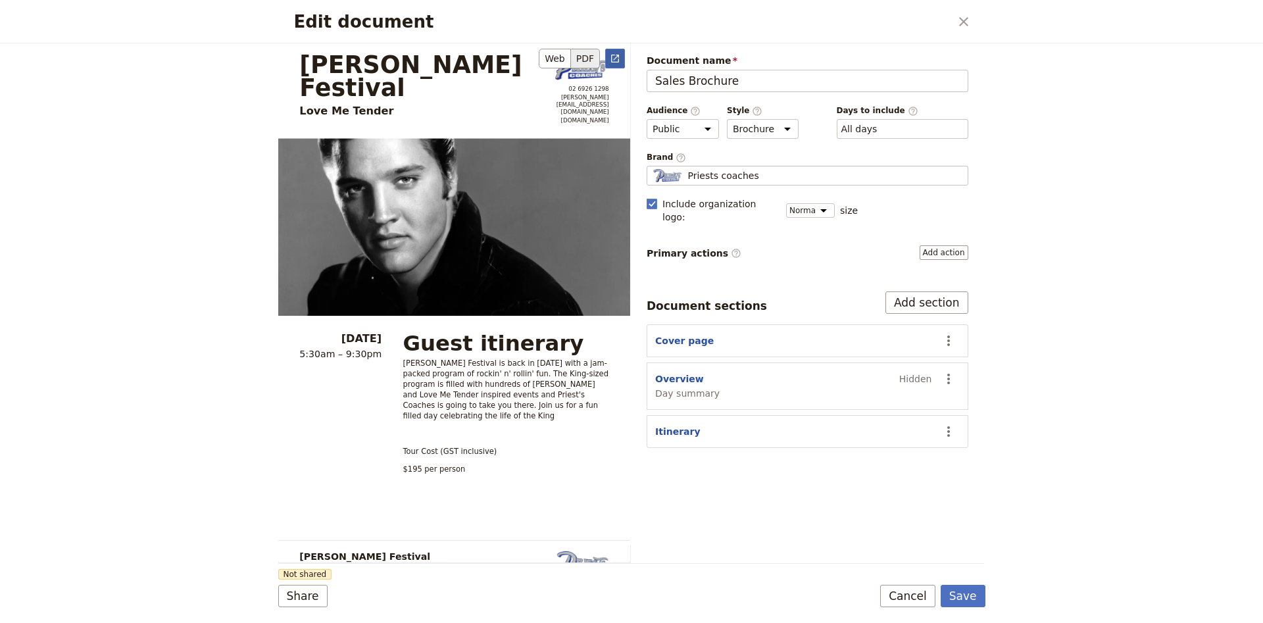
click at [617, 63] on icon "Open full preview" at bounding box center [615, 58] width 11 height 11
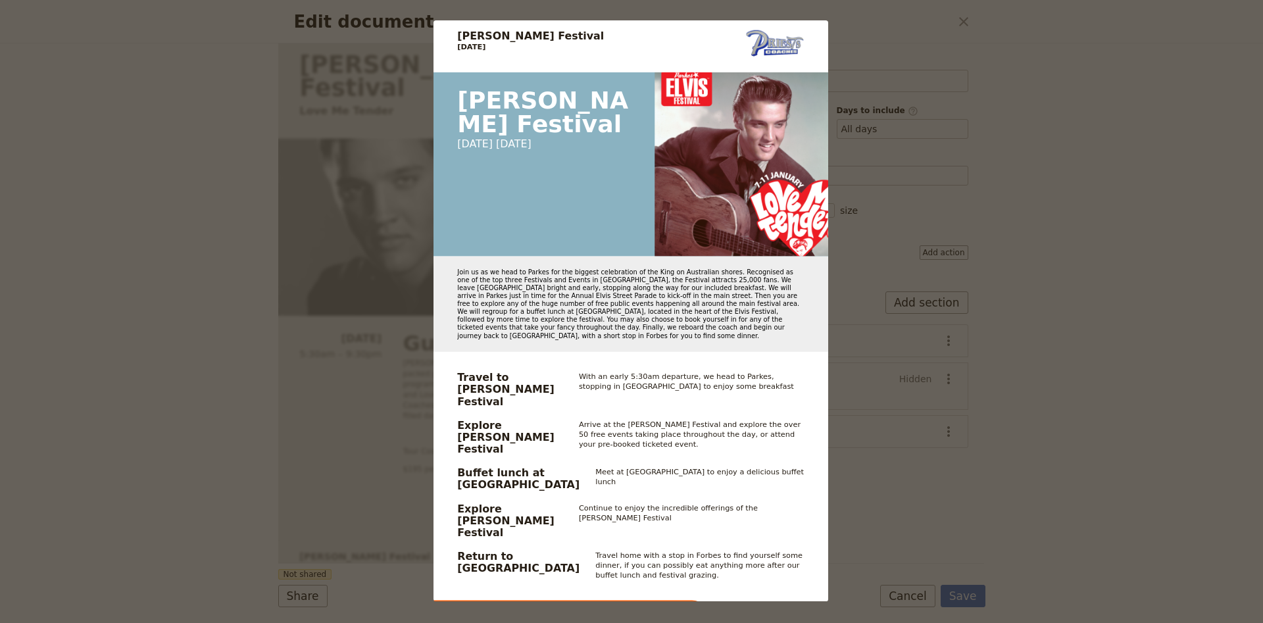
scroll to position [768, 0]
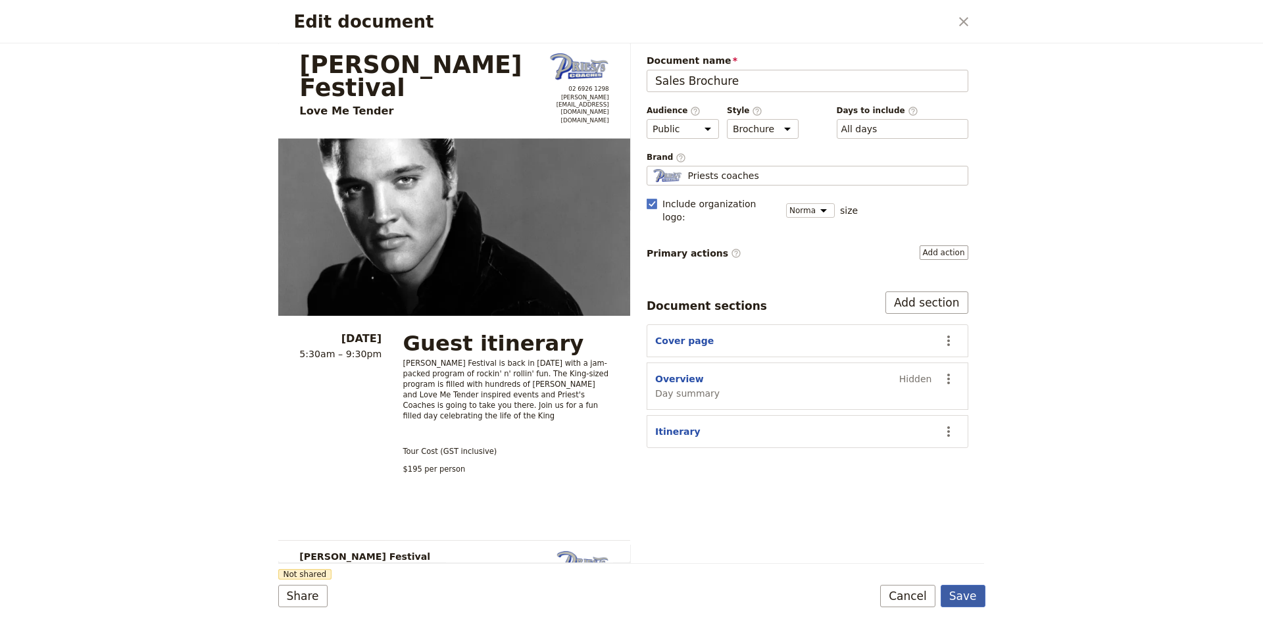
click at [982, 604] on button "Save" at bounding box center [963, 596] width 45 height 22
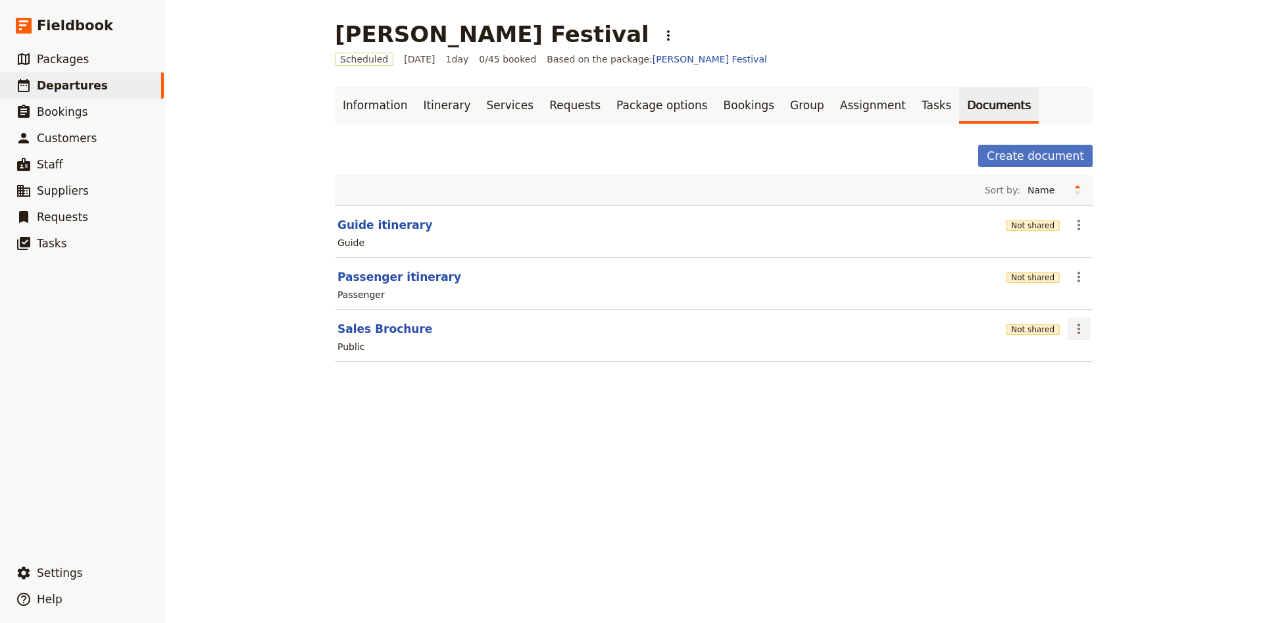
click at [1077, 326] on icon "Actions" at bounding box center [1079, 329] width 16 height 16
click at [1115, 361] on span "Share" at bounding box center [1116, 357] width 80 height 13
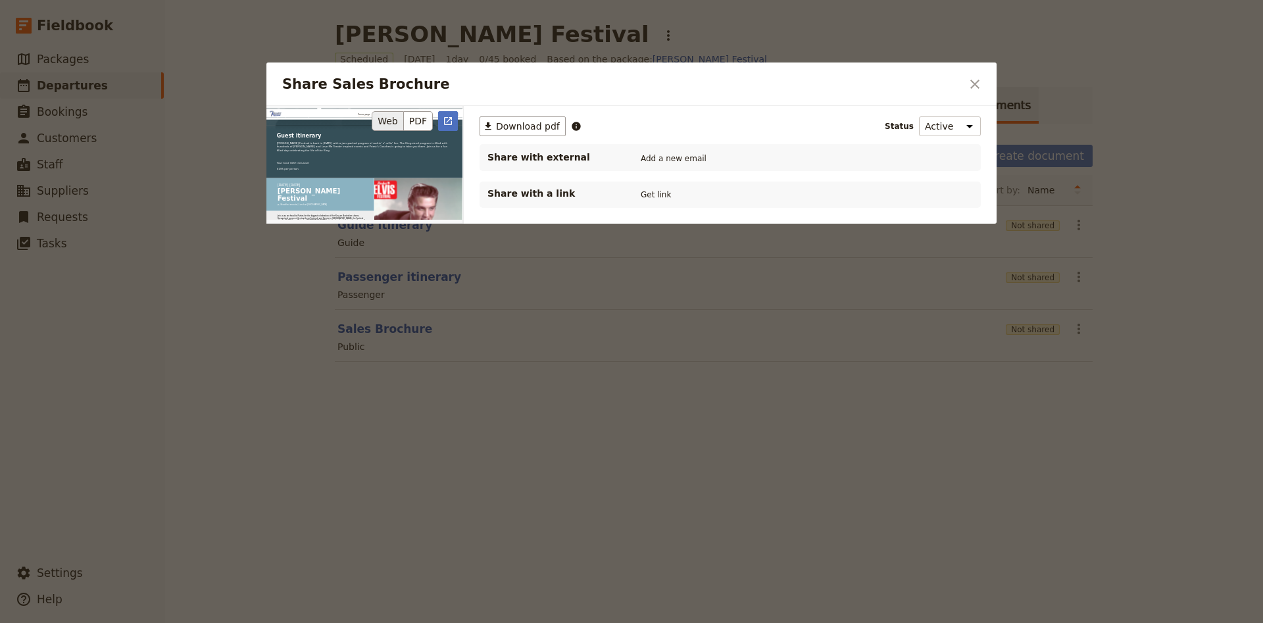
scroll to position [604, 0]
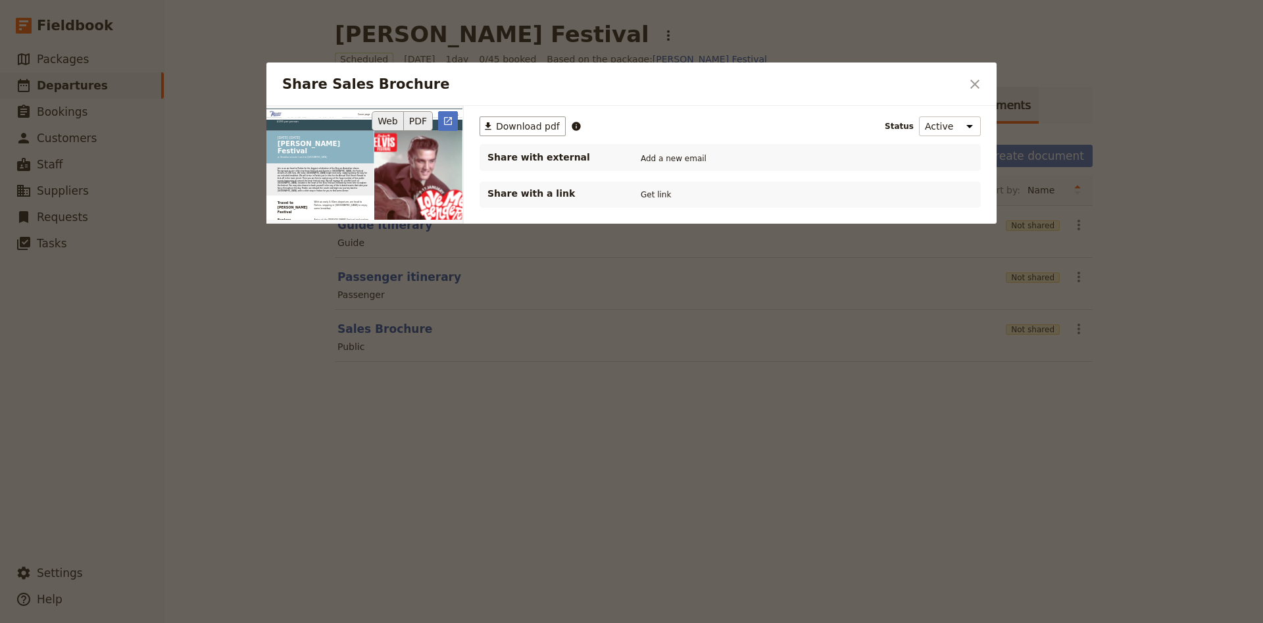
click at [420, 120] on button "PDF" at bounding box center [418, 121] width 29 height 20
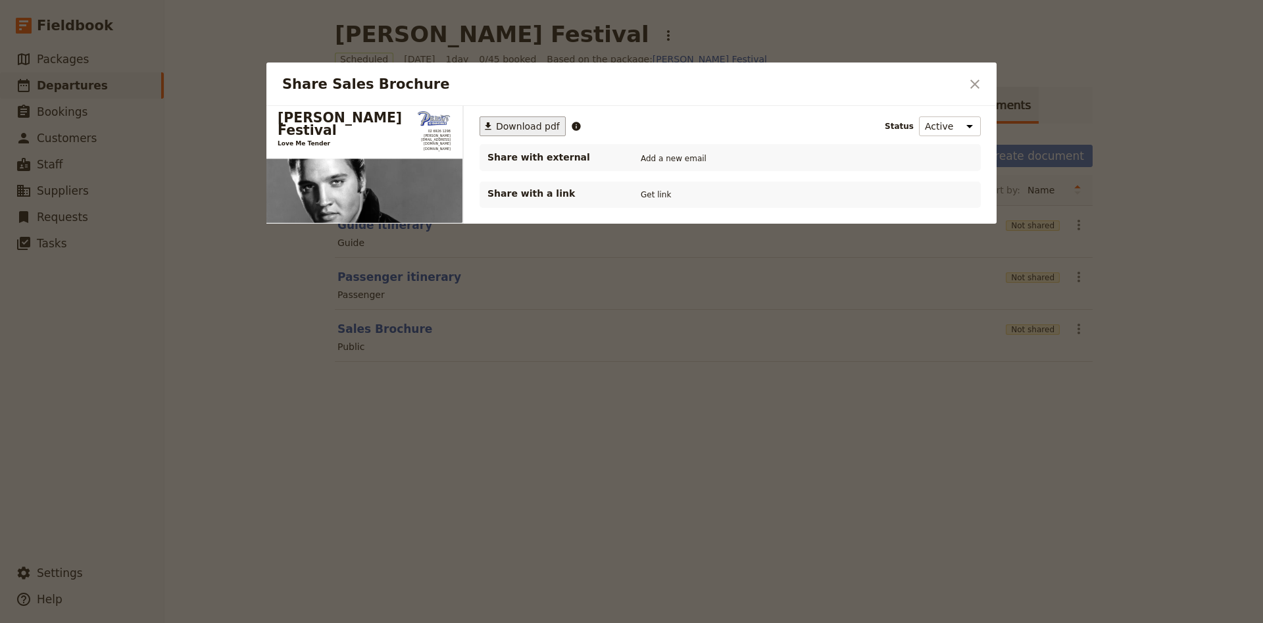
click at [536, 120] on span "Download pdf" at bounding box center [528, 126] width 64 height 13
click at [974, 86] on icon "Close dialog" at bounding box center [974, 84] width 9 height 9
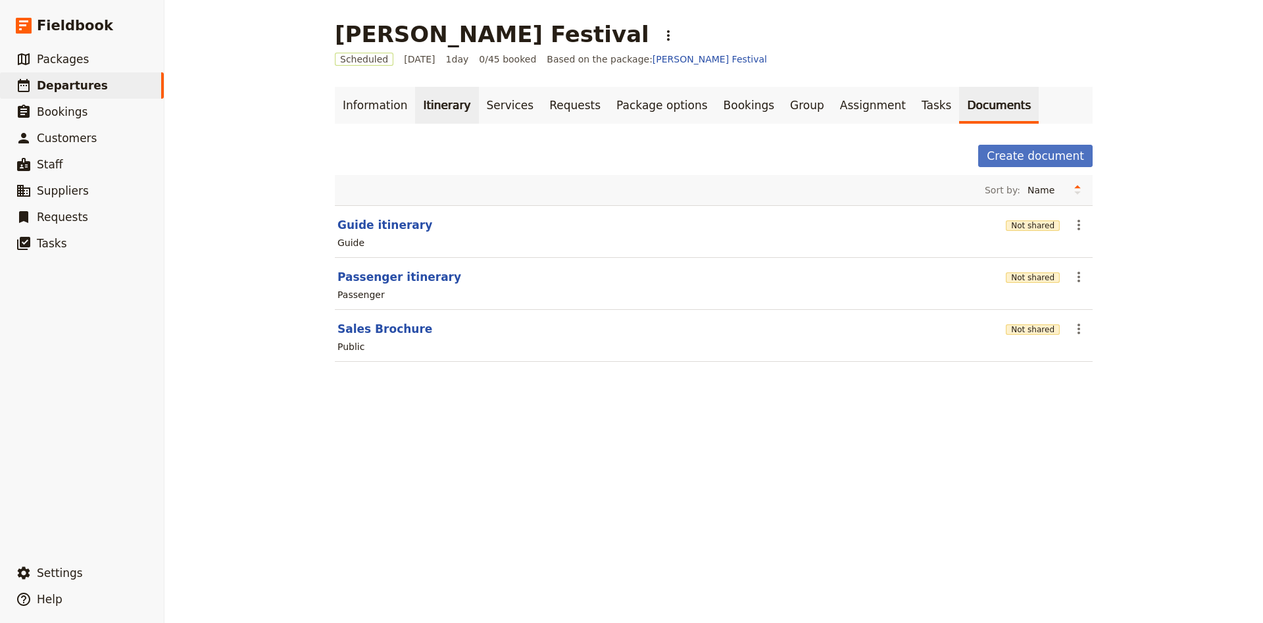
click at [437, 108] on link "Itinerary" at bounding box center [446, 105] width 63 height 37
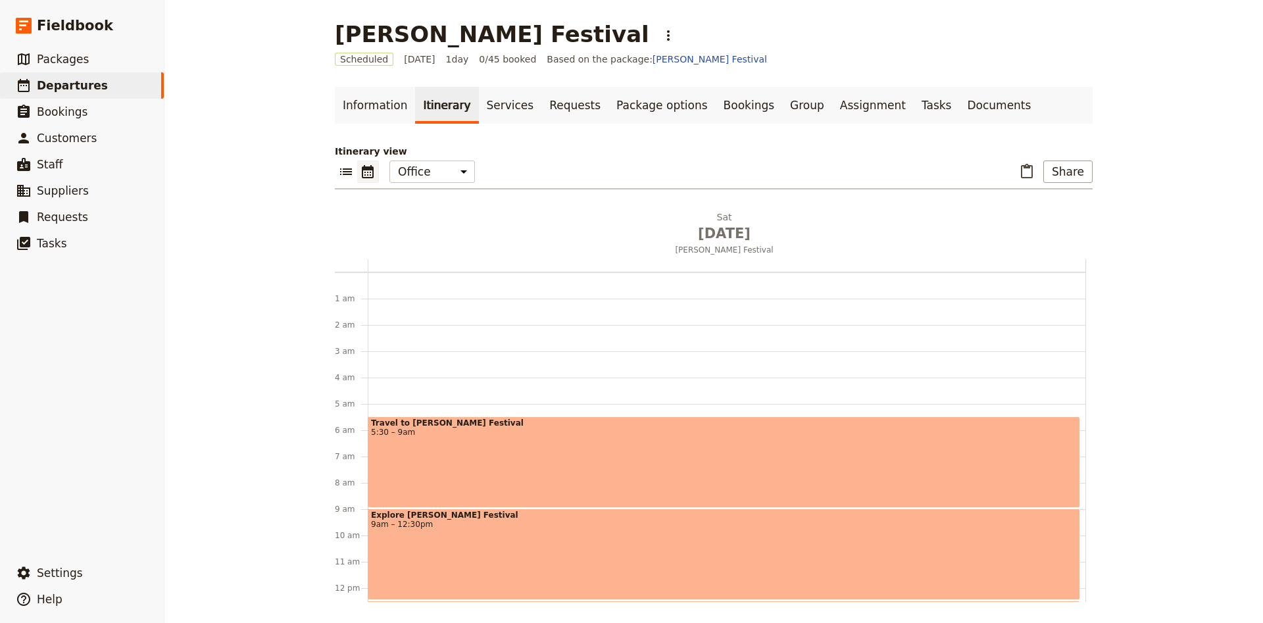
scroll to position [132, 0]
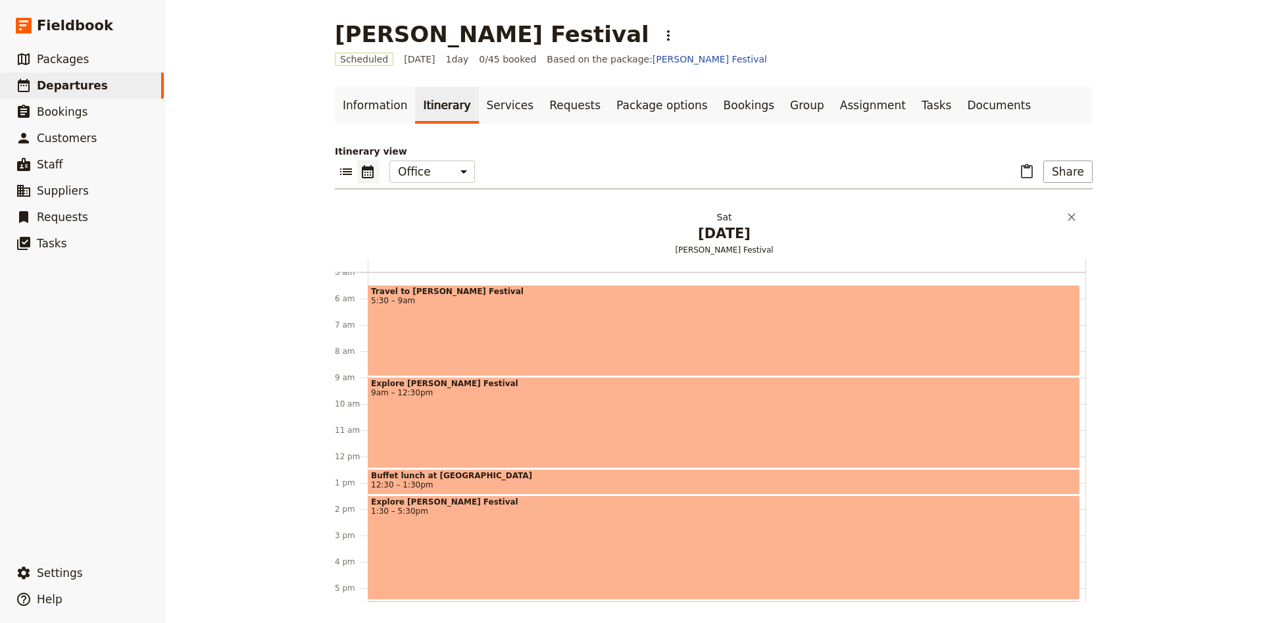
click at [740, 224] on span "[DATE]" at bounding box center [724, 234] width 702 height 20
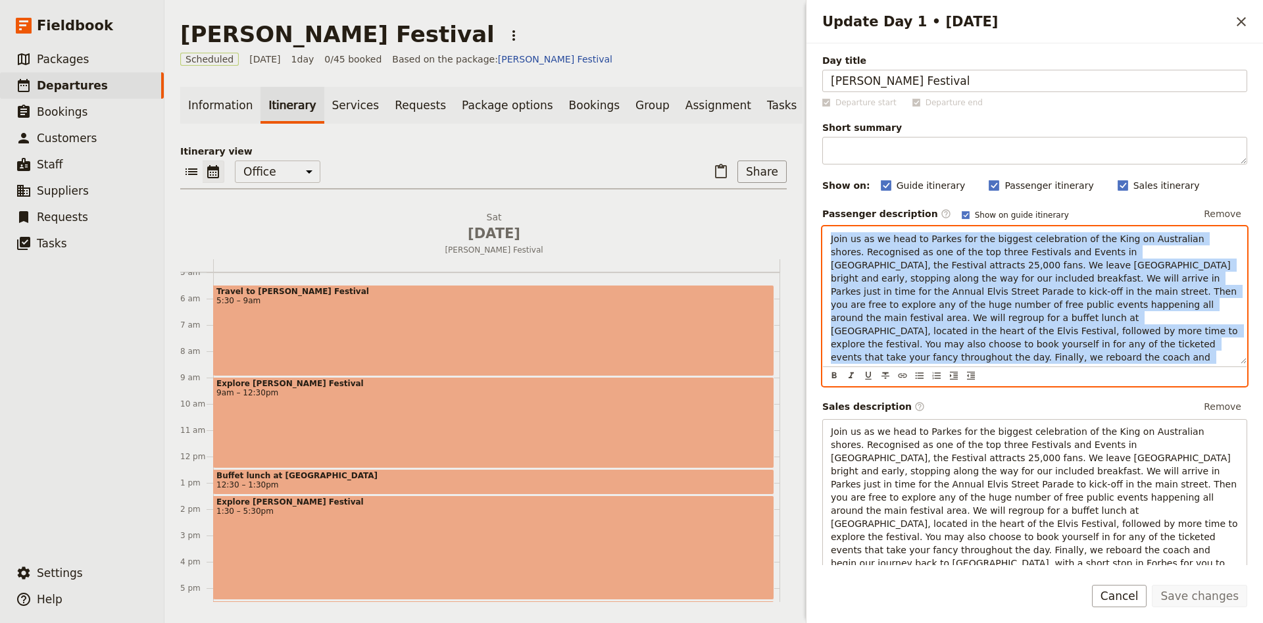
drag, startPoint x: 931, startPoint y: 362, endPoint x: 812, endPoint y: 233, distance: 175.0
click at [823, 233] on div "Join us as we head to Parkes for the biggest celebration of the King on Austral…" at bounding box center [1035, 295] width 424 height 137
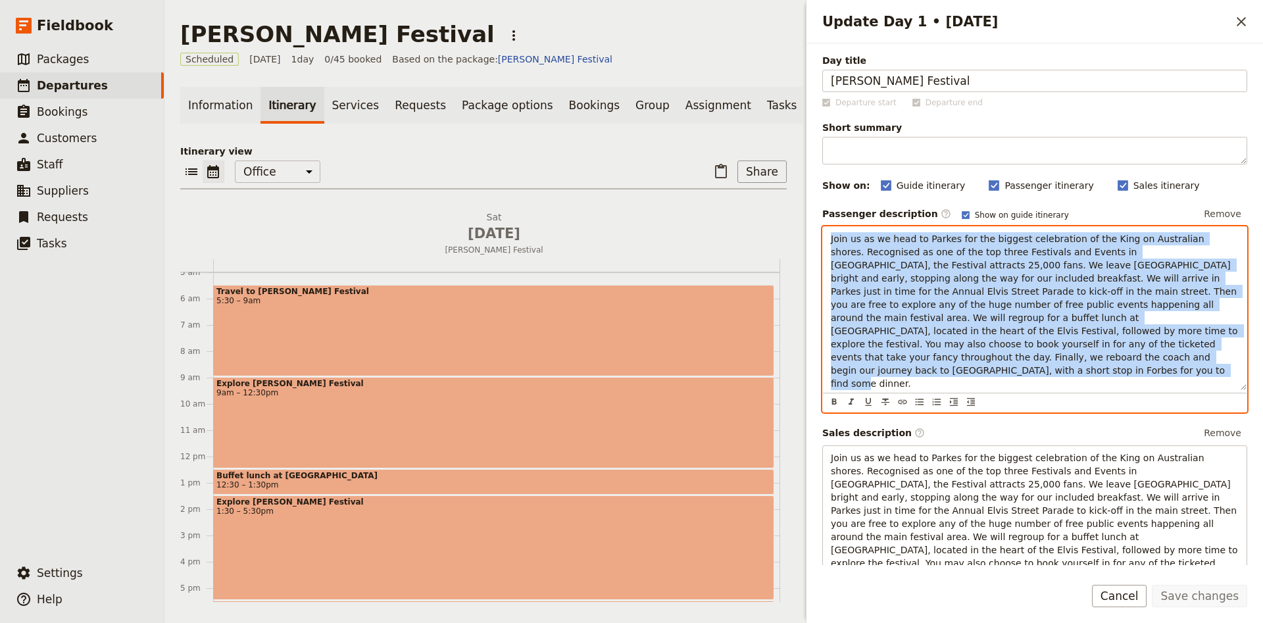
click at [648, 151] on p "Itinerary view" at bounding box center [483, 151] width 606 height 13
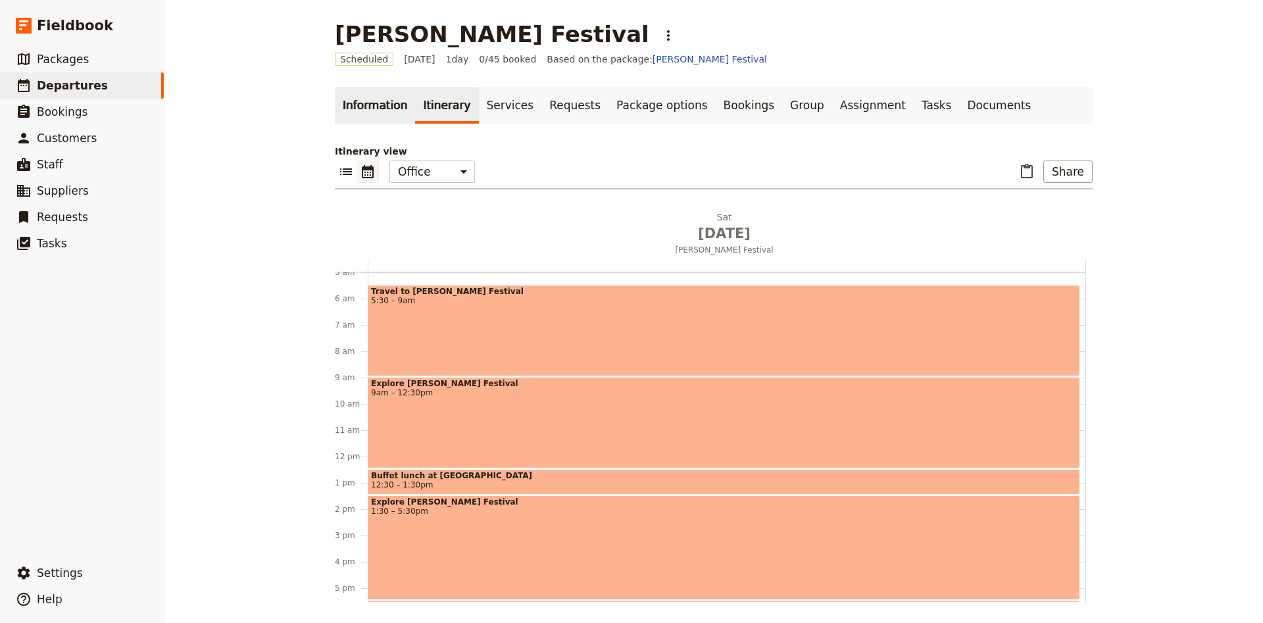
click at [397, 101] on link "Information" at bounding box center [375, 105] width 80 height 37
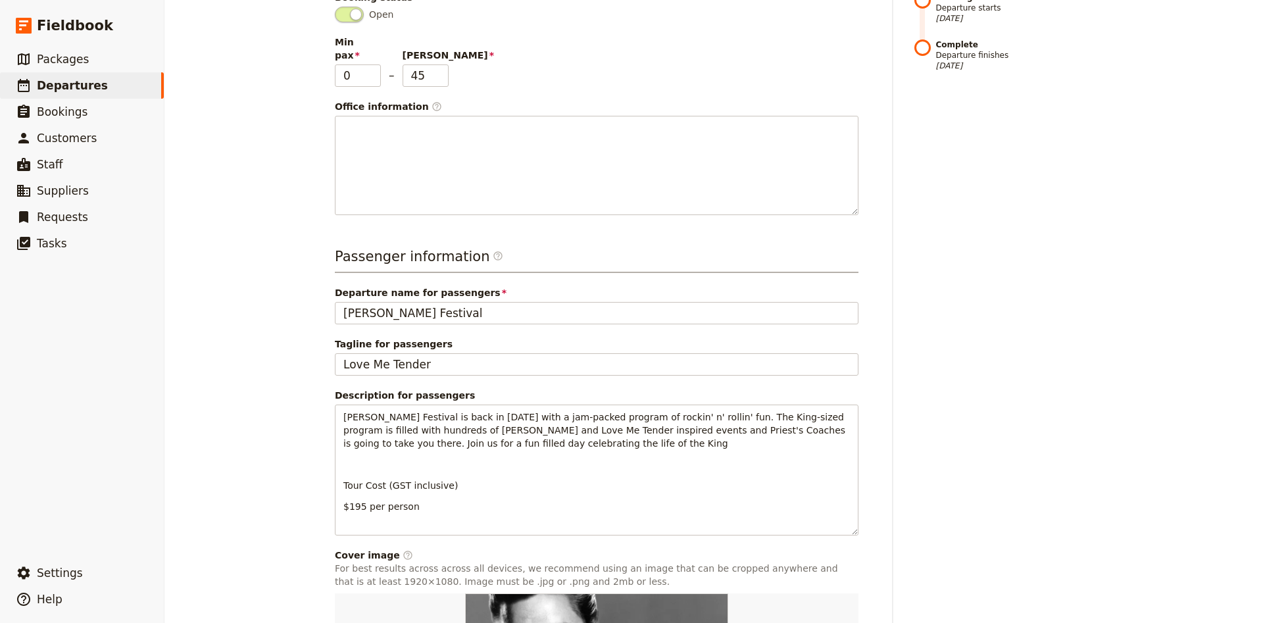
scroll to position [434, 0]
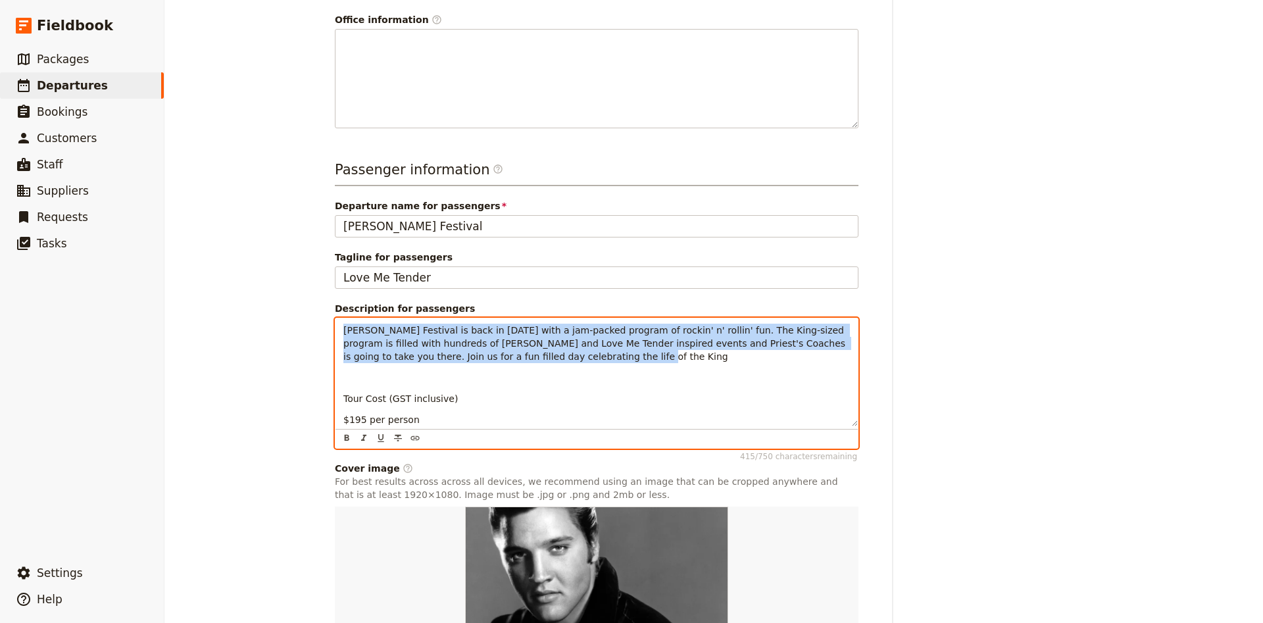
drag, startPoint x: 499, startPoint y: 345, endPoint x: 321, endPoint y: 321, distance: 179.9
click at [335, 321] on div "[PERSON_NAME] Festival is back in [DATE] with a jam-packed program of rockin' n…" at bounding box center [596, 372] width 522 height 108
copy span "[PERSON_NAME] Festival is back in [DATE] with a jam-packed program of rockin' n…"
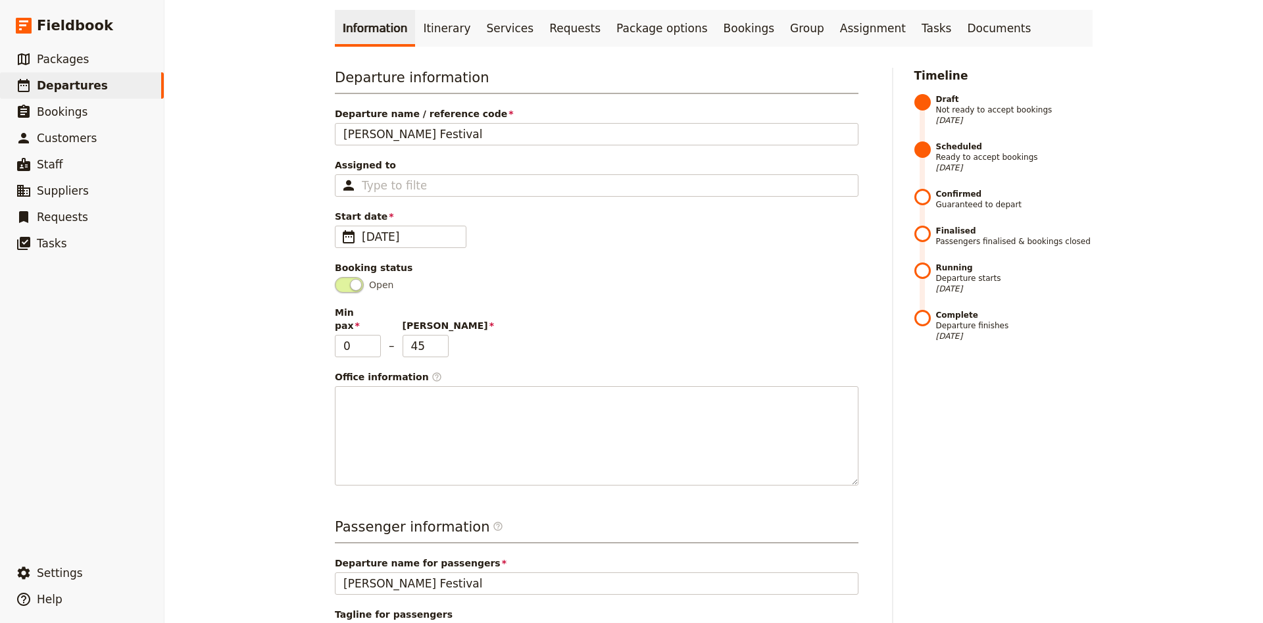
scroll to position [0, 0]
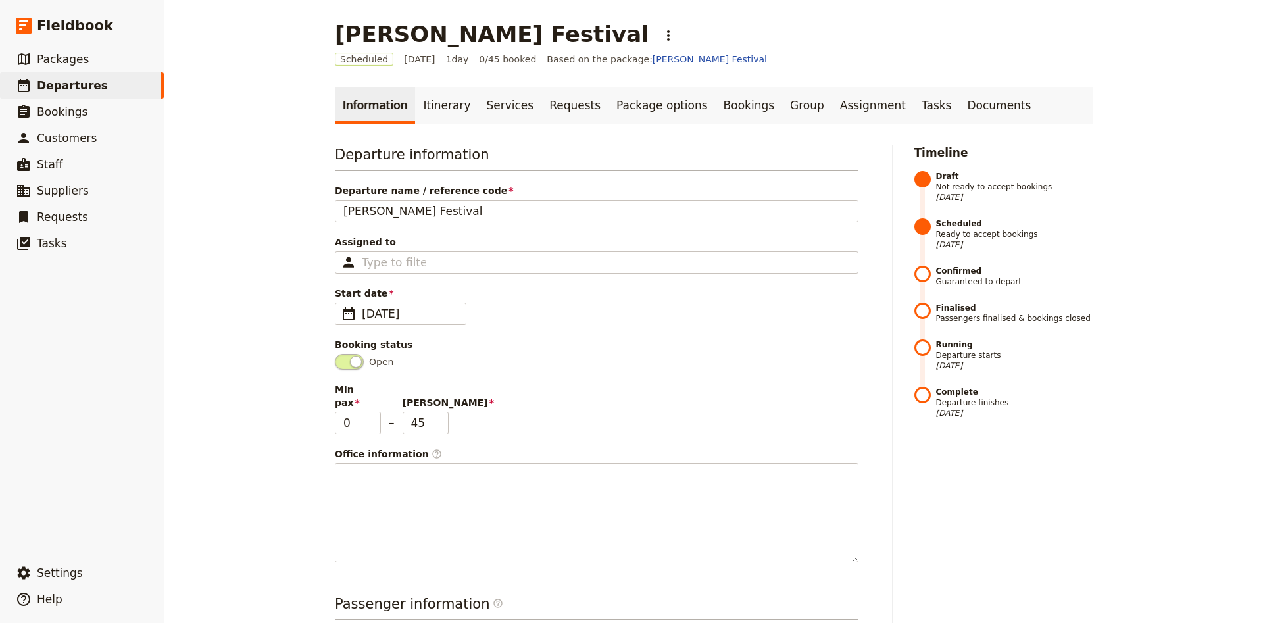
click at [426, 125] on div "Information Itinerary Services Requests Package options Bookings Group Assignme…" at bounding box center [714, 628] width 758 height 1083
click at [431, 116] on link "Itinerary" at bounding box center [446, 105] width 63 height 37
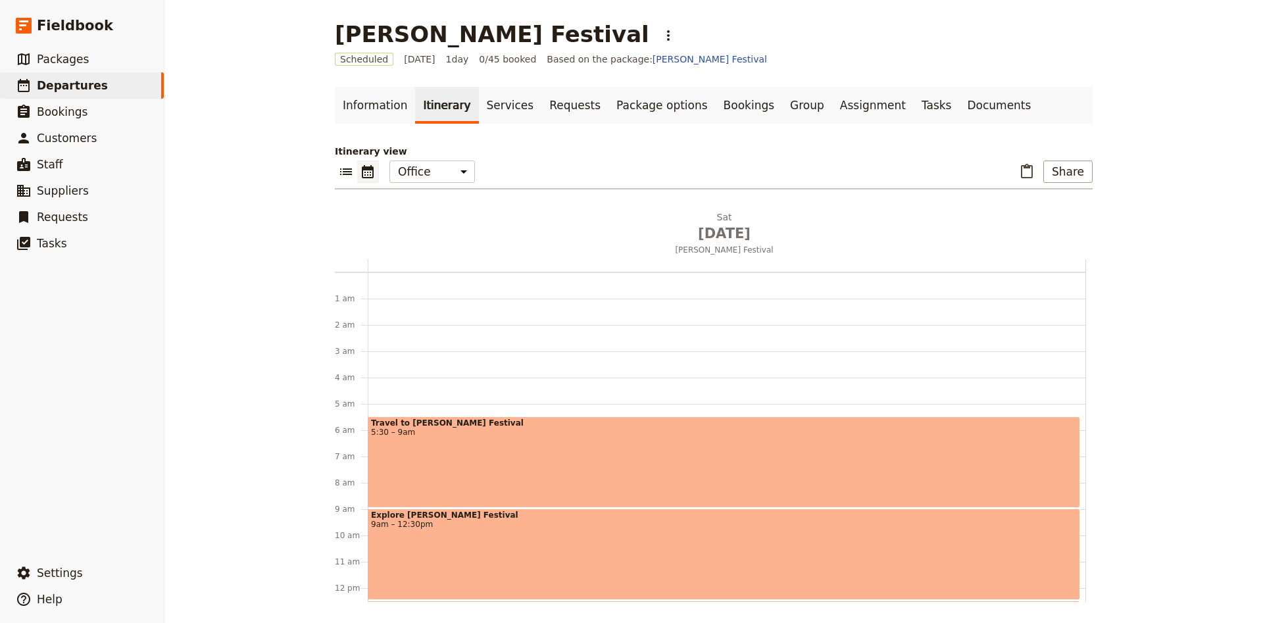
scroll to position [132, 0]
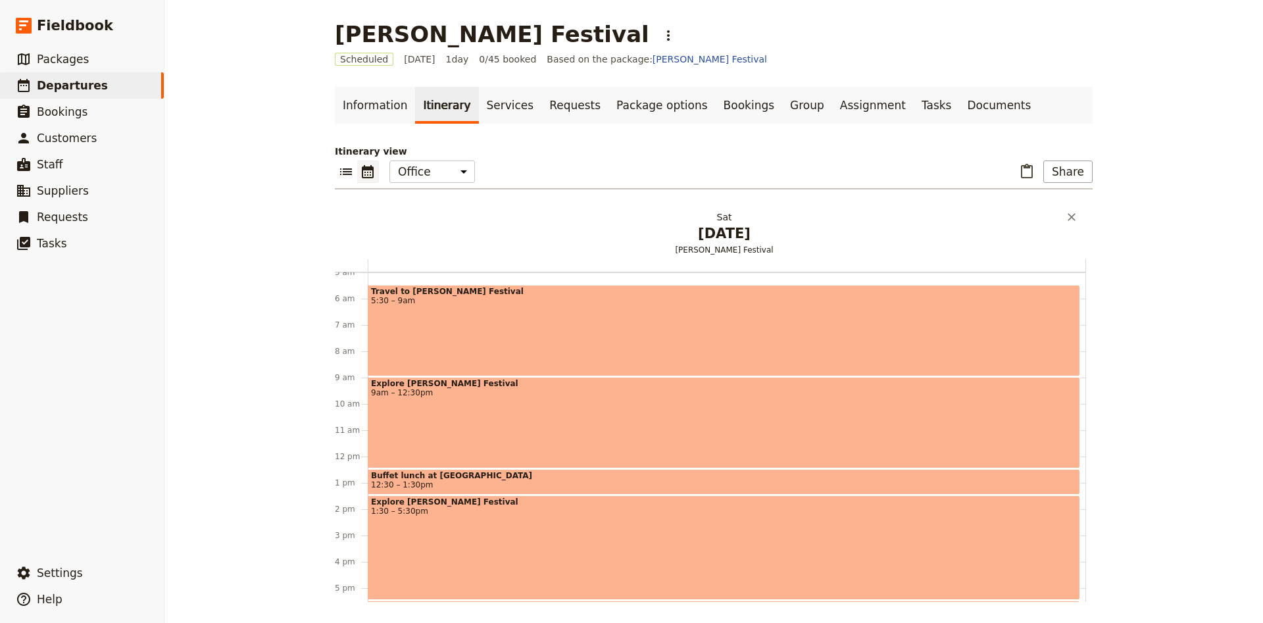
click at [692, 226] on span "[DATE]" at bounding box center [724, 234] width 702 height 20
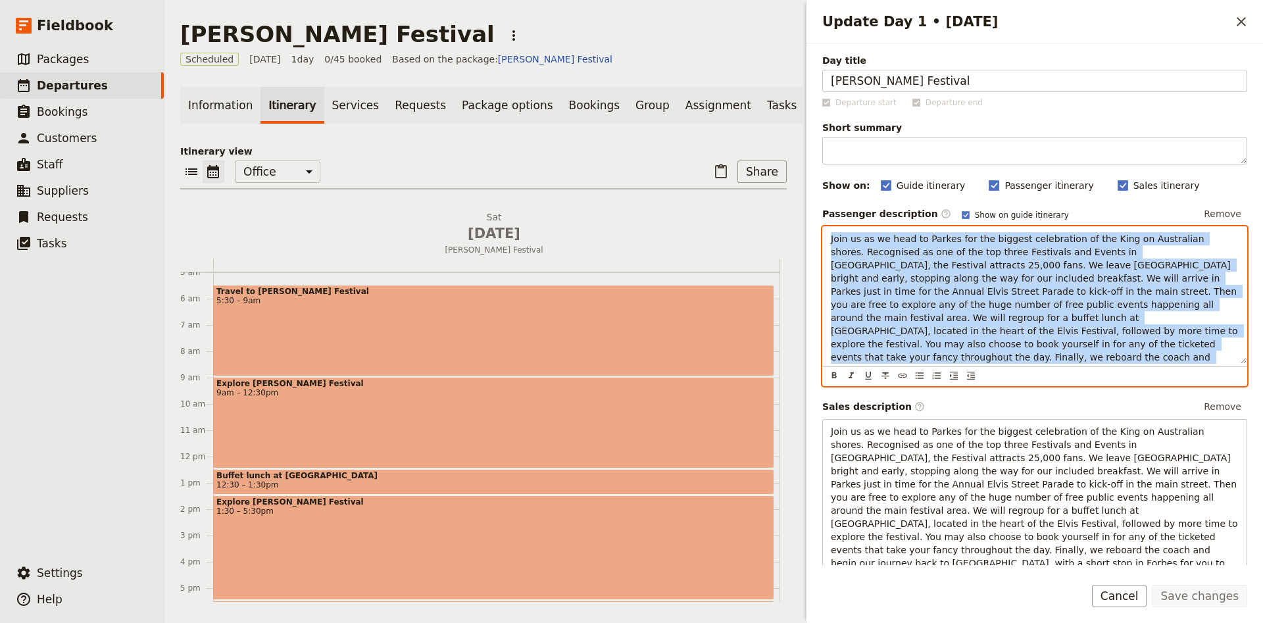
drag, startPoint x: 932, startPoint y: 364, endPoint x: 820, endPoint y: 230, distance: 174.7
click at [823, 230] on div "Join us as we head to Parkes for the biggest celebration of the King on Austral…" at bounding box center [1035, 295] width 424 height 137
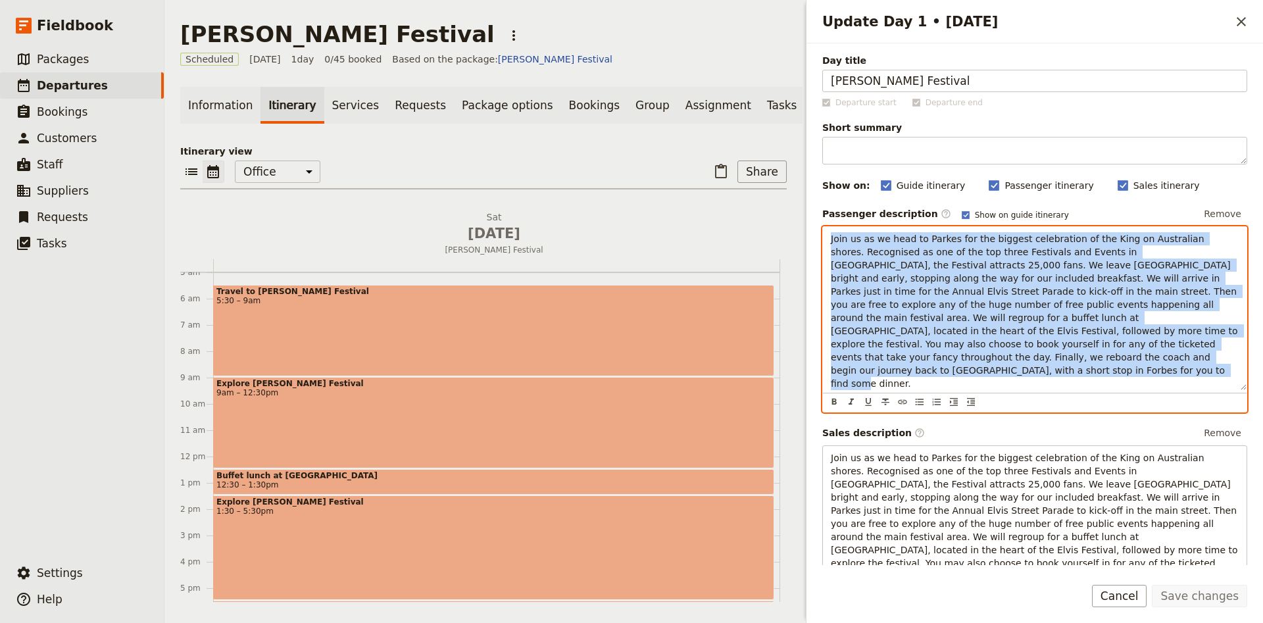
copy span "Join us as we head to Parkes for the biggest celebration of the King on Austral…"
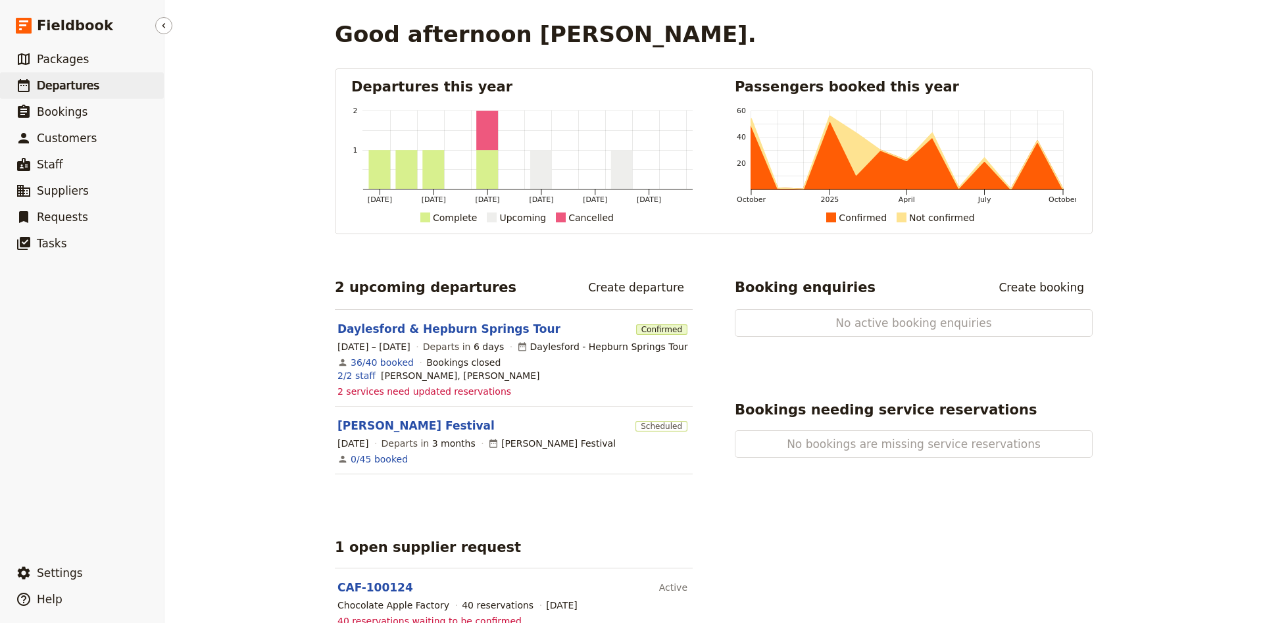
click at [79, 92] on span "Departures" at bounding box center [68, 85] width 62 height 13
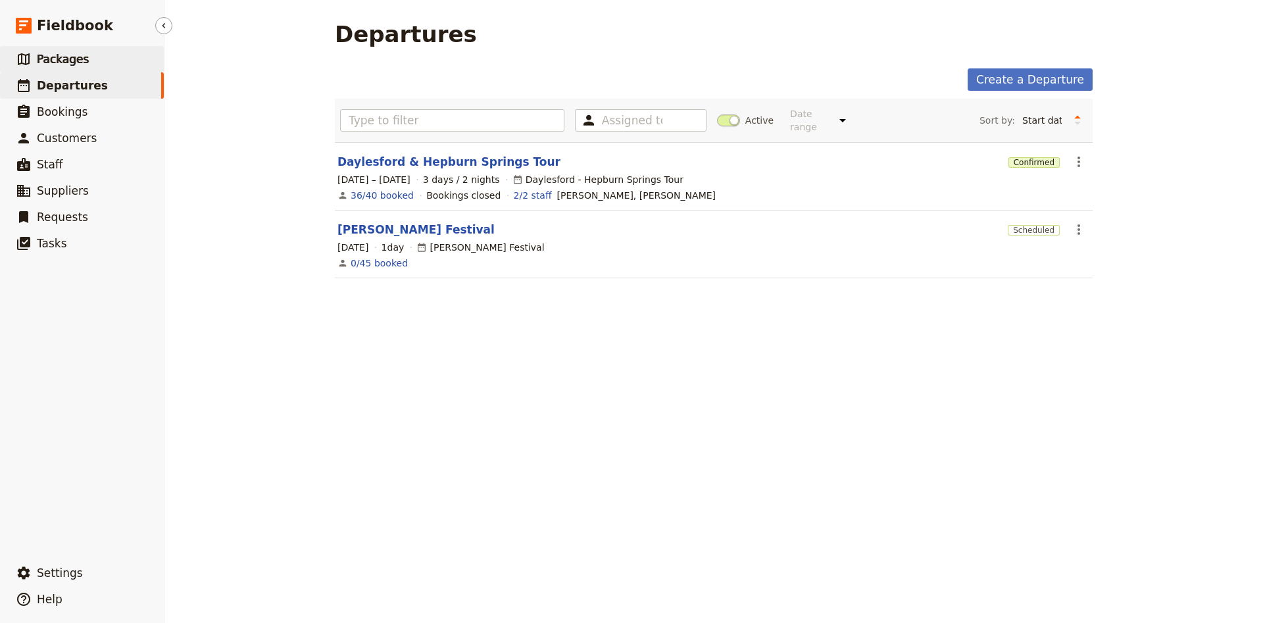
click at [61, 64] on span "Packages" at bounding box center [63, 59] width 52 height 13
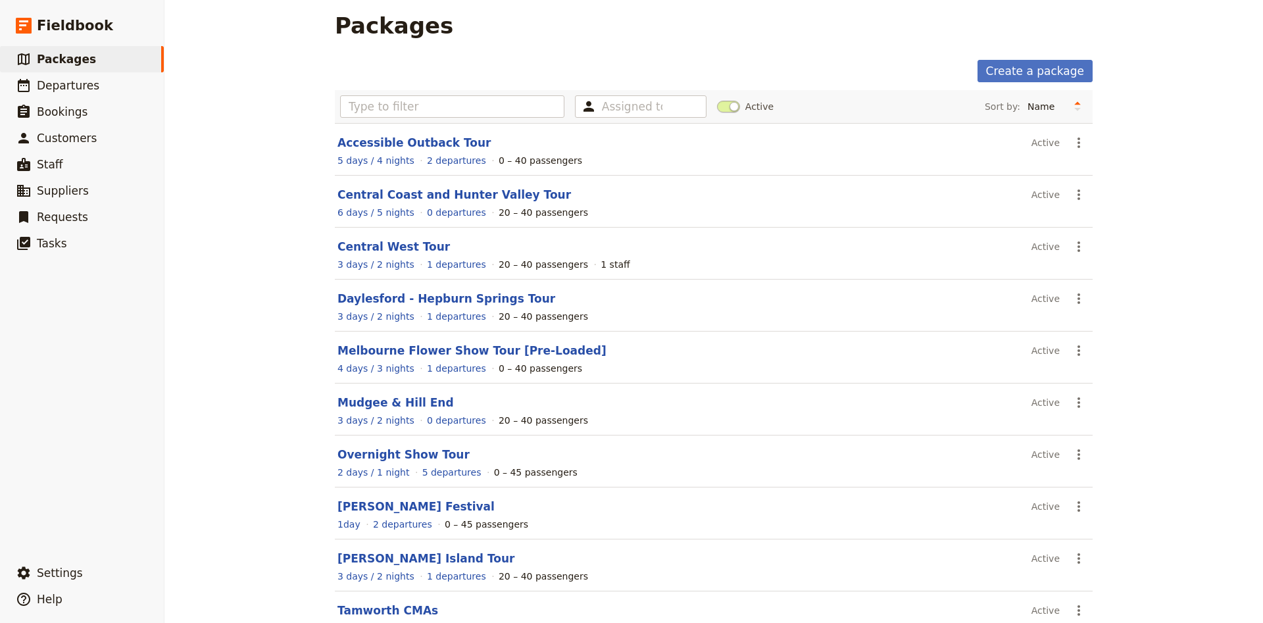
scroll to position [7, 0]
